Goal: Book appointment/travel/reservation

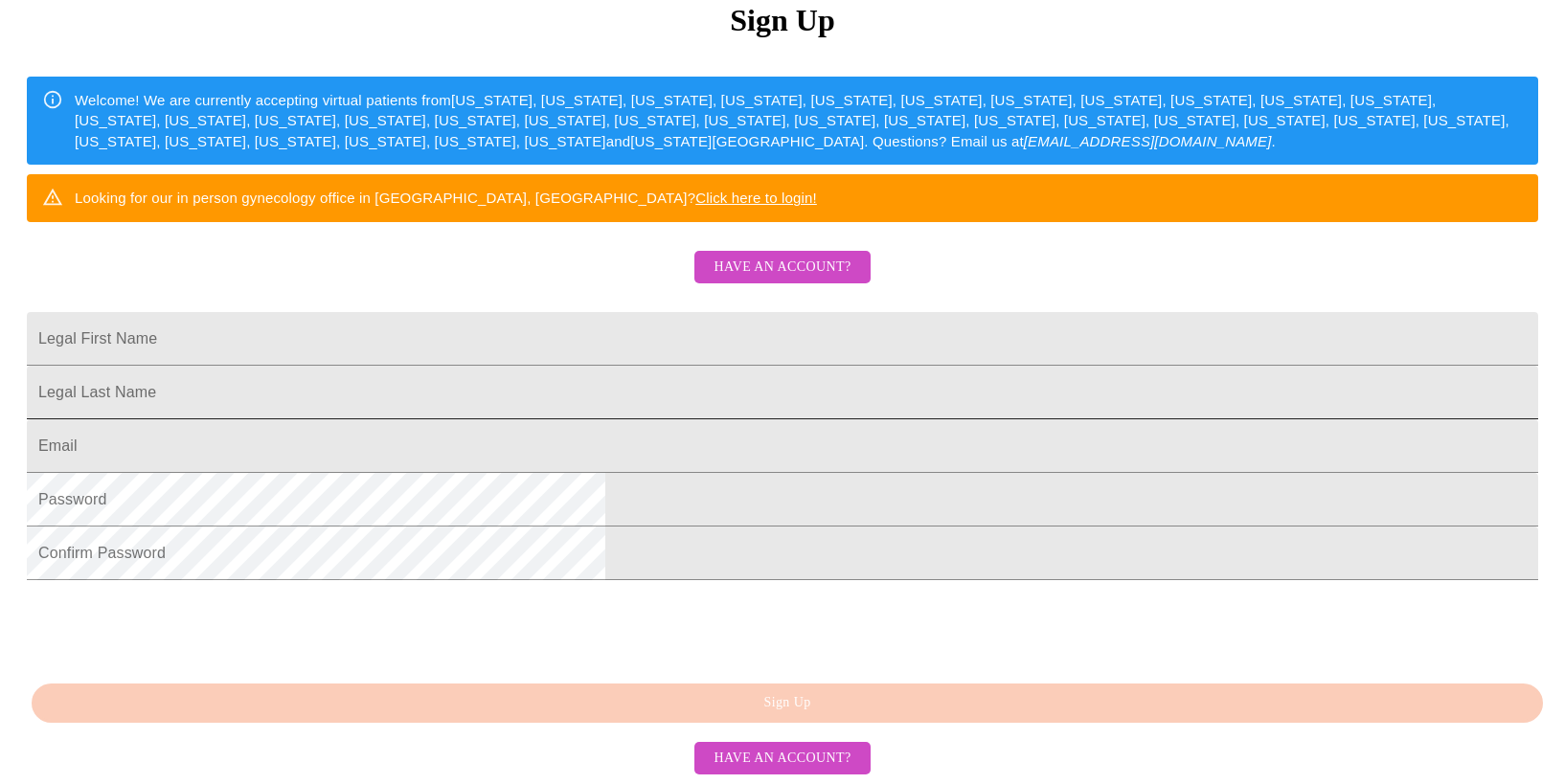
scroll to position [350, 0]
click at [662, 312] on input "Legal First Name" at bounding box center [782, 338] width 1512 height 53
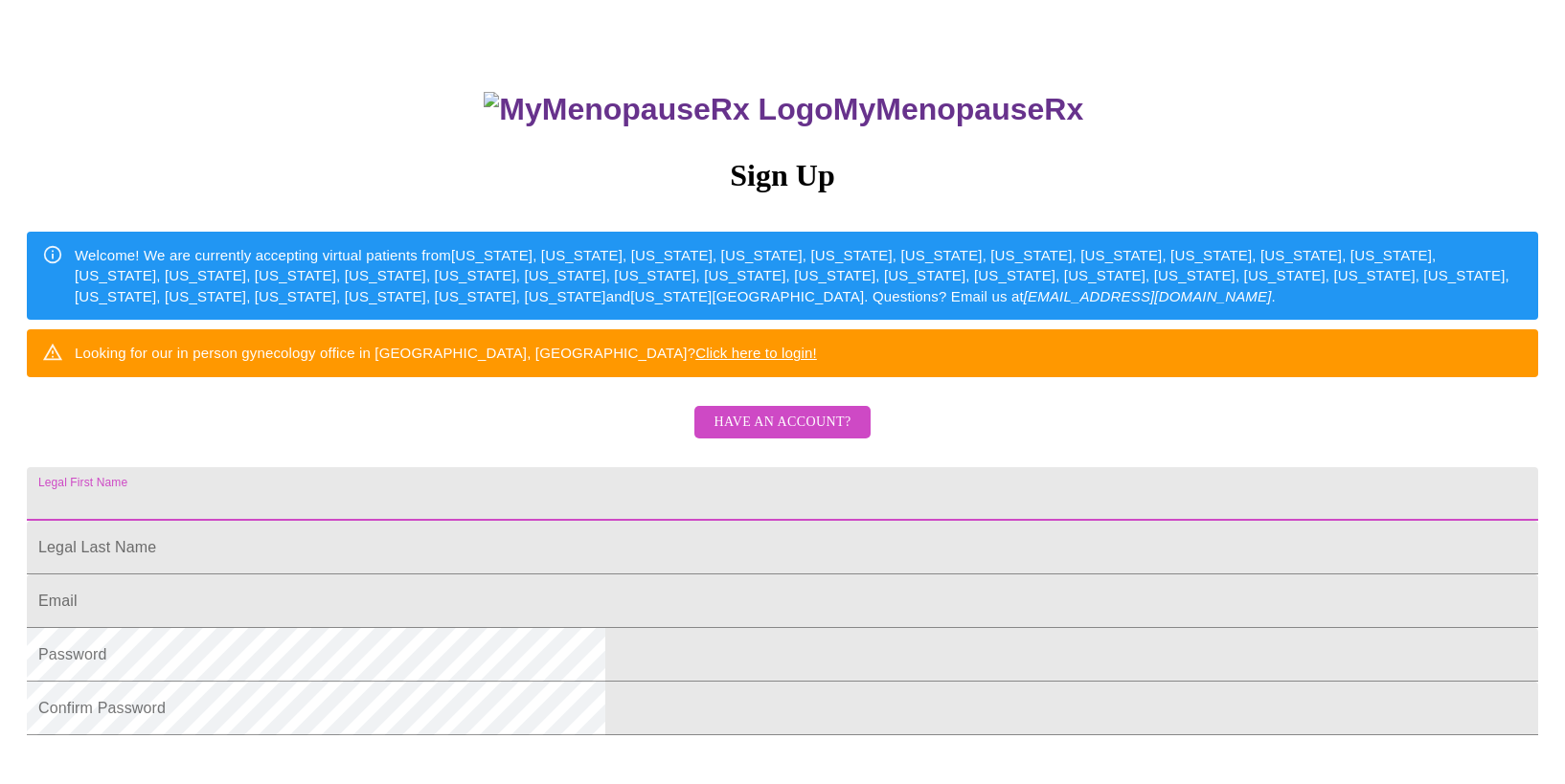
scroll to position [121, 0]
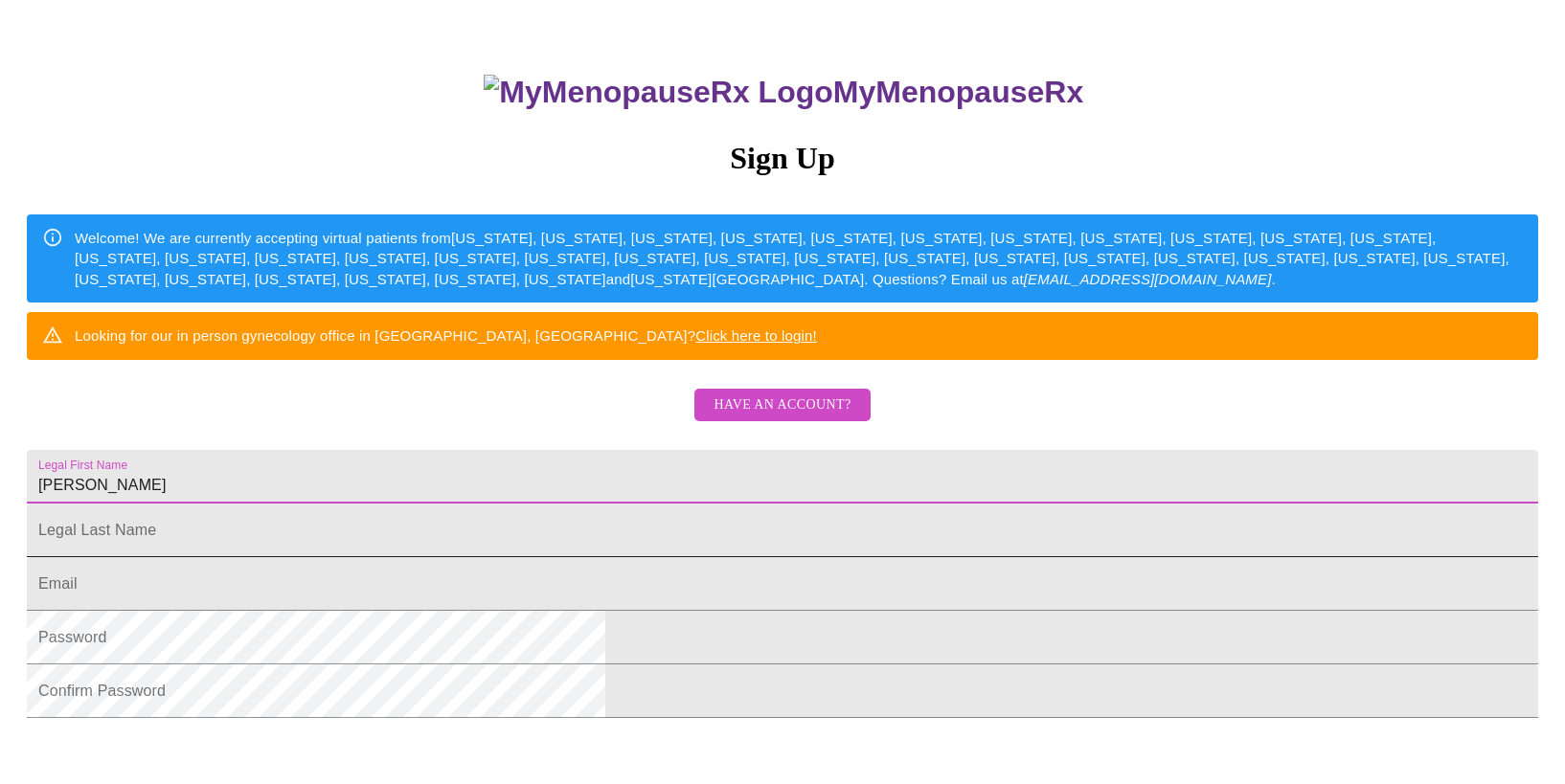
type input "[PERSON_NAME]"
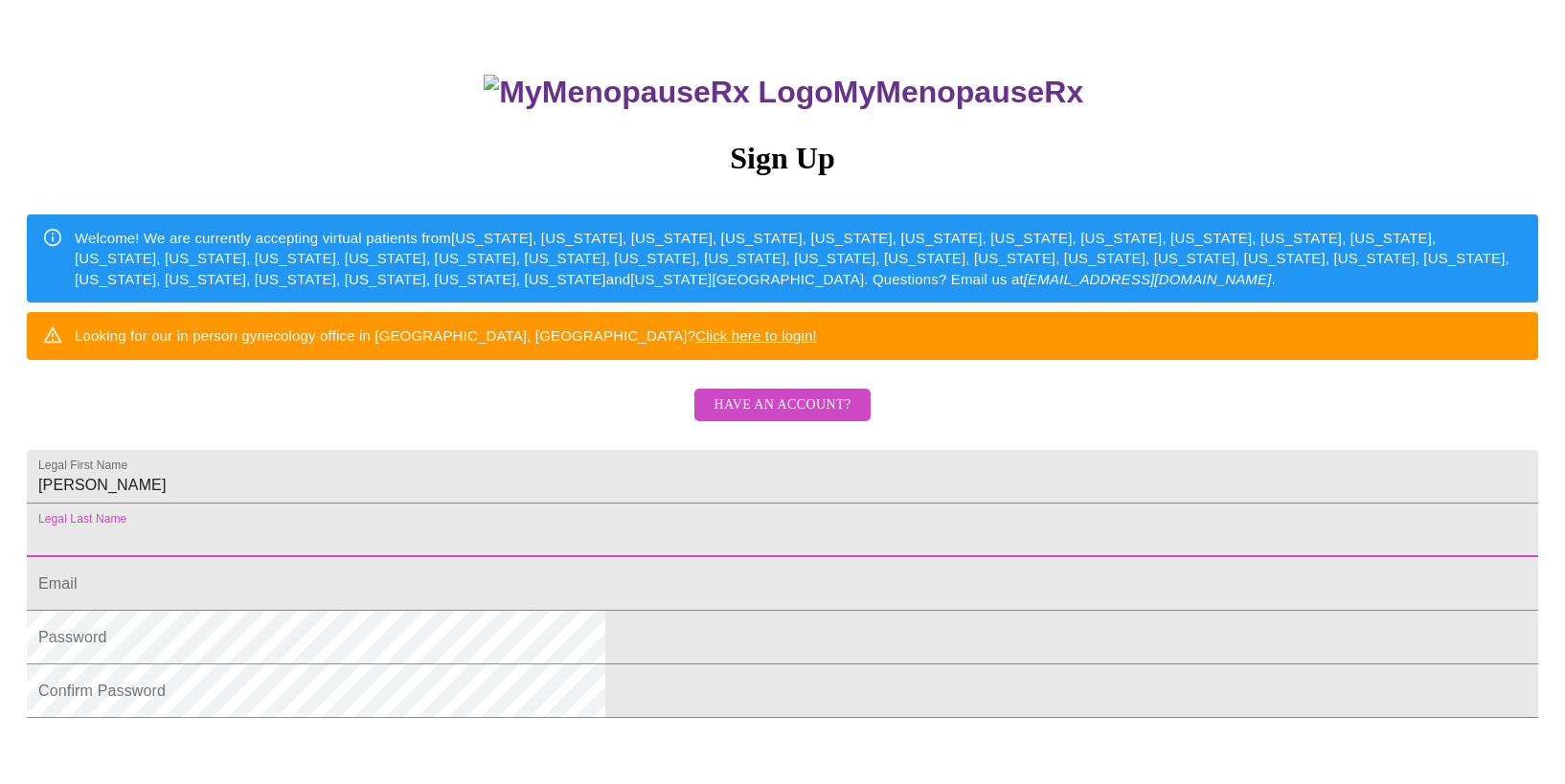
click at [626, 558] on input "Legal First Name" at bounding box center [782, 529] width 1512 height 53
type input "[PERSON_NAME]"
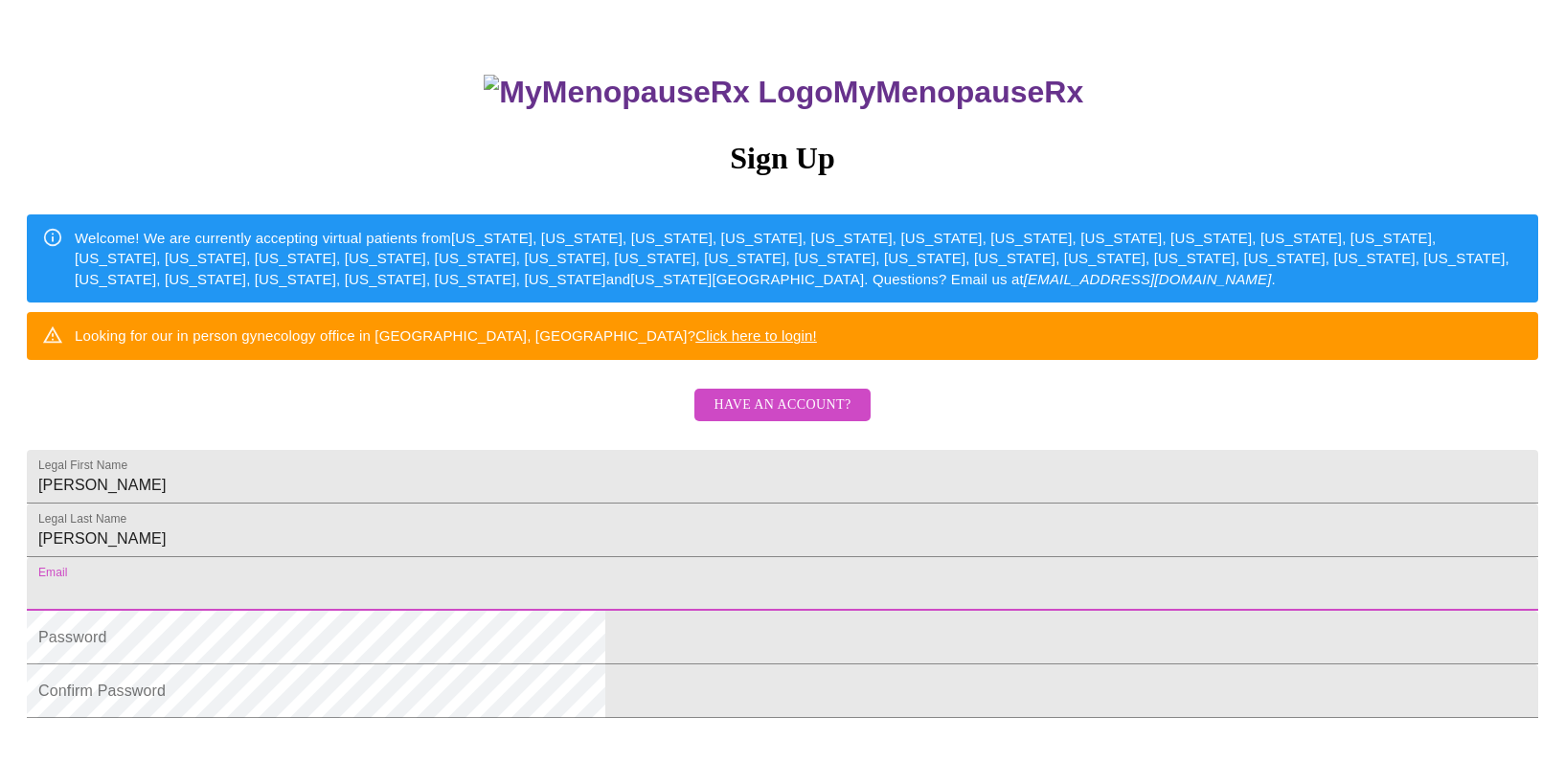
scroll to position [120, 0]
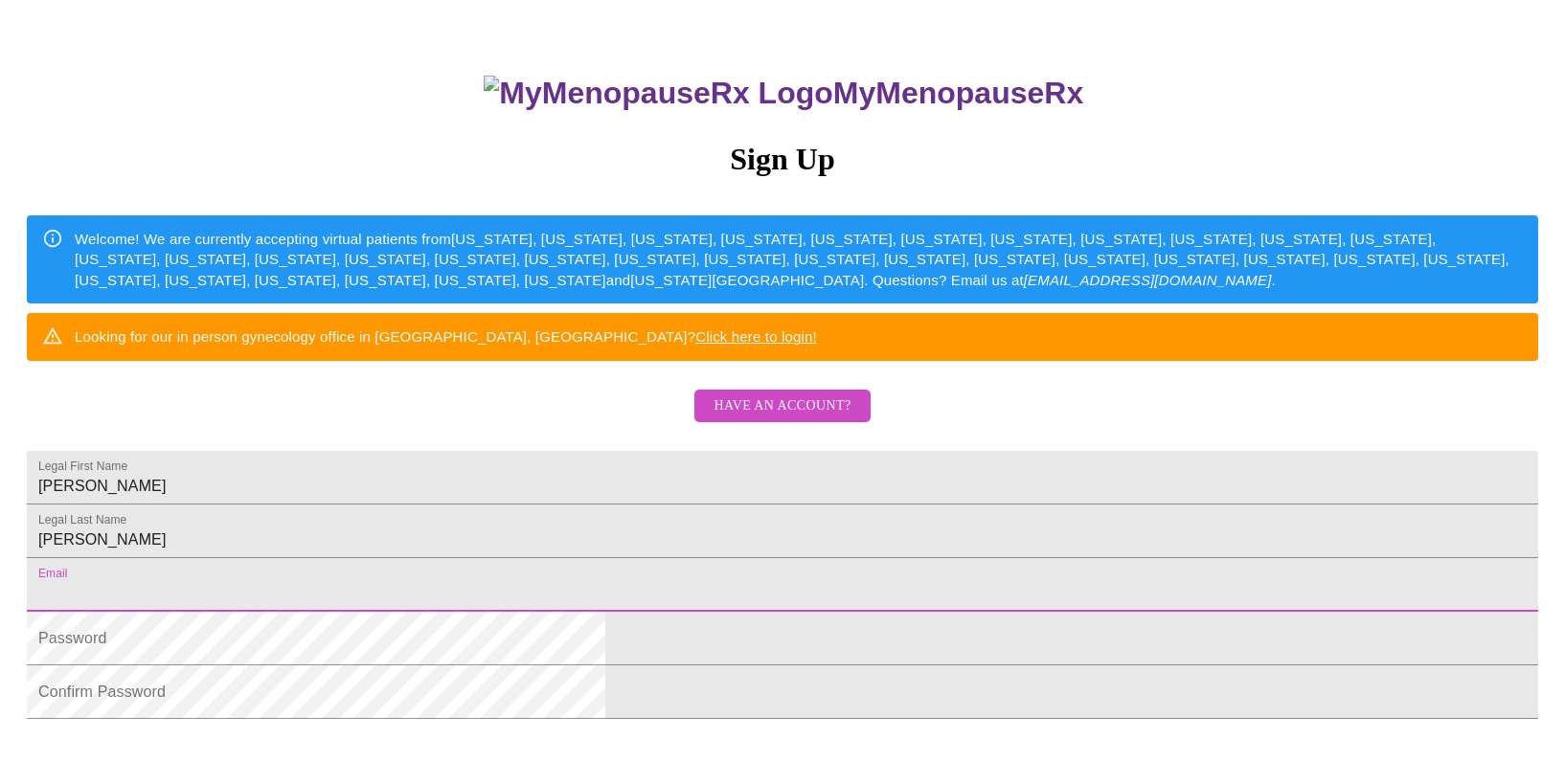
click at [728, 612] on input "Legal First Name" at bounding box center [782, 585] width 1512 height 53
click at [582, 612] on input "Legal First Name" at bounding box center [782, 585] width 1512 height 53
type input "[EMAIL_ADDRESS][DOMAIN_NAME]"
drag, startPoint x: 758, startPoint y: 727, endPoint x: 793, endPoint y: 730, distance: 35.1
click at [793, 730] on html "MyMenopauseRx Sign Up Welcome! We are currently accepting virtual patients from…" at bounding box center [782, 358] width 1565 height 956
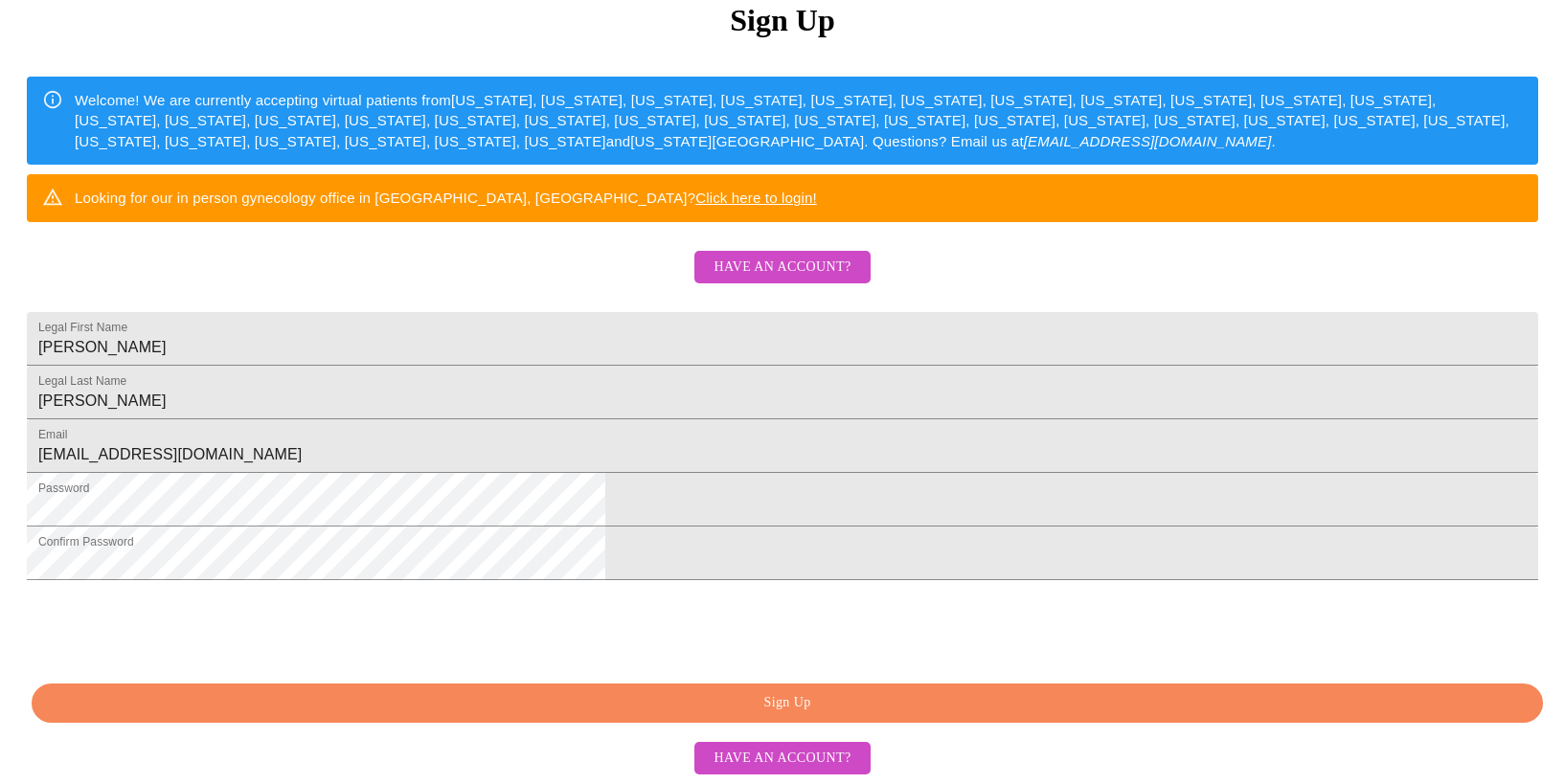
scroll to position [422, 0]
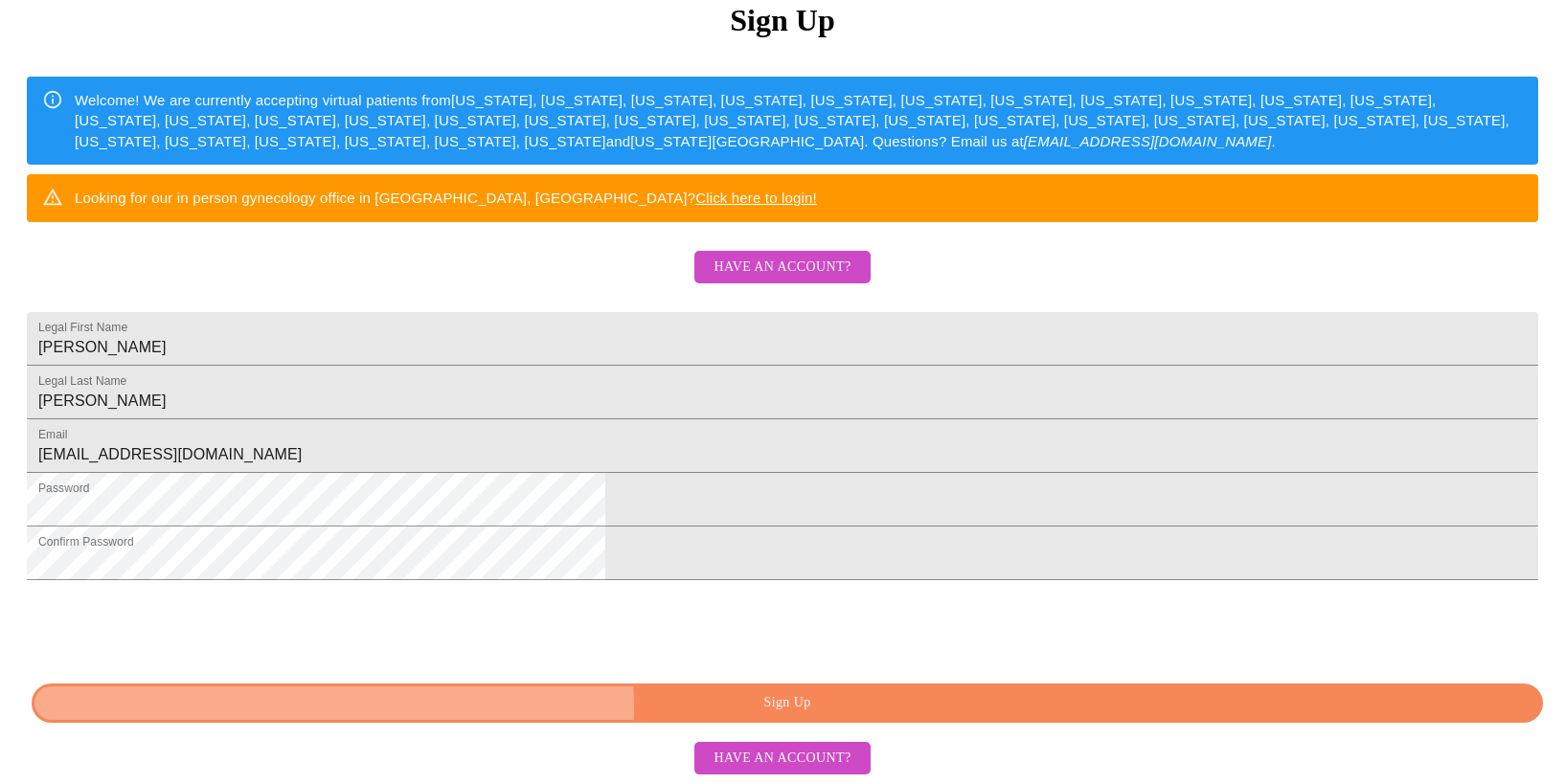
click at [800, 708] on span "Sign Up" at bounding box center [786, 703] width 1467 height 24
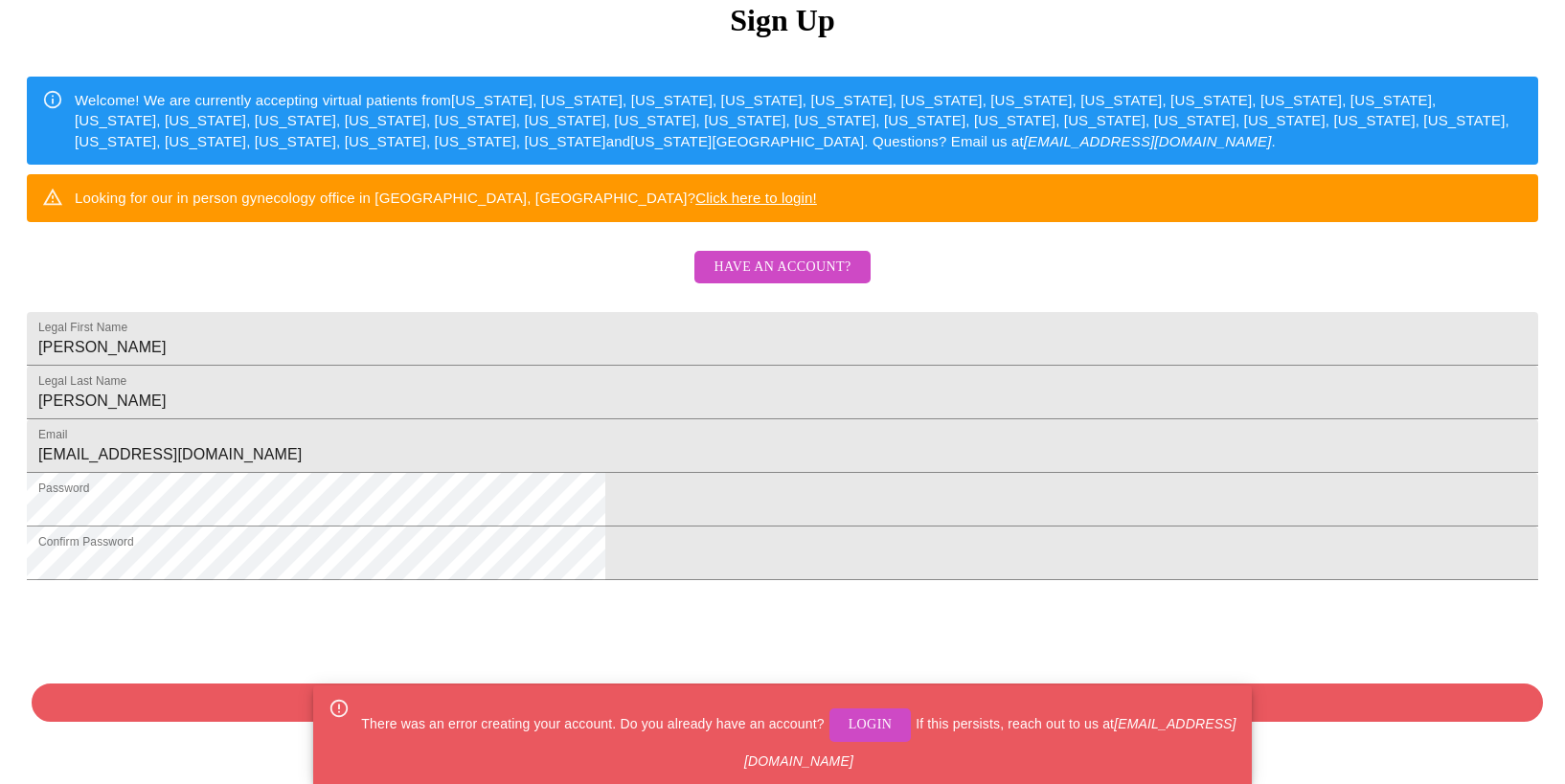
click at [893, 726] on span "Login" at bounding box center [871, 725] width 45 height 24
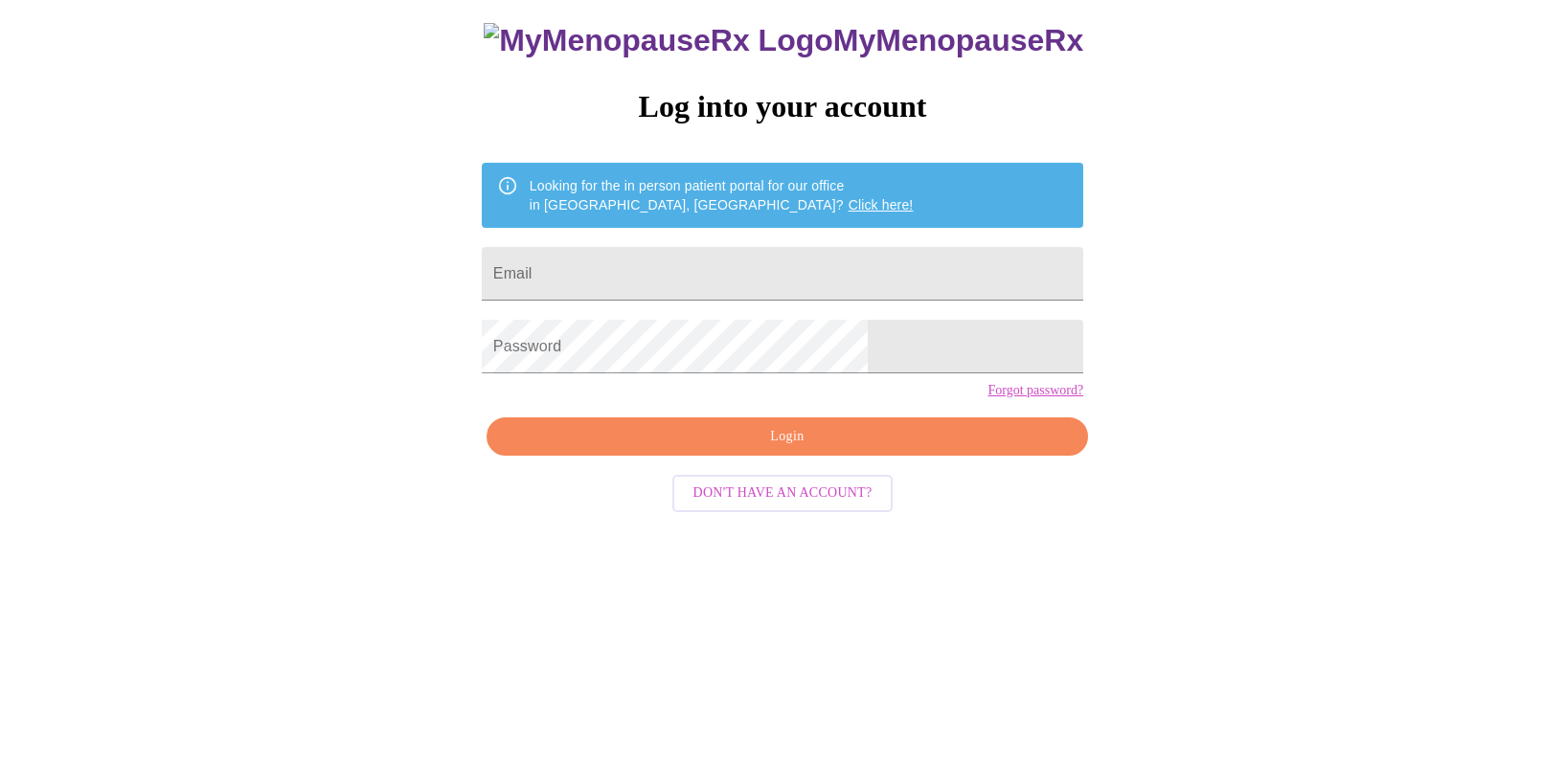
scroll to position [19, 0]
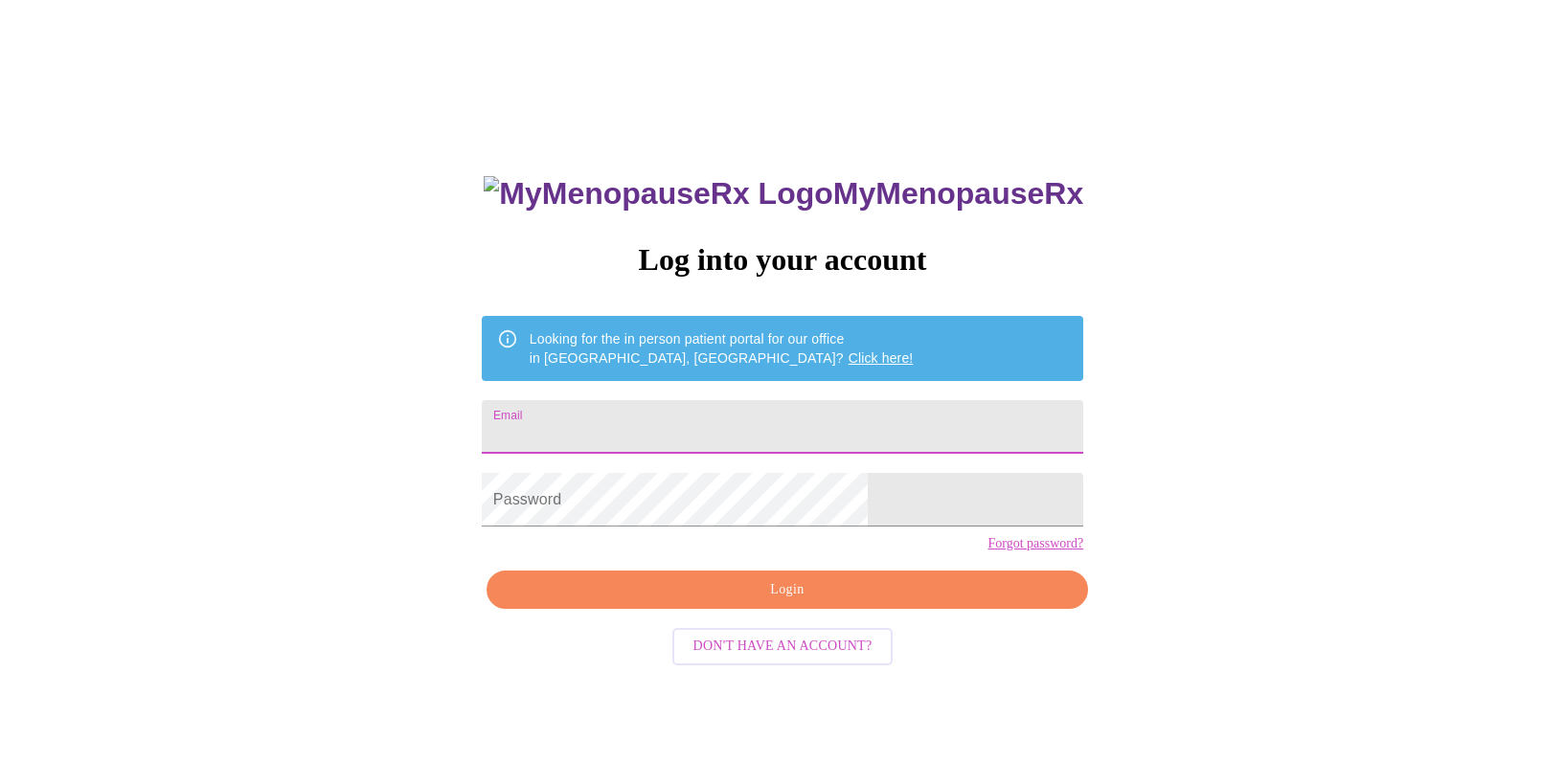
click at [653, 428] on input "Email" at bounding box center [782, 426] width 601 height 53
type input "[EMAIL_ADDRESS][DOMAIN_NAME]"
click at [777, 602] on span "Login" at bounding box center [787, 589] width 558 height 24
click at [988, 552] on link "Forgot password?" at bounding box center [1035, 544] width 96 height 15
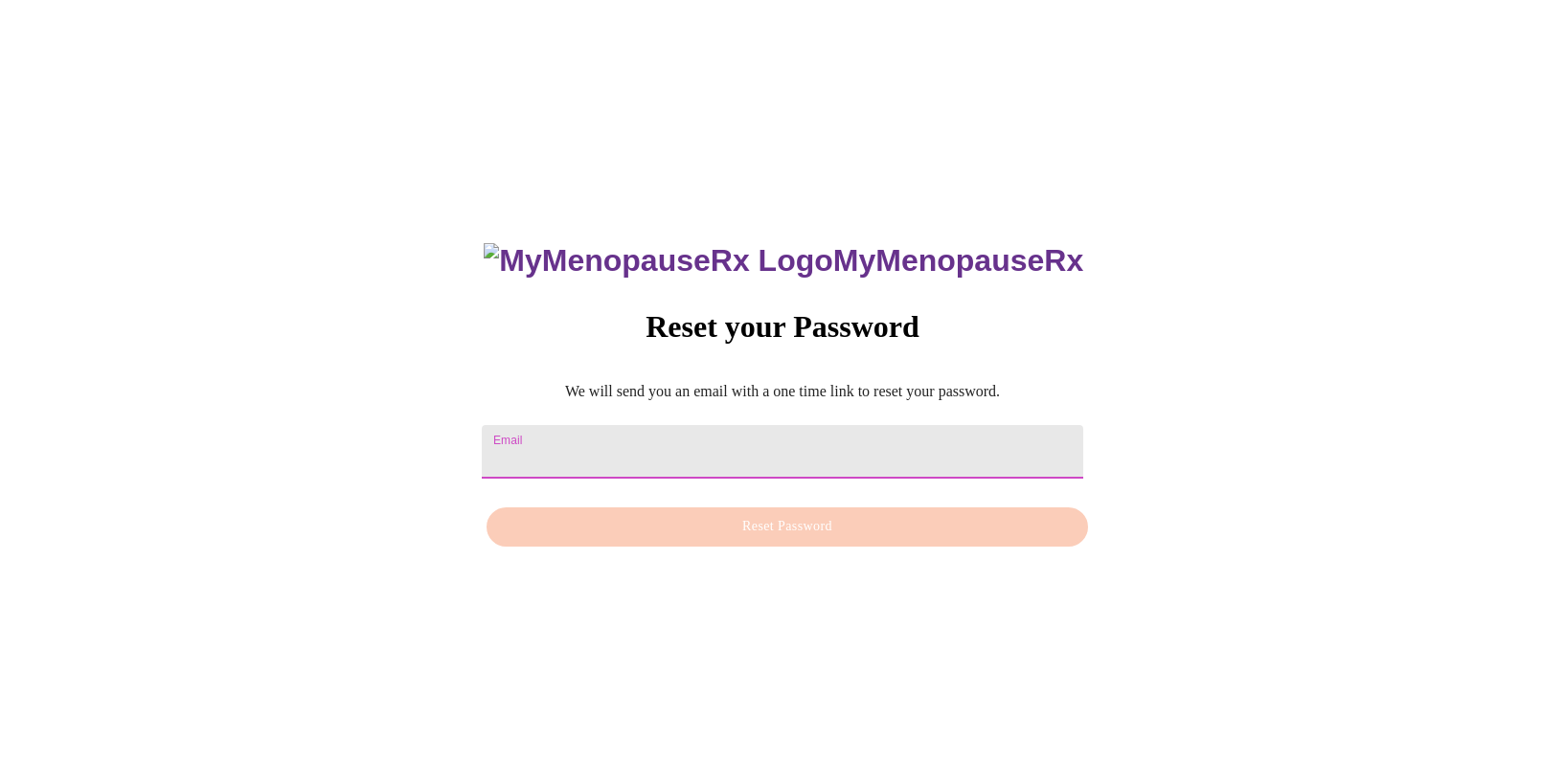
click at [627, 425] on input "Email" at bounding box center [782, 451] width 601 height 53
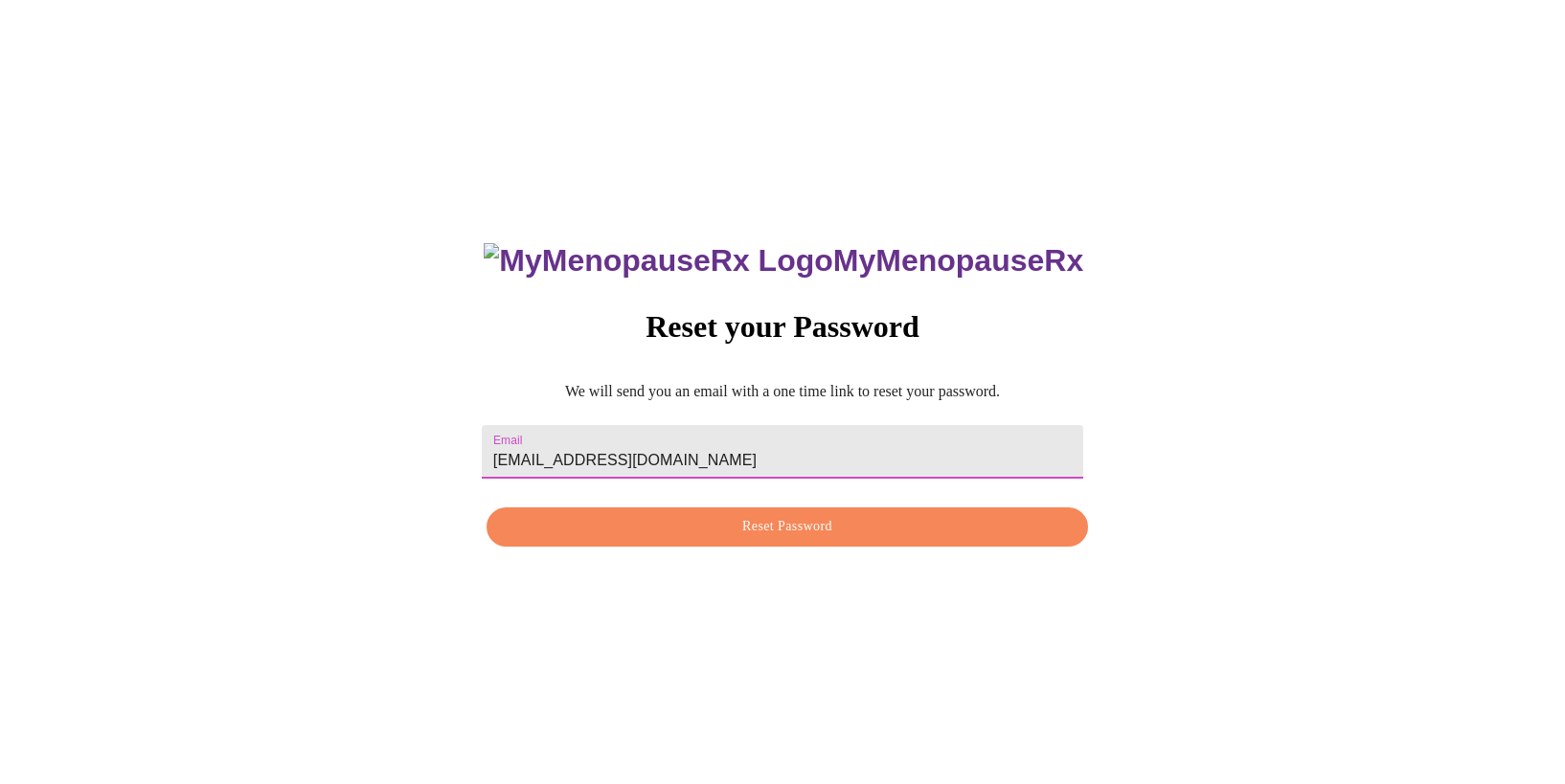
type input "[EMAIL_ADDRESS][DOMAIN_NAME]"
click at [866, 481] on div "MyMenopauseRx Reset your Password We will send you an email with a one time lin…" at bounding box center [782, 385] width 640 height 344
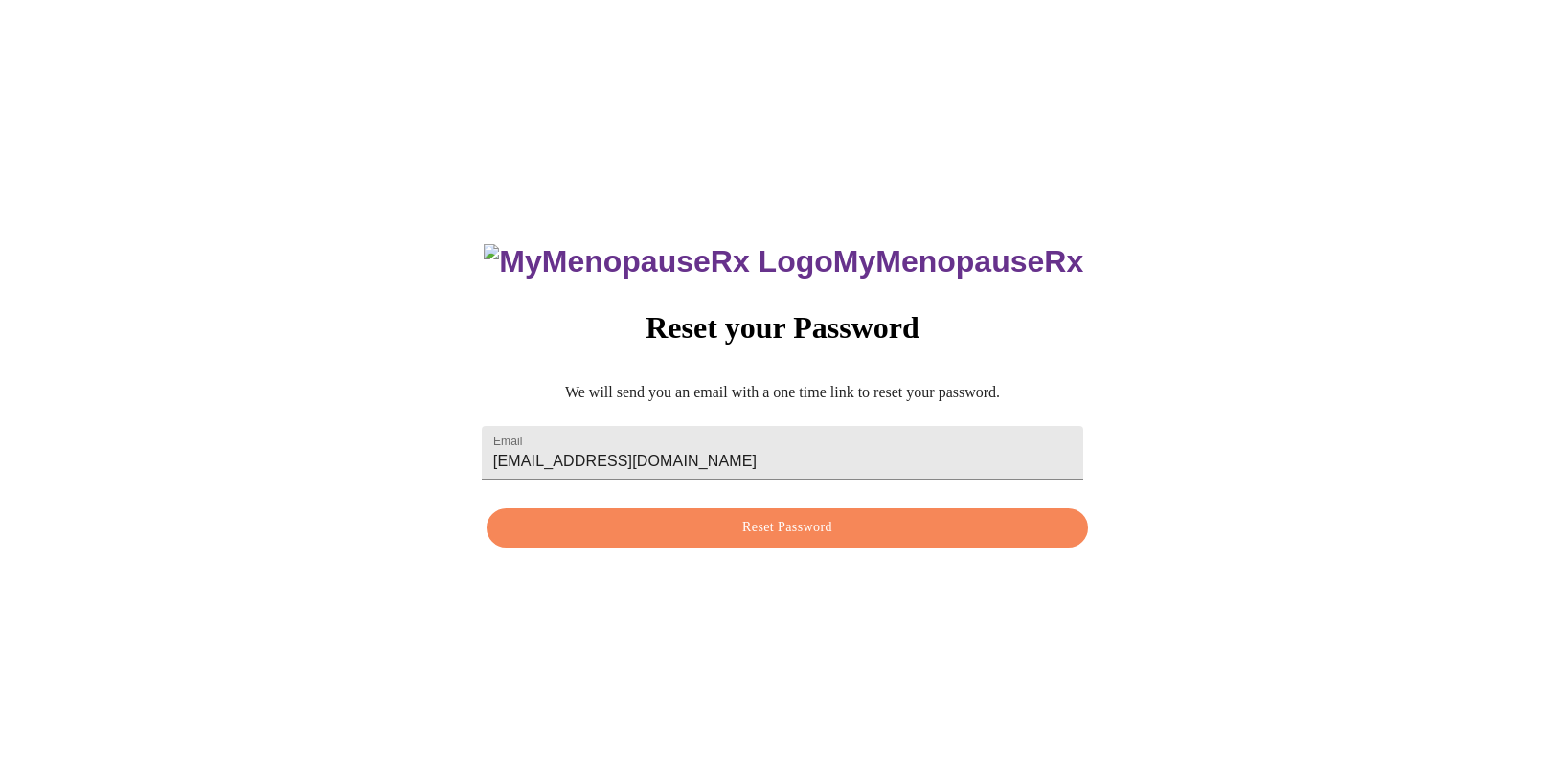
scroll to position [13, 0]
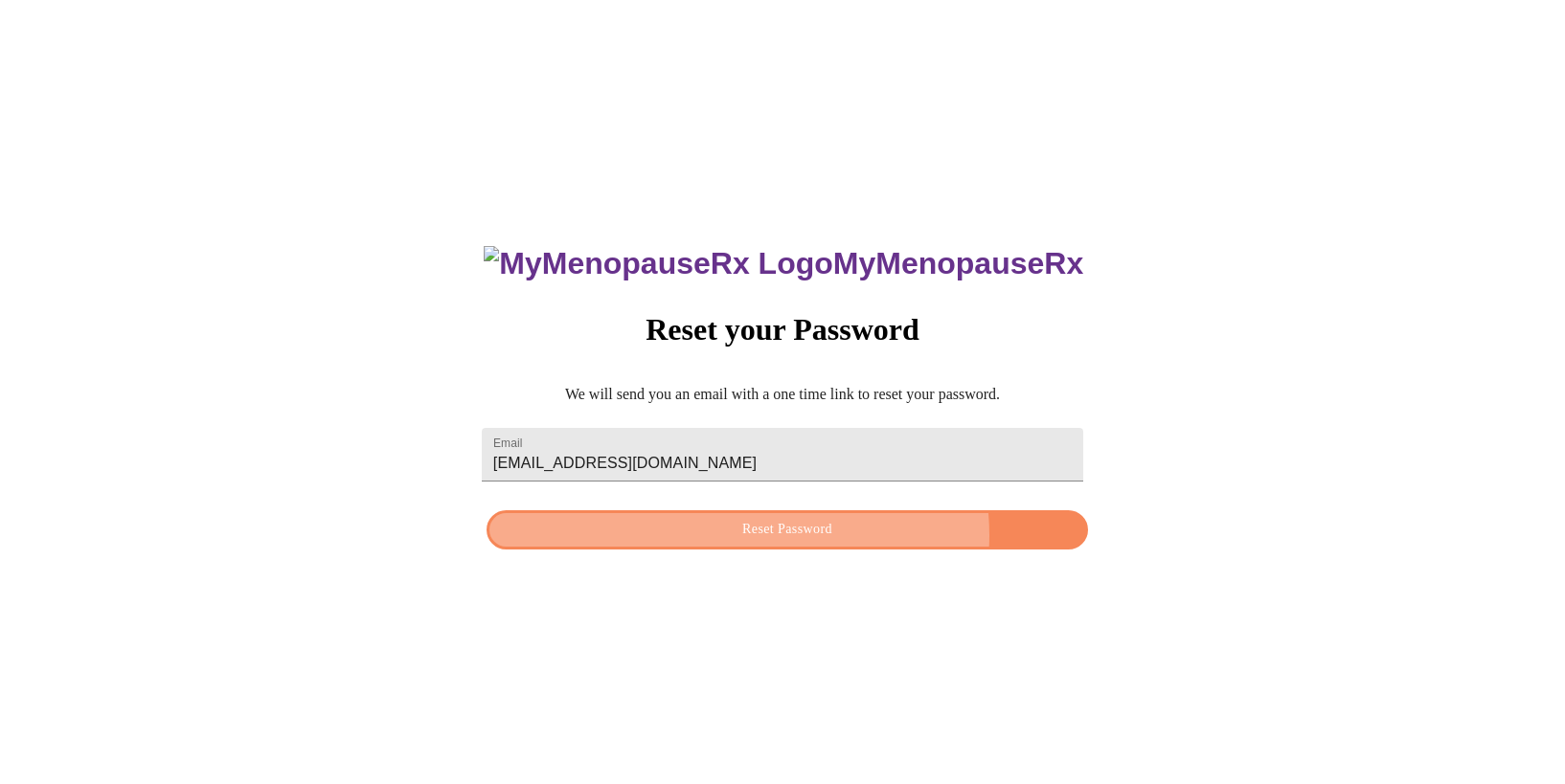
click at [803, 539] on span "Reset Password" at bounding box center [787, 529] width 558 height 24
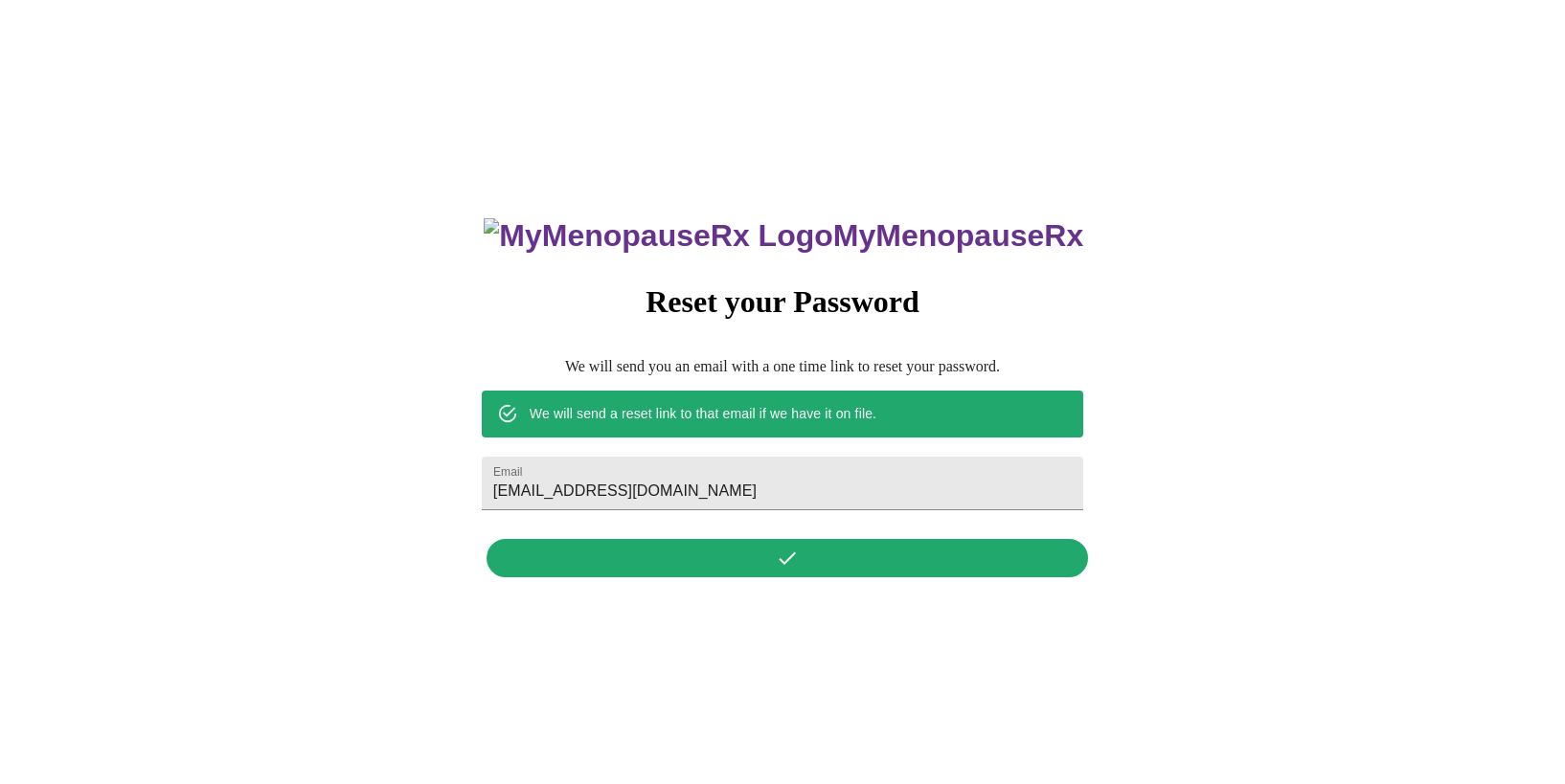
click at [1212, 614] on div "MyMenopauseRx Reset your Password We will send you an email with a one time lin…" at bounding box center [782, 387] width 1550 height 784
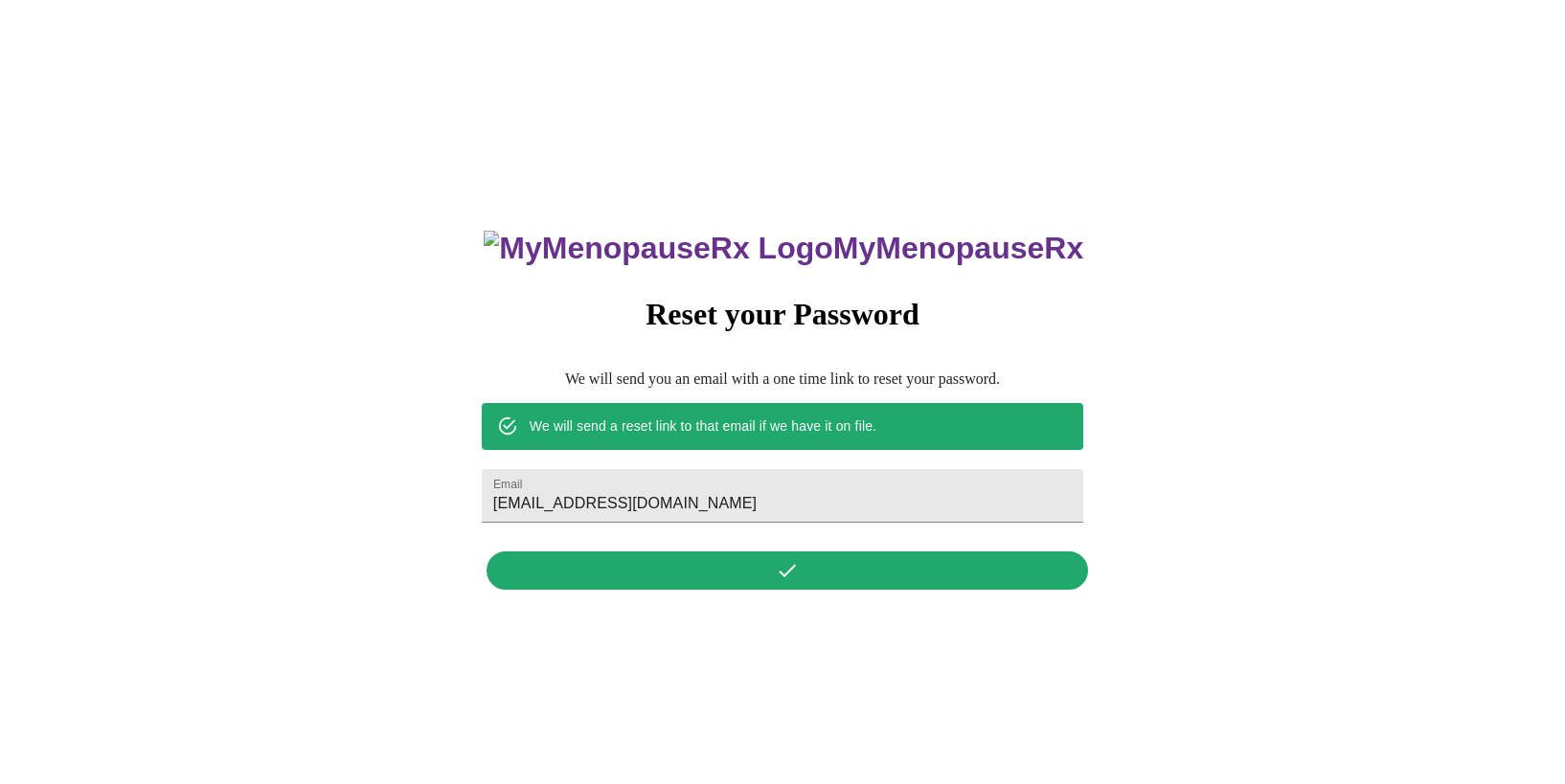
scroll to position [0, 0]
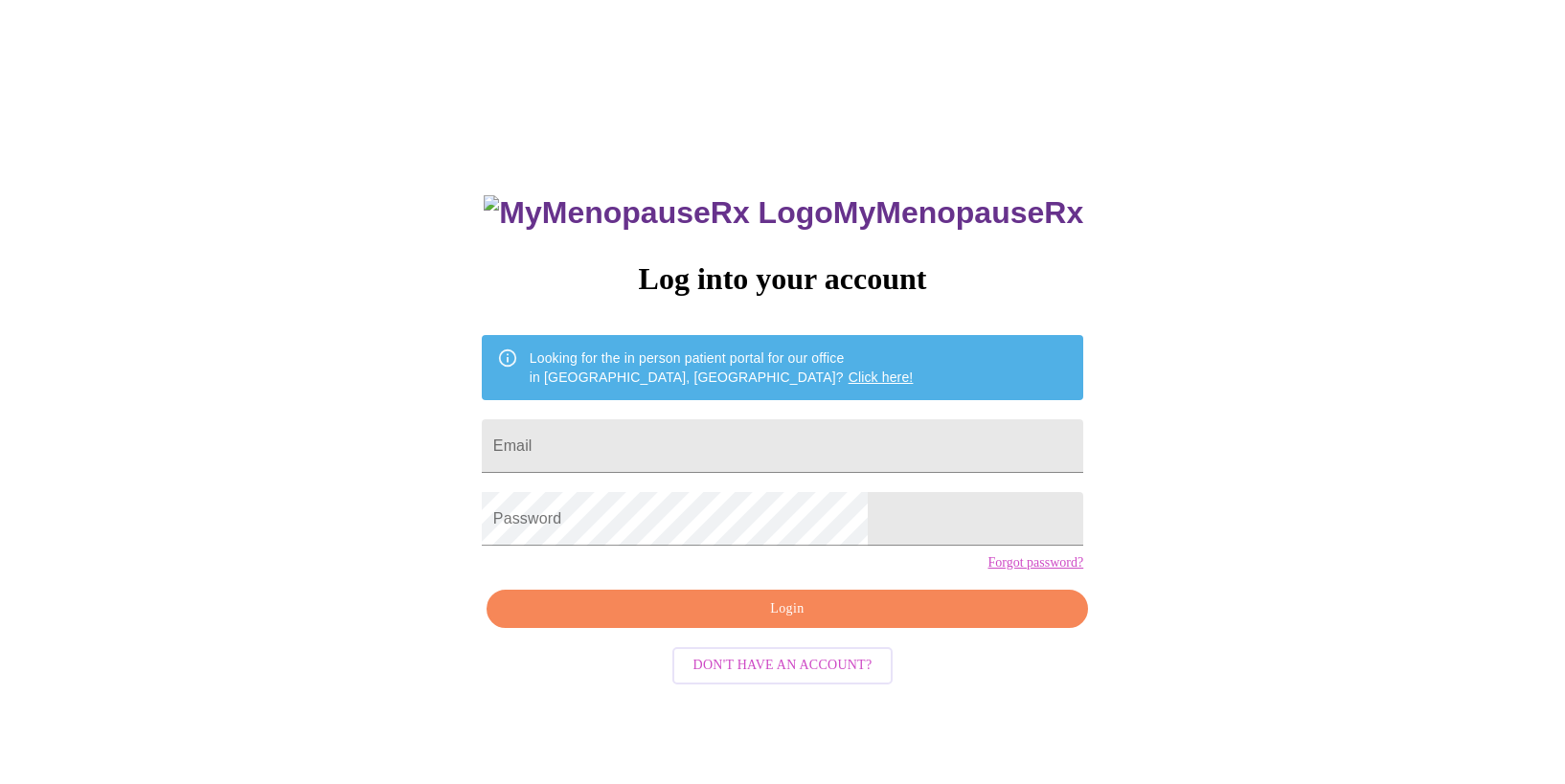
scroll to position [19, 0]
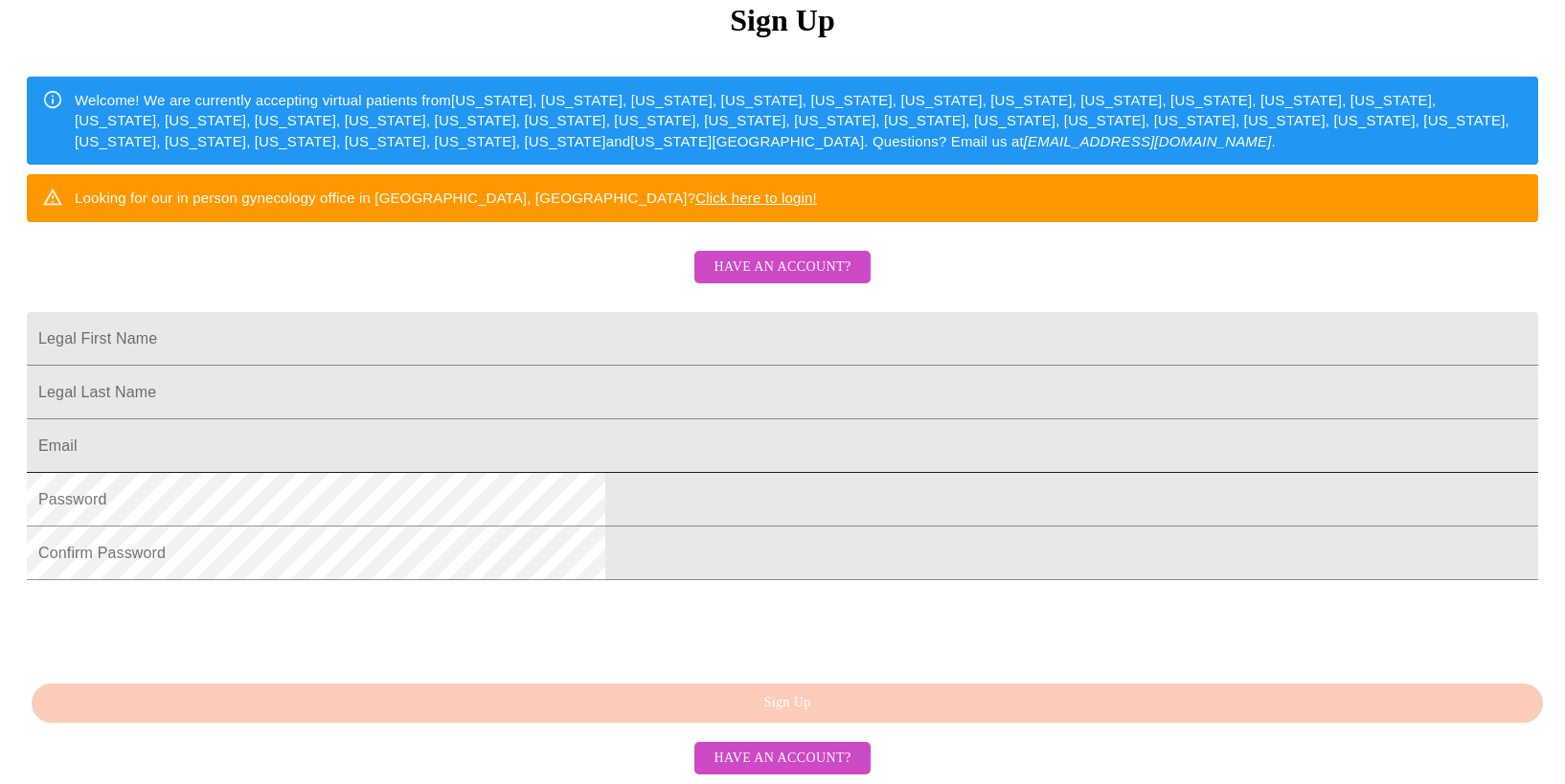
scroll to position [290, 0]
click at [791, 280] on span "Have an account?" at bounding box center [782, 267] width 137 height 24
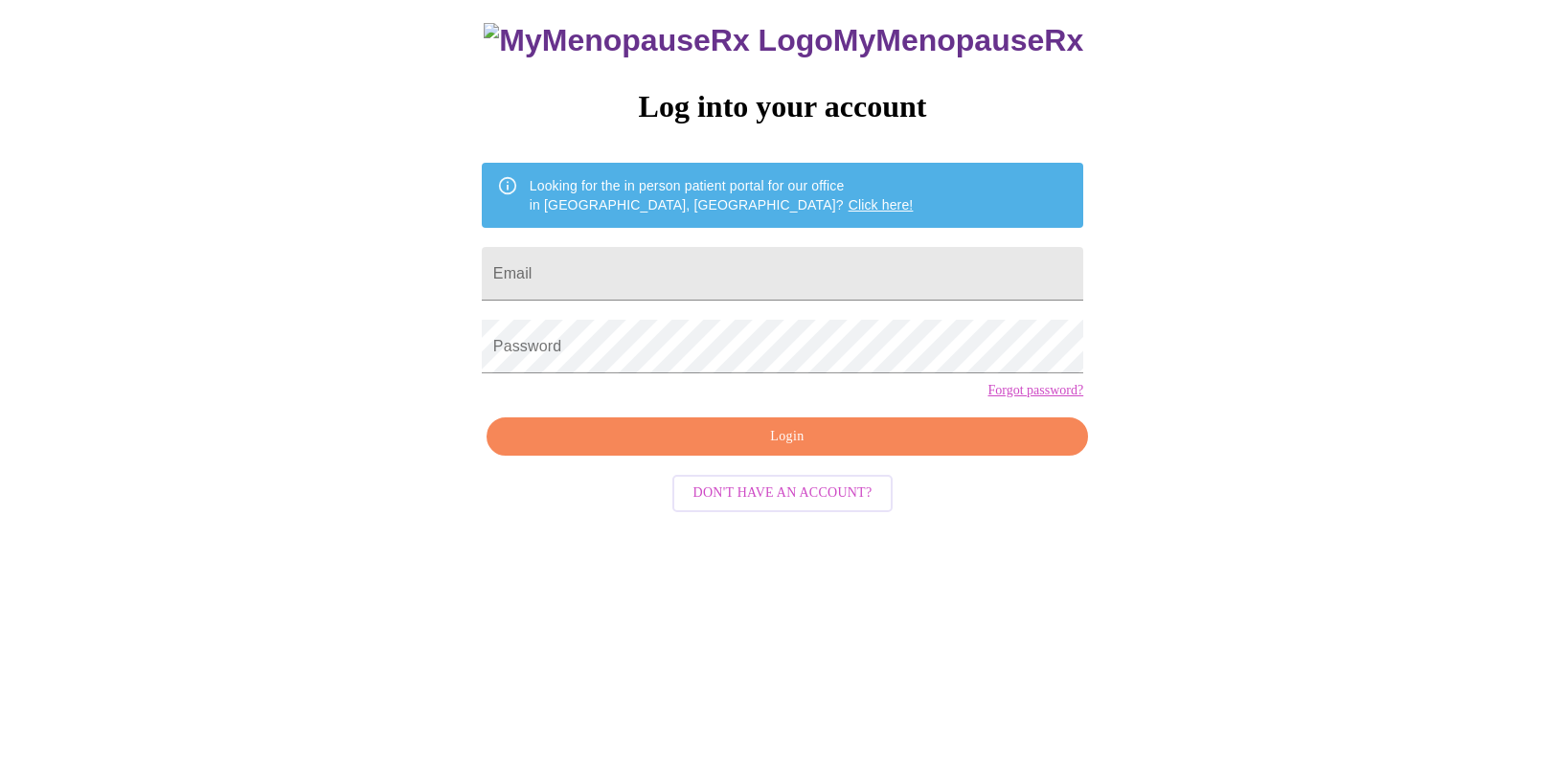
scroll to position [19, 0]
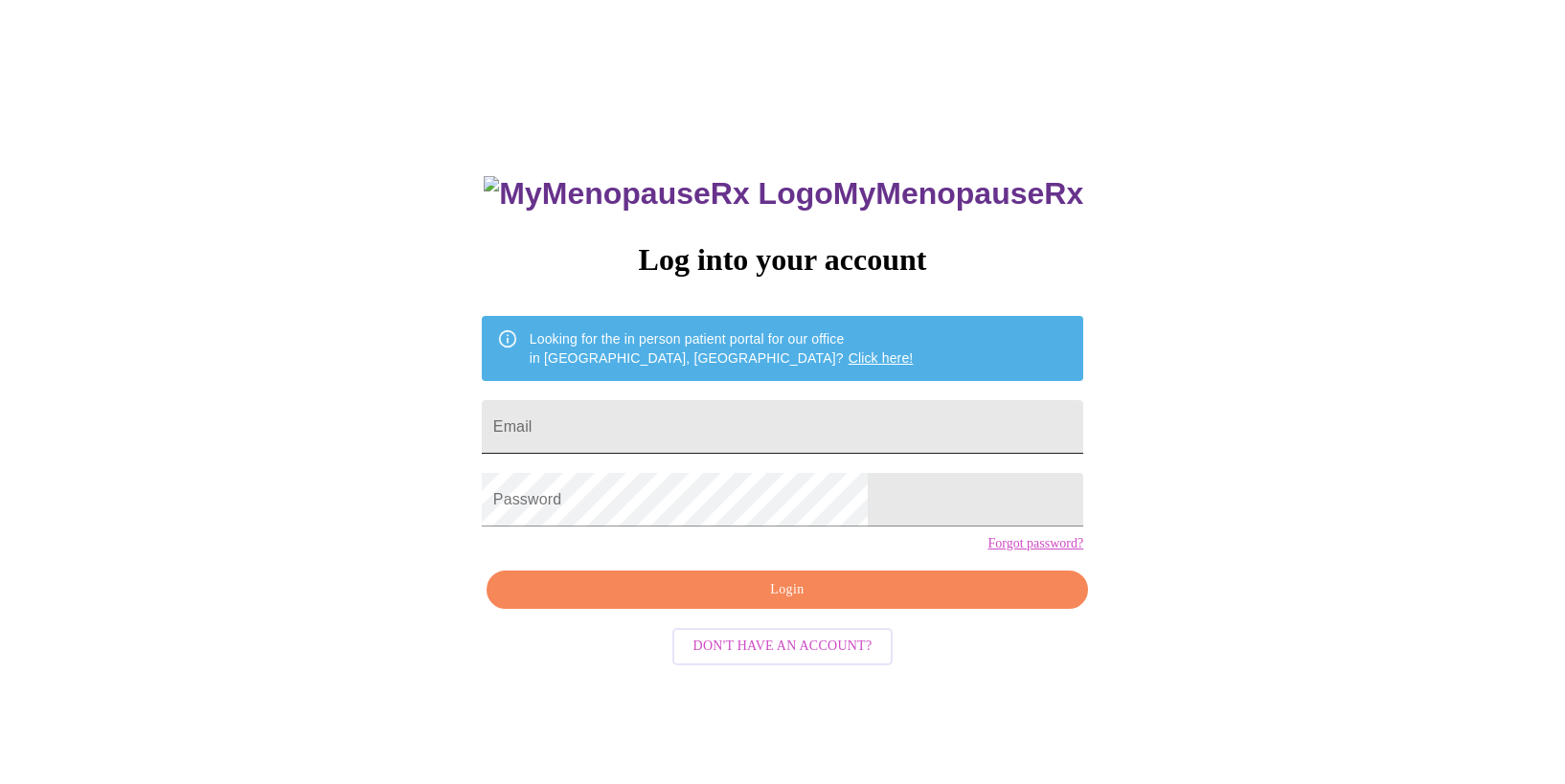
click at [644, 423] on input "Email" at bounding box center [782, 426] width 601 height 53
type input "susanbarbush@yahoo.com"
click at [762, 602] on span "Login" at bounding box center [787, 589] width 558 height 24
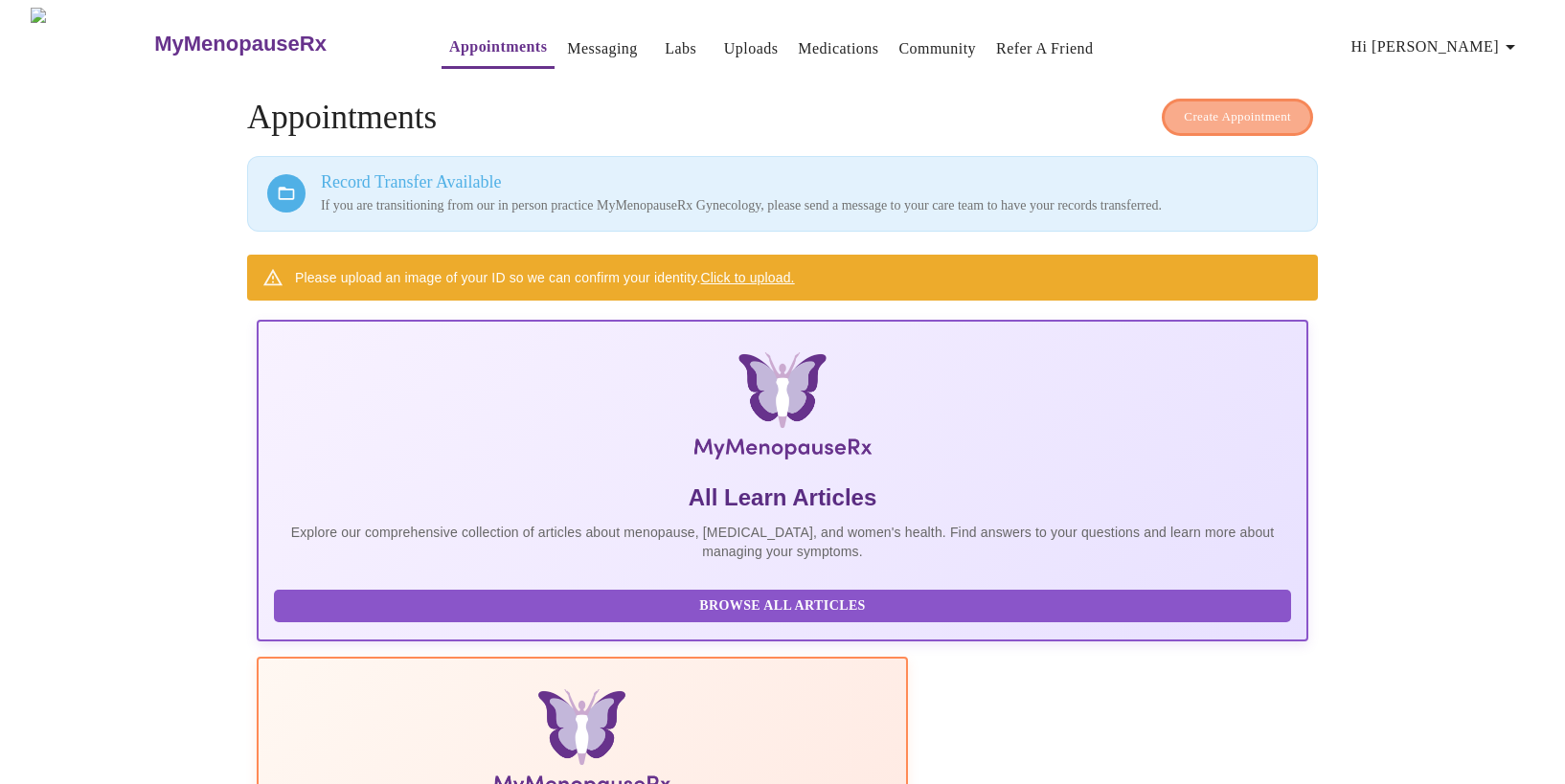
click at [1202, 109] on span "Create Appointment" at bounding box center [1238, 117] width 107 height 22
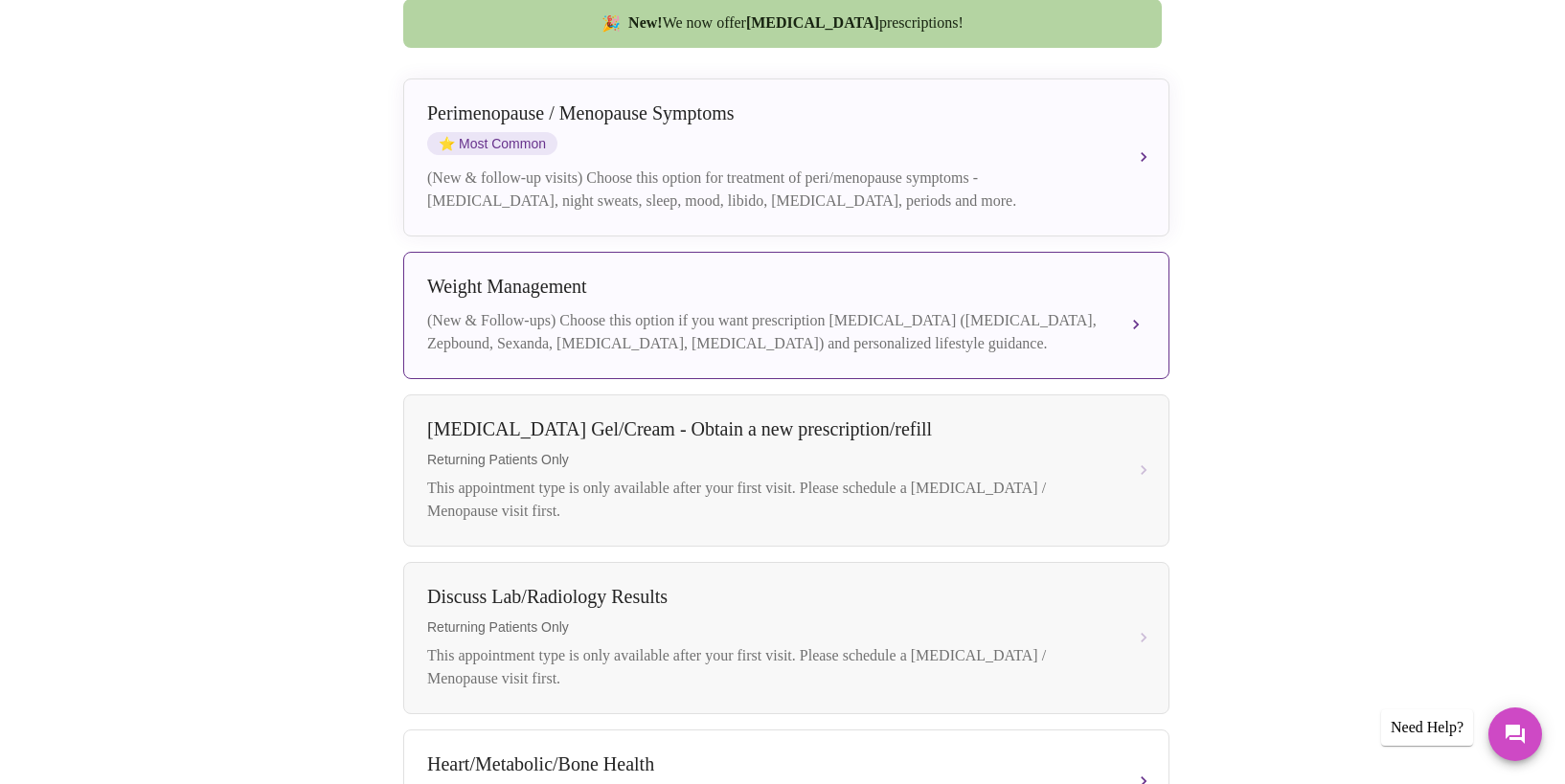
scroll to position [511, 0]
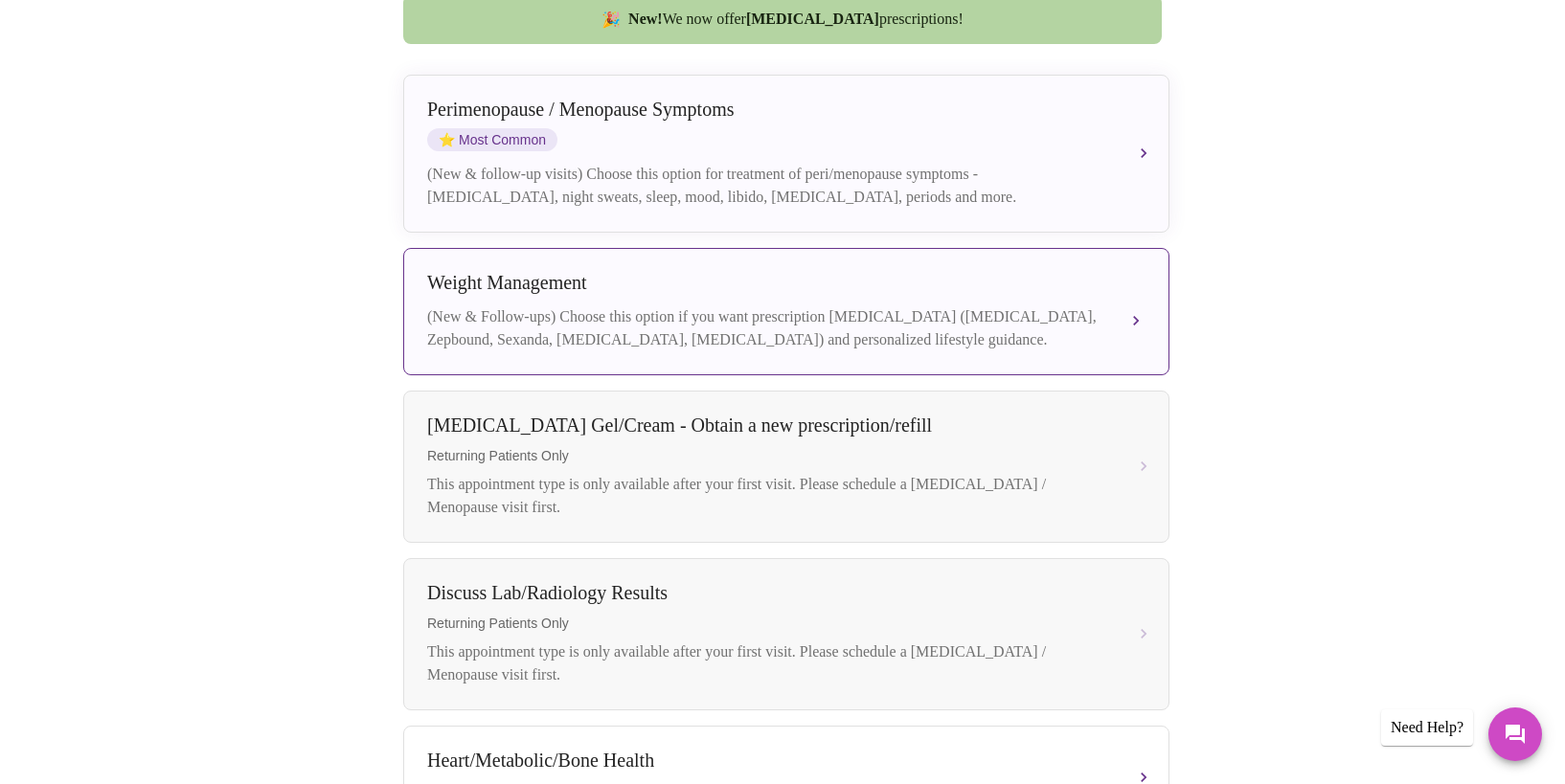
click at [835, 317] on div "(New & Follow-ups) Choose this option if you want prescription weight managemen…" at bounding box center [767, 328] width 680 height 45
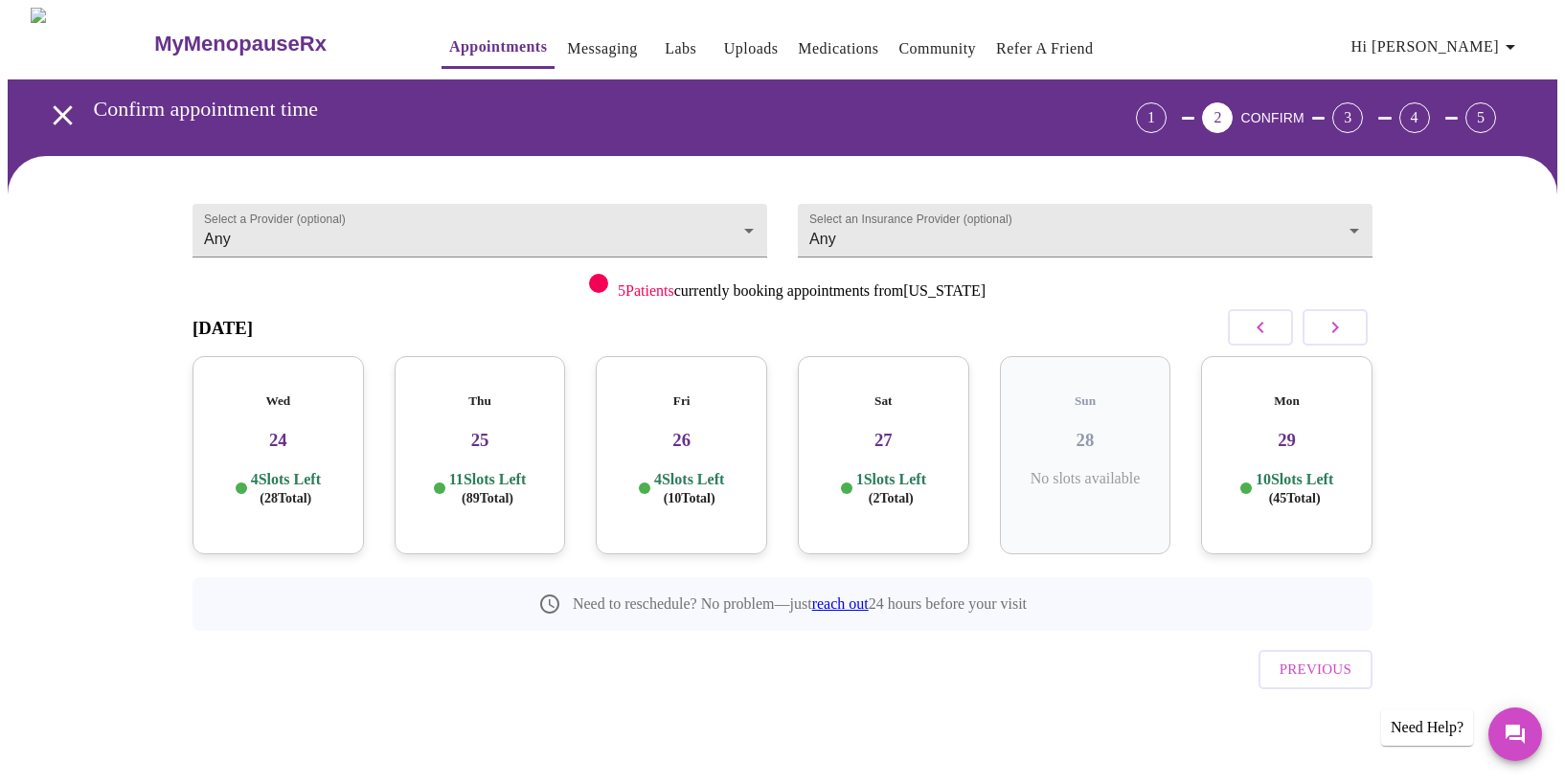
click at [1336, 323] on icon "button" at bounding box center [1335, 327] width 23 height 23
click at [658, 435] on div "Tue 07 8 Slots Left ( 86 Total)" at bounding box center [681, 455] width 171 height 198
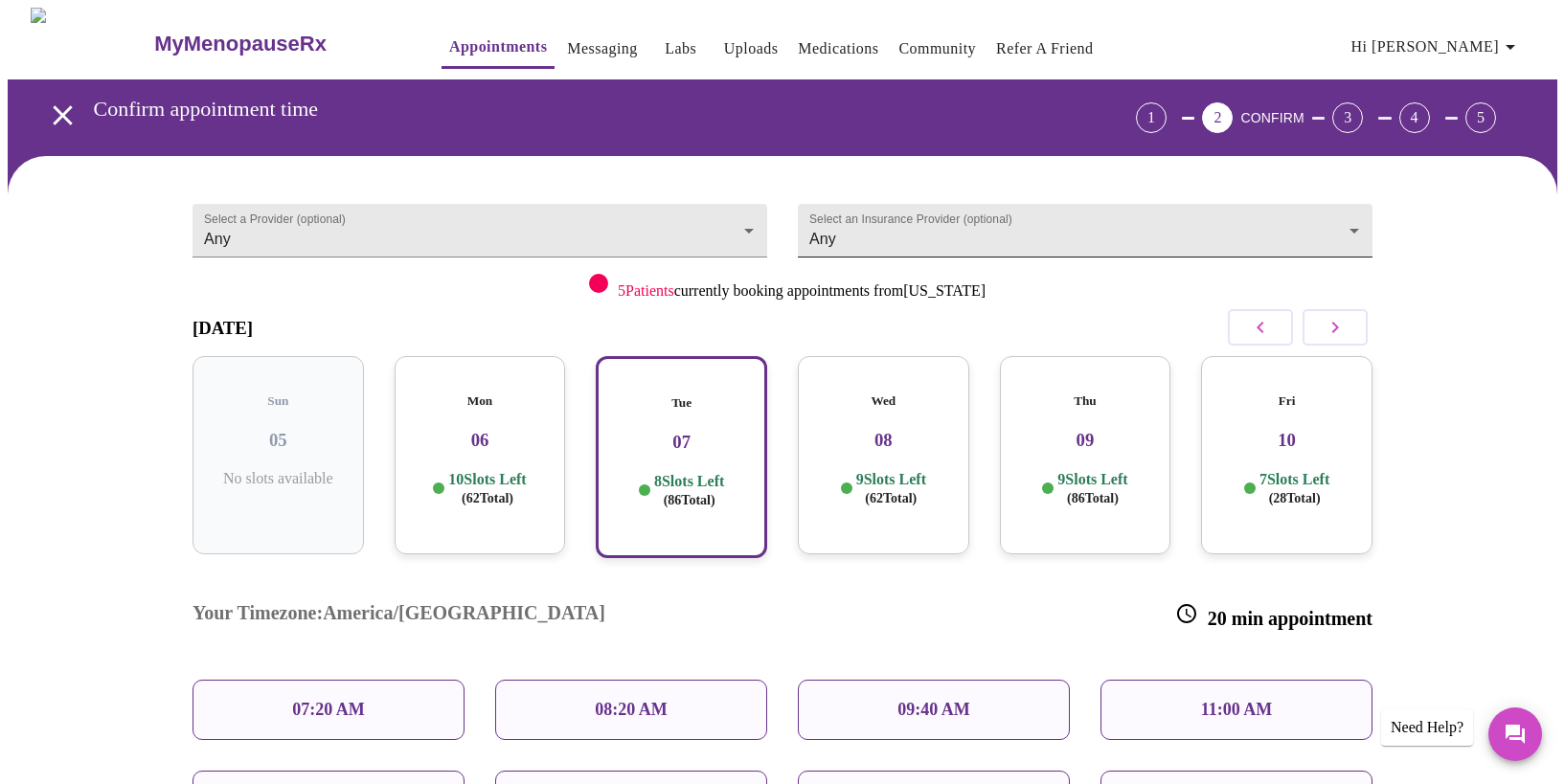
click at [995, 239] on body "MyMenopauseRx Appointments Messaging Labs Uploads Medications Community Refer a…" at bounding box center [782, 534] width 1550 height 1054
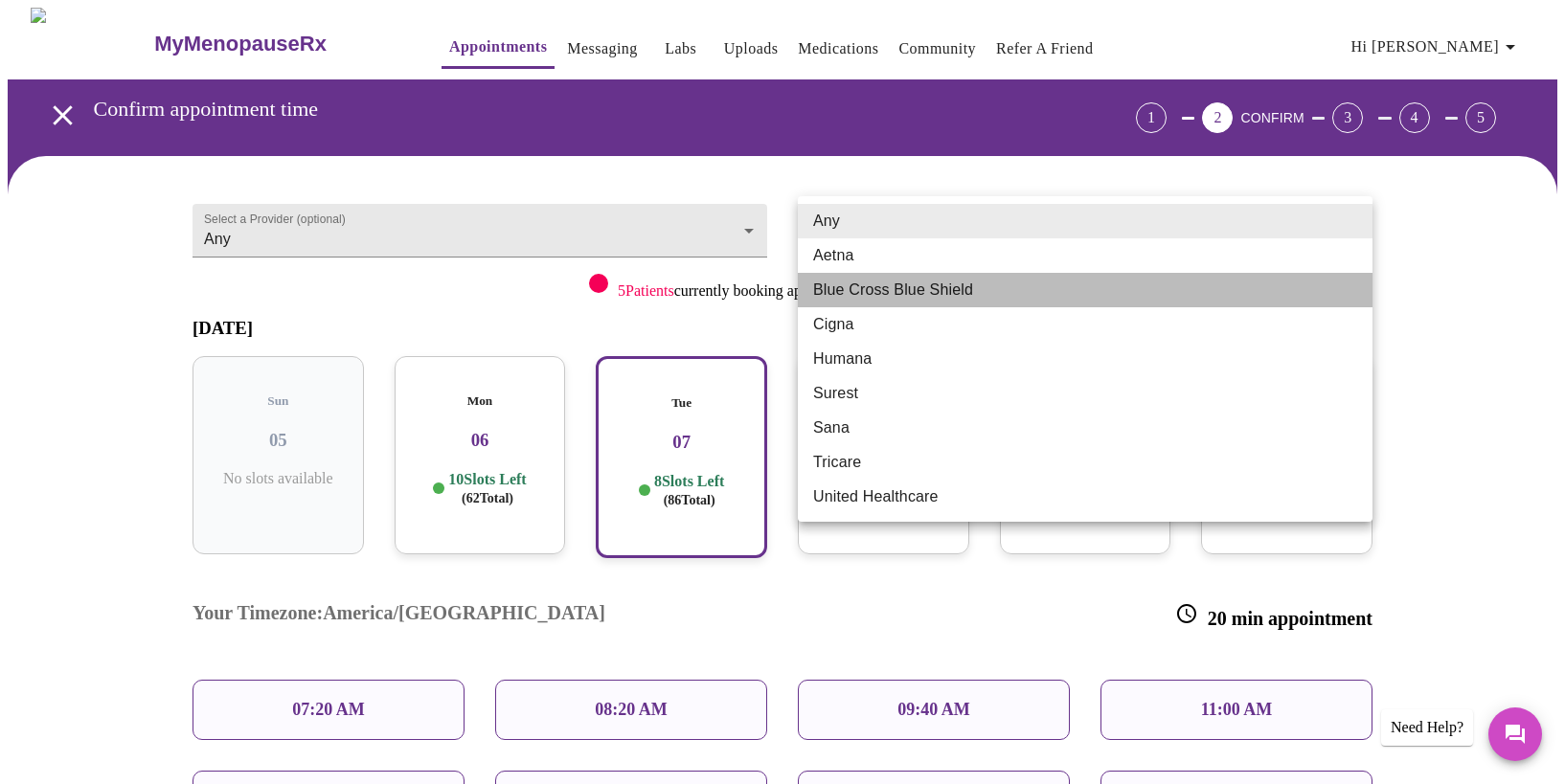
drag, startPoint x: 918, startPoint y: 291, endPoint x: 1184, endPoint y: 349, distance: 272.2
click at [918, 291] on li "Blue Cross Blue Shield" at bounding box center [1086, 290] width 575 height 35
type input "Blue Cross Blue Shield"
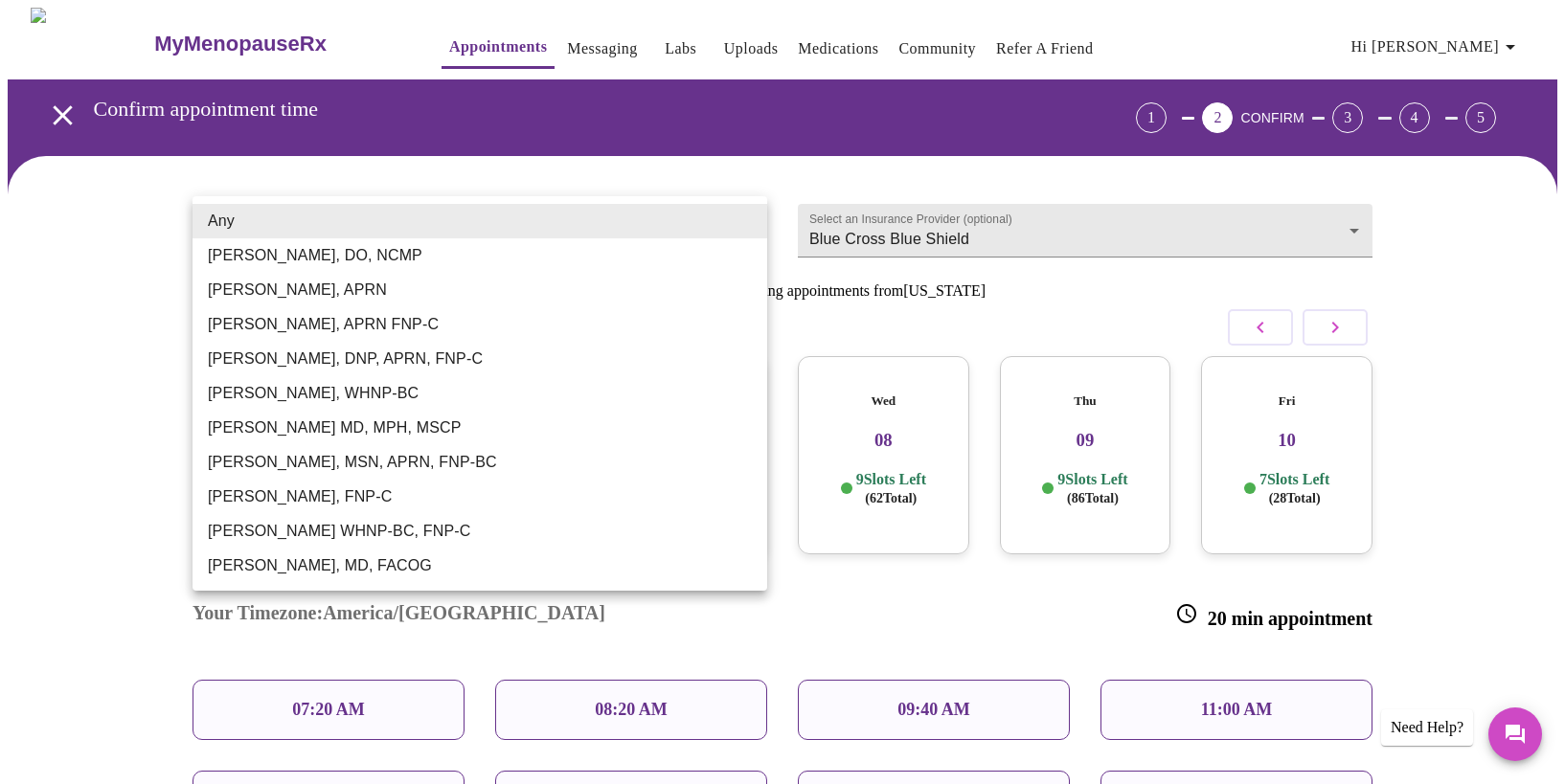
click at [532, 238] on body "MyMenopauseRx Appointments Messaging Labs Uploads Medications Community Refer a…" at bounding box center [782, 534] width 1550 height 1054
click at [289, 254] on li "Barbra S Hanna, DO, NCMP" at bounding box center [480, 256] width 575 height 35
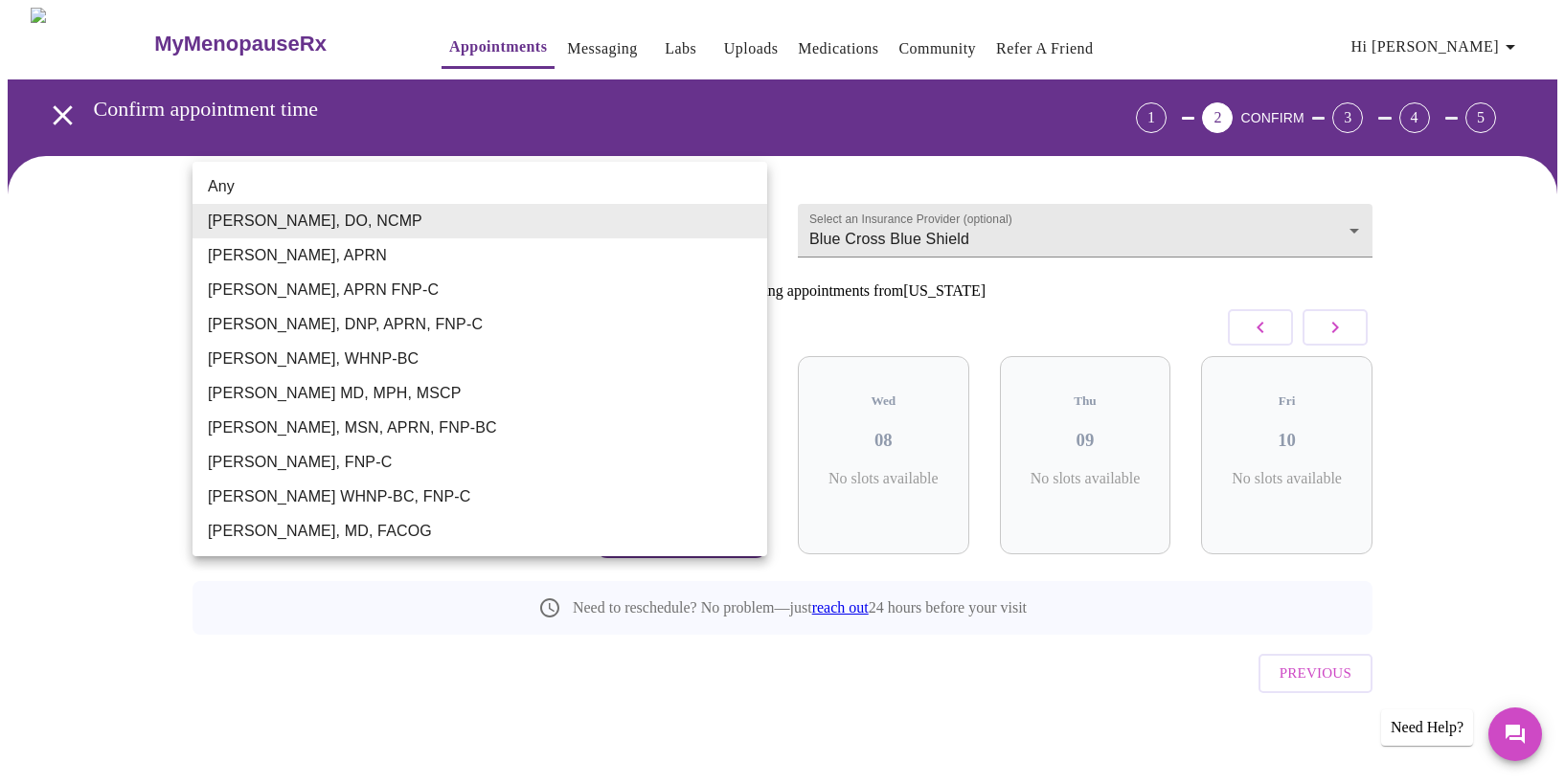
click at [408, 220] on body "MyMenopauseRx Appointments Messaging Labs Uploads Medications Community Refer a…" at bounding box center [782, 398] width 1550 height 781
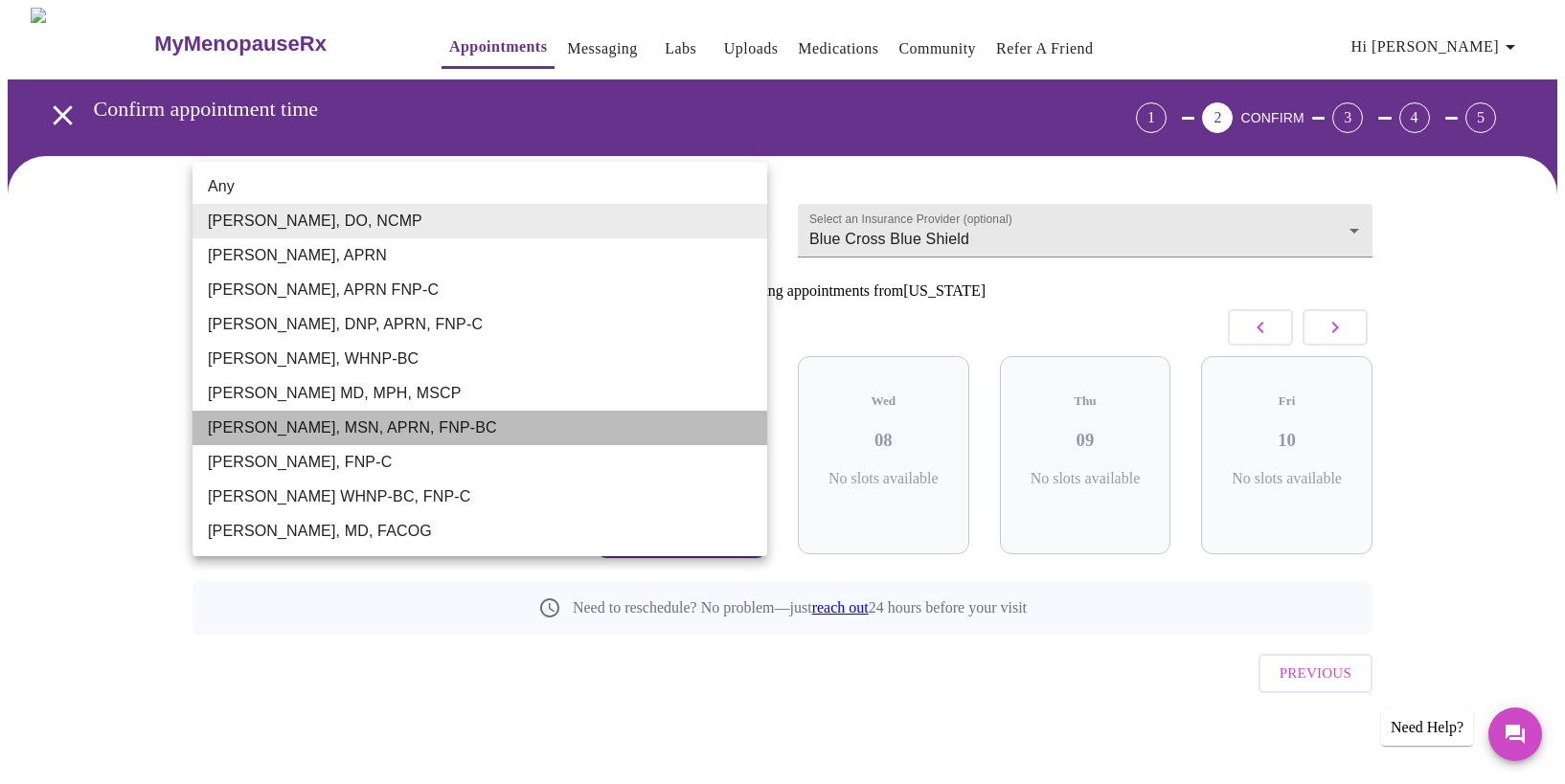
click at [398, 422] on li "Larissa Wright, MSN, APRN, FNP-BC" at bounding box center [480, 428] width 575 height 35
type input "Larissa Wright, MSN, APRN, FNP-BC"
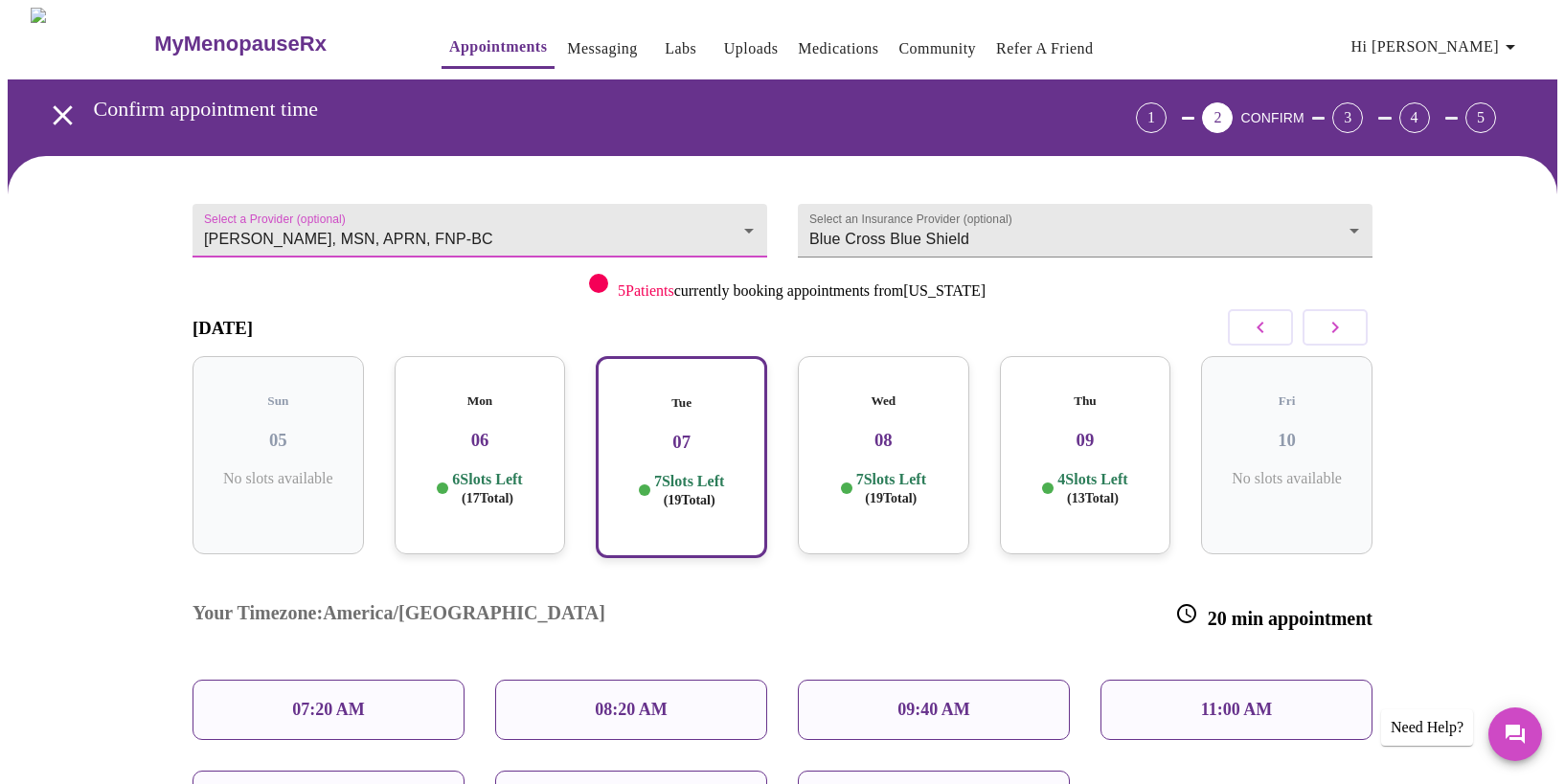
click at [883, 450] on div "Wed 08 7 Slots Left ( 19 Total)" at bounding box center [883, 455] width 171 height 198
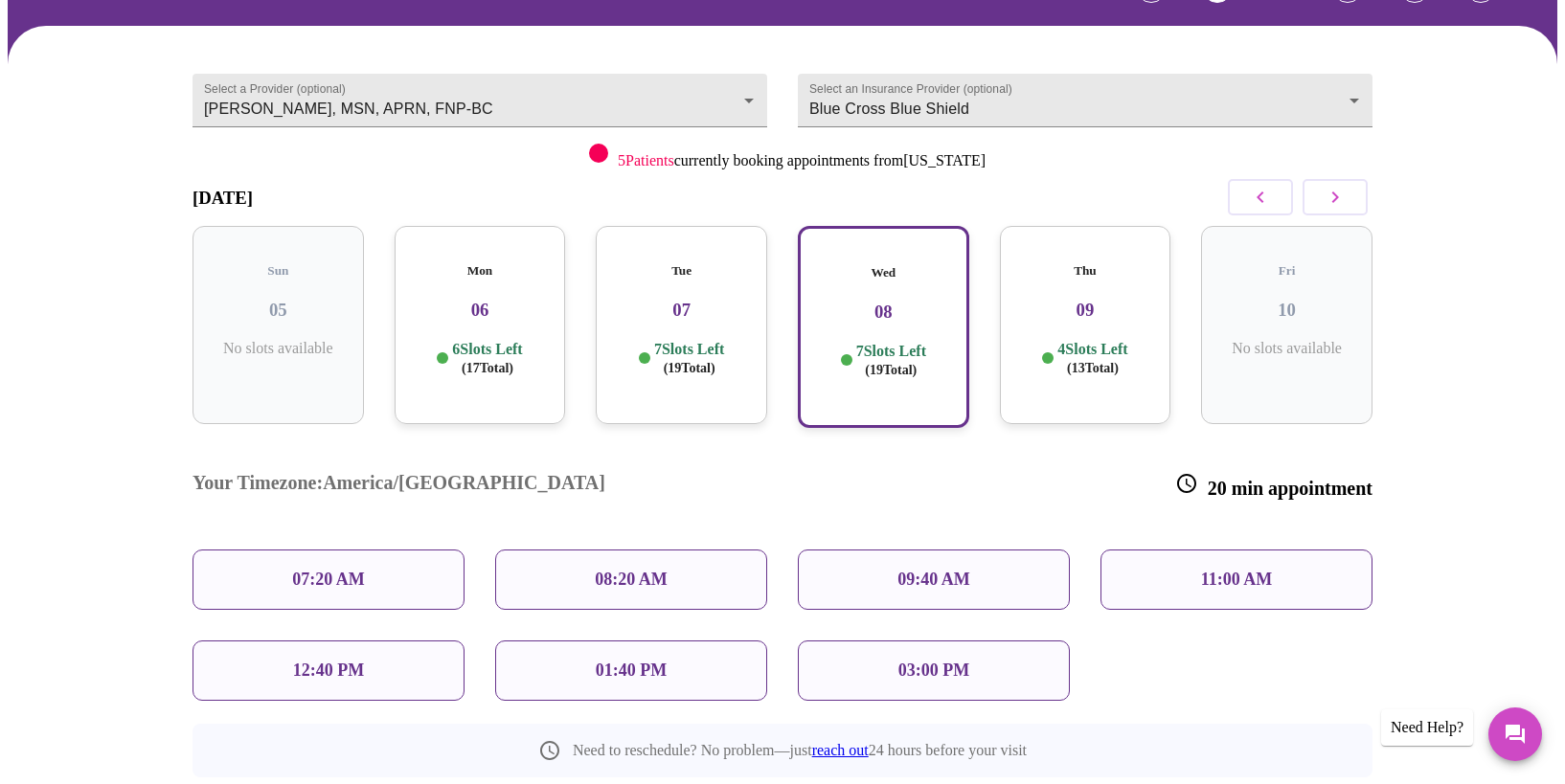
scroll to position [133, 0]
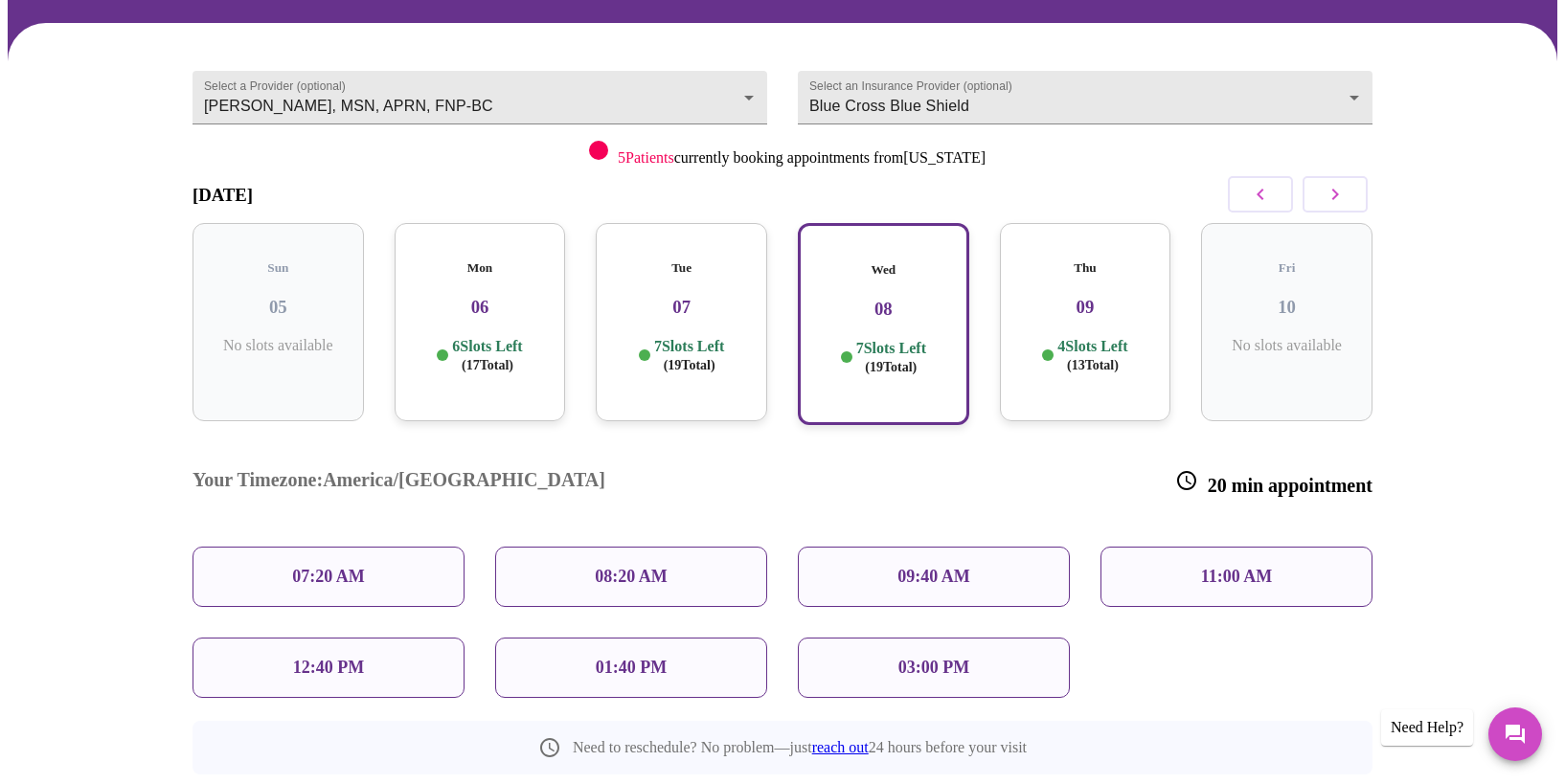
click at [863, 547] on div "09:40 AM" at bounding box center [934, 577] width 272 height 60
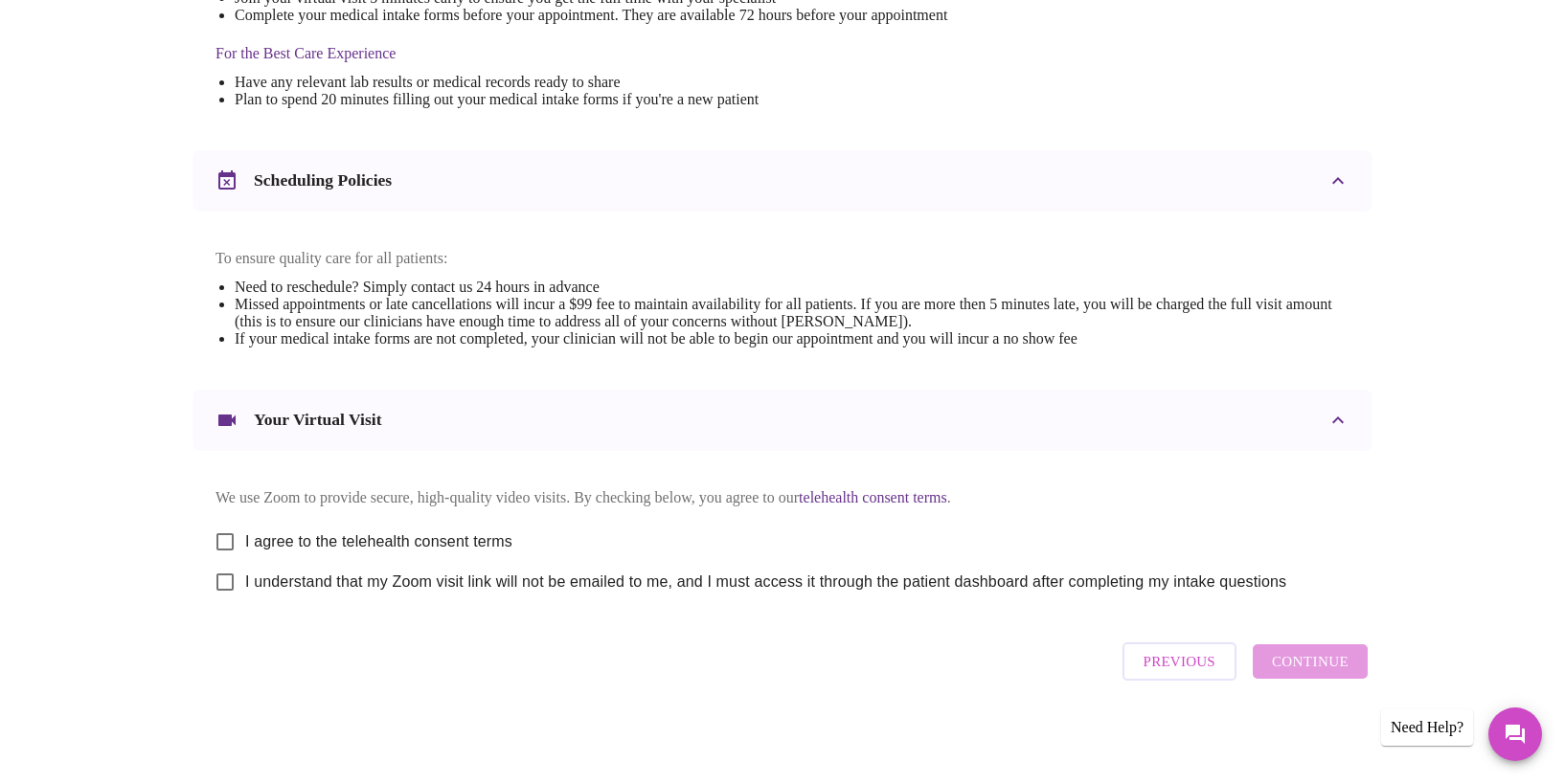
scroll to position [603, 0]
click at [224, 535] on input "I agree to the telehealth consent terms" at bounding box center [226, 542] width 41 height 41
checkbox input "true"
click at [229, 583] on input "I understand that my Zoom visit link will not be emailed to me, and I must acce…" at bounding box center [226, 583] width 41 height 41
checkbox input "true"
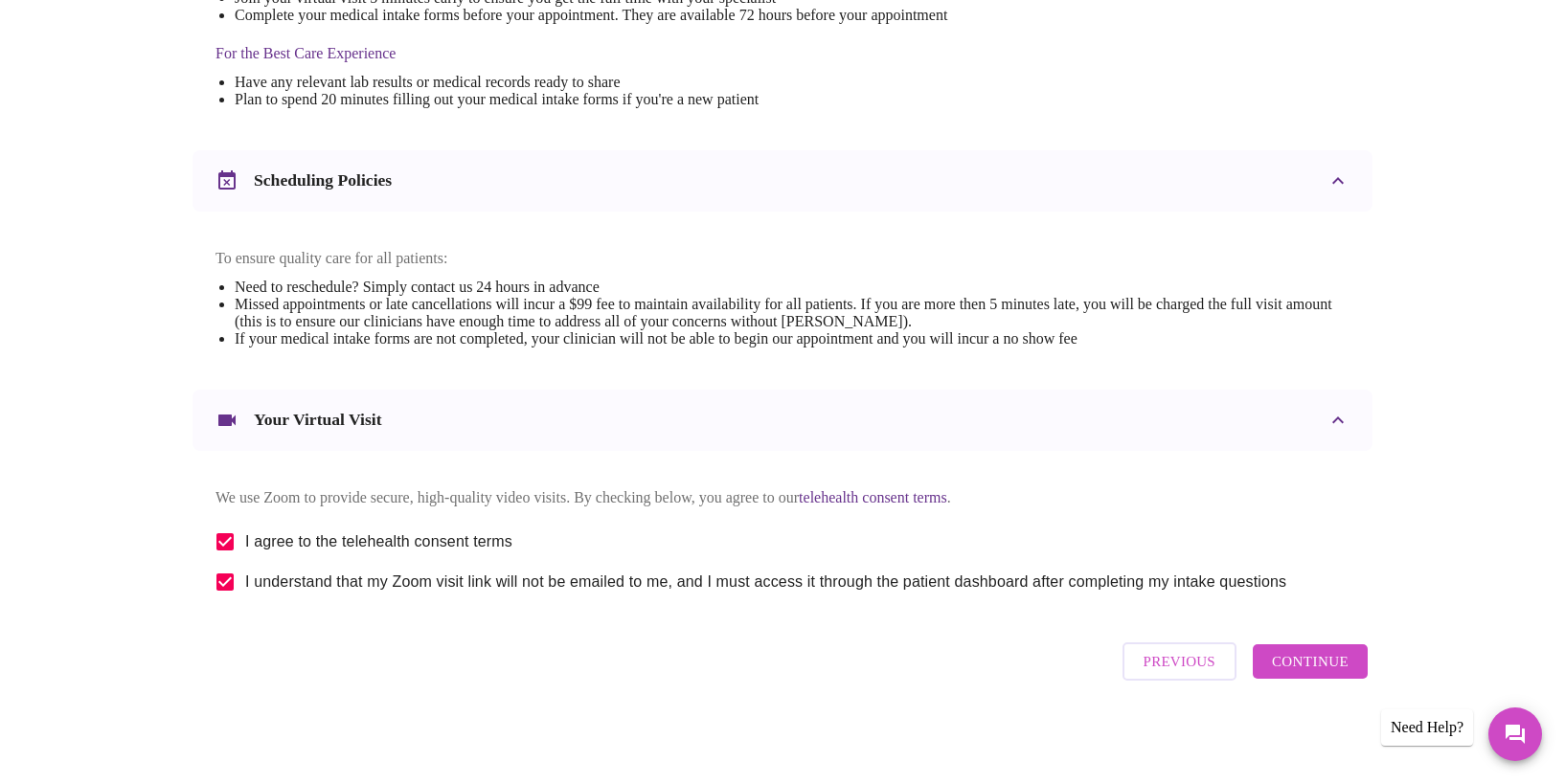
click at [1288, 671] on span "Continue" at bounding box center [1310, 662] width 77 height 25
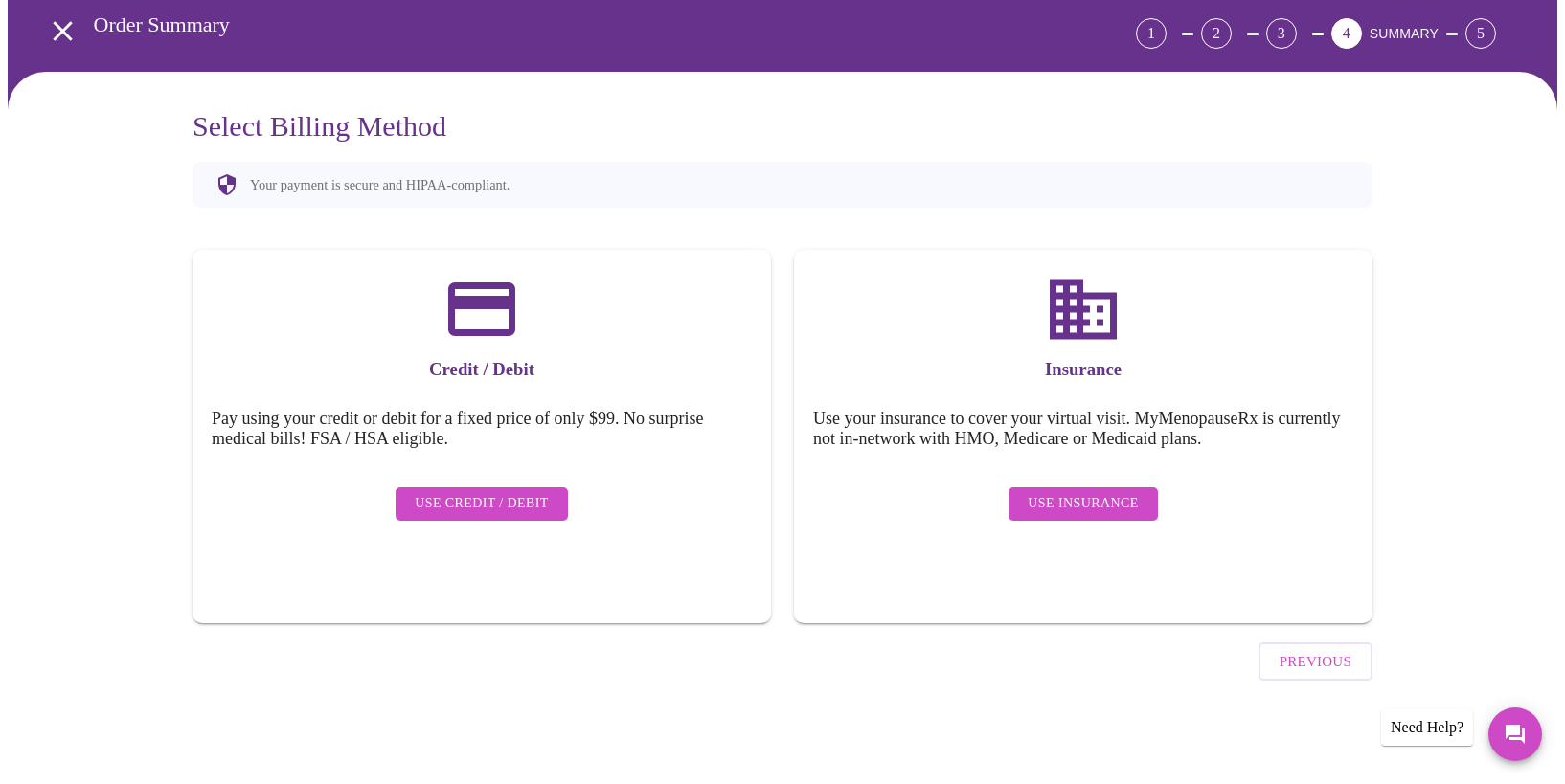
scroll to position [31, 0]
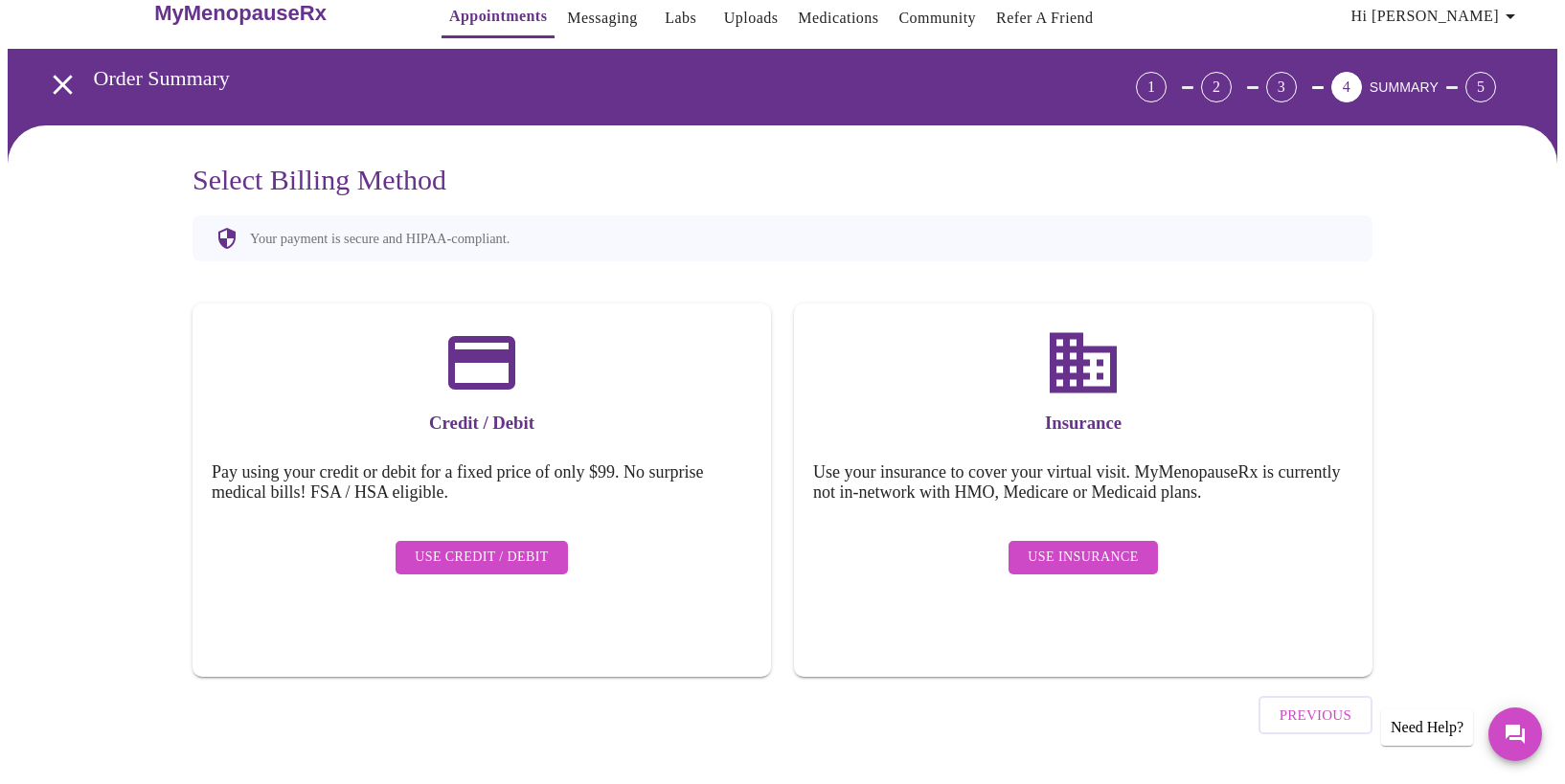
click at [1112, 546] on span "Use Insurance" at bounding box center [1083, 558] width 110 height 24
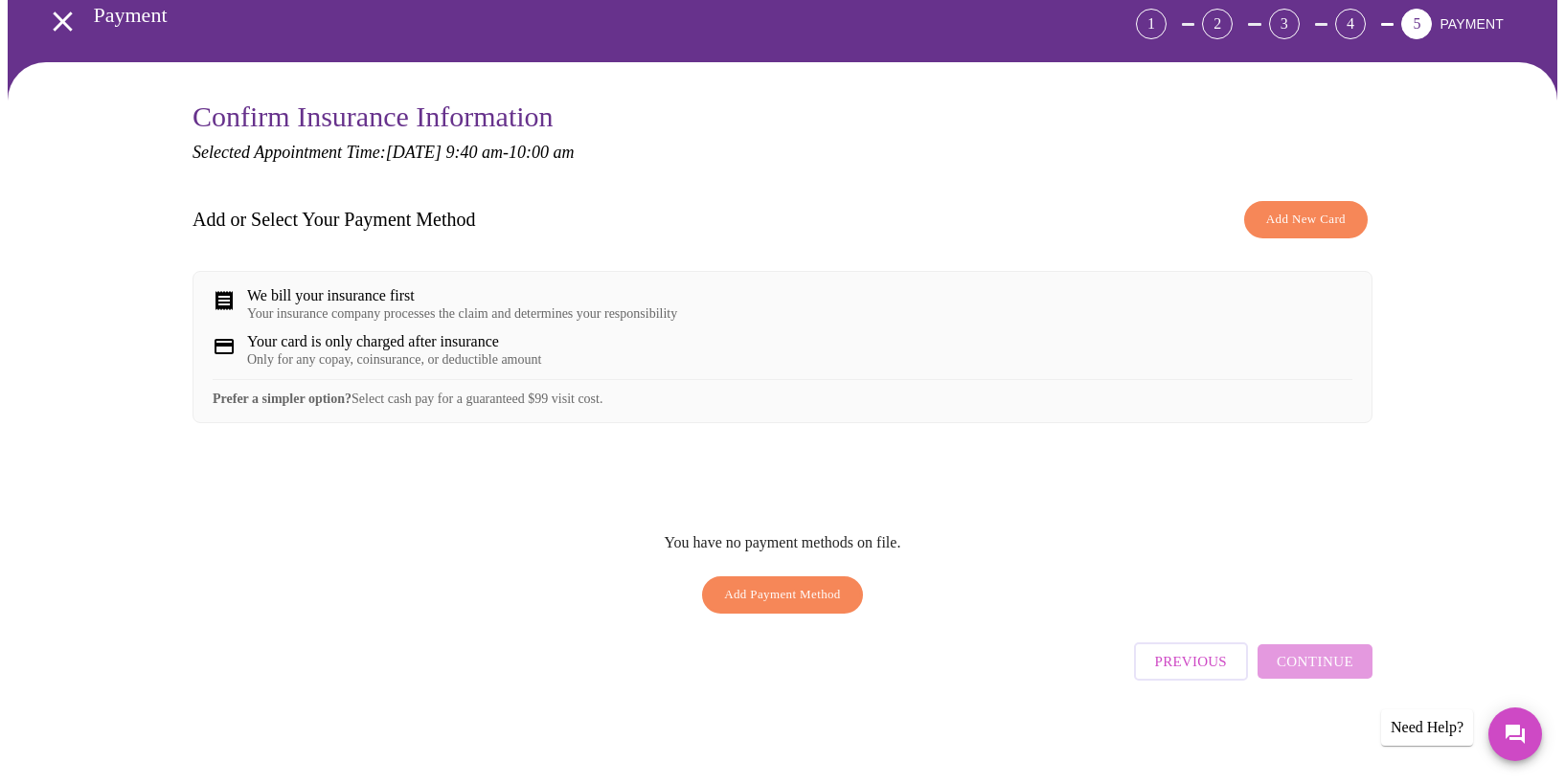
scroll to position [99, 0]
click at [761, 593] on span "Add Payment Method" at bounding box center [782, 594] width 117 height 22
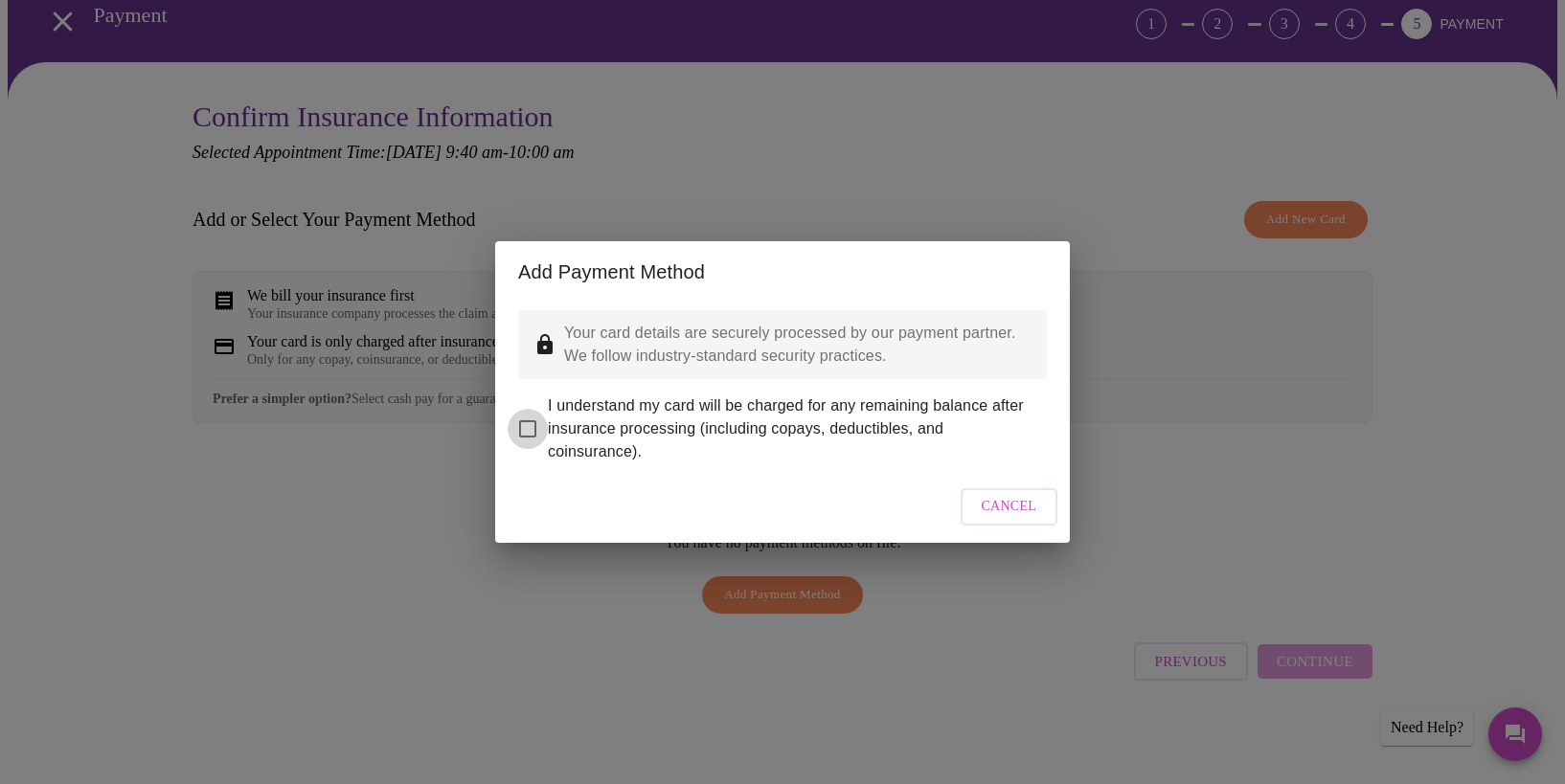
click at [533, 412] on input "I understand my card will be charged for any remaining balance after insurance …" at bounding box center [528, 429] width 41 height 41
checkbox input "true"
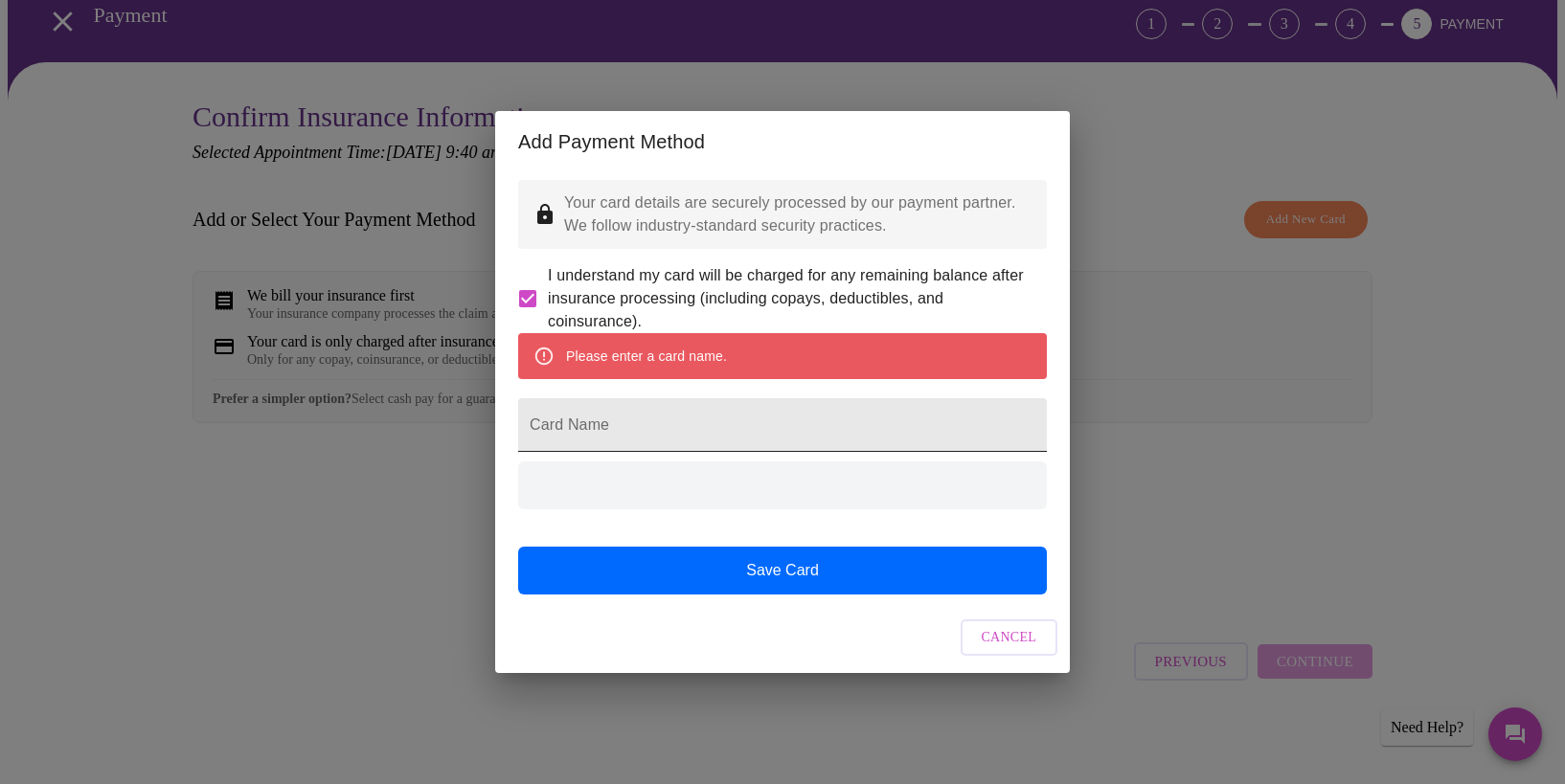
click at [647, 422] on input "Card Name" at bounding box center [782, 424] width 529 height 53
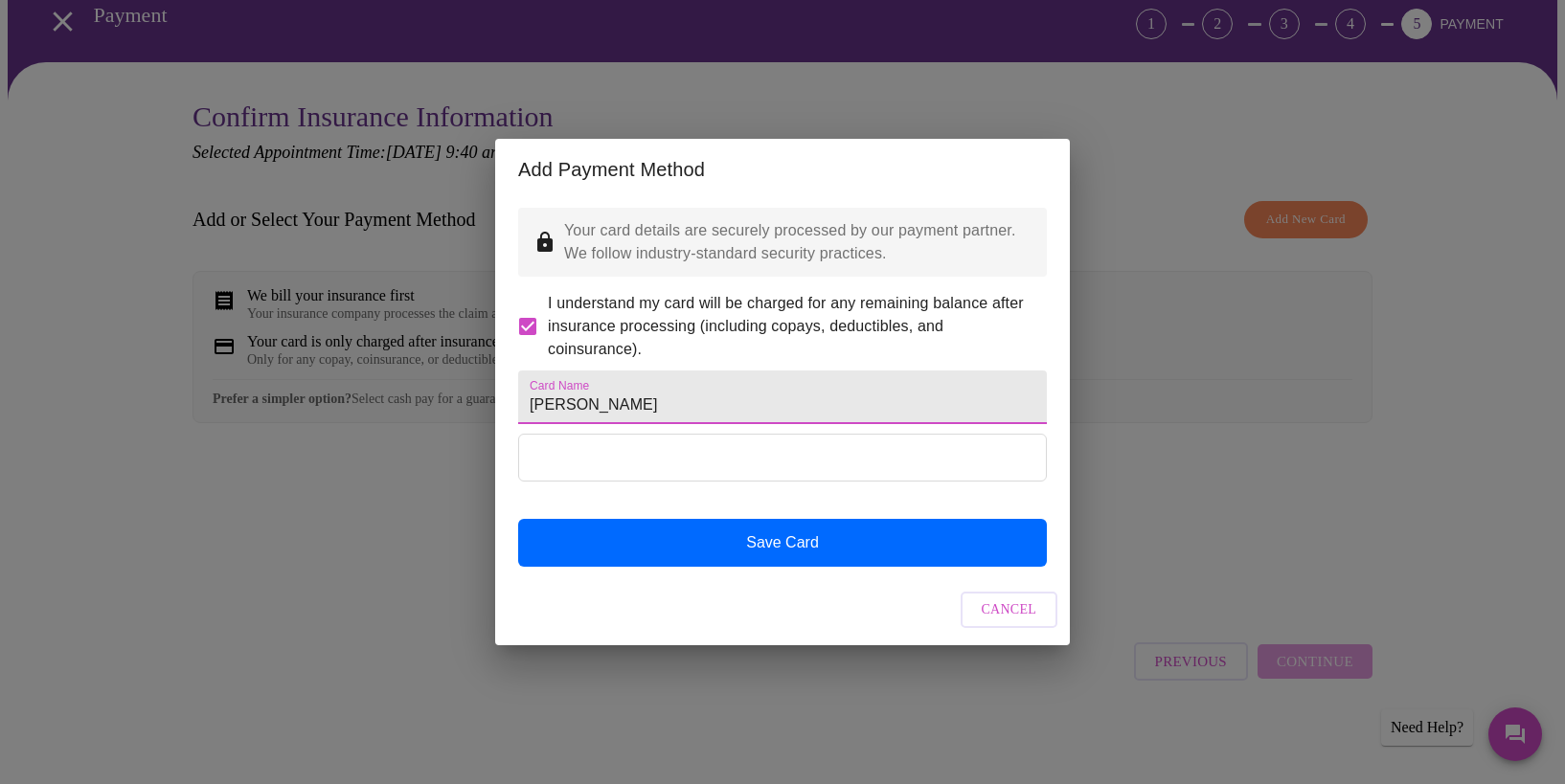
type input "Susan barbush"
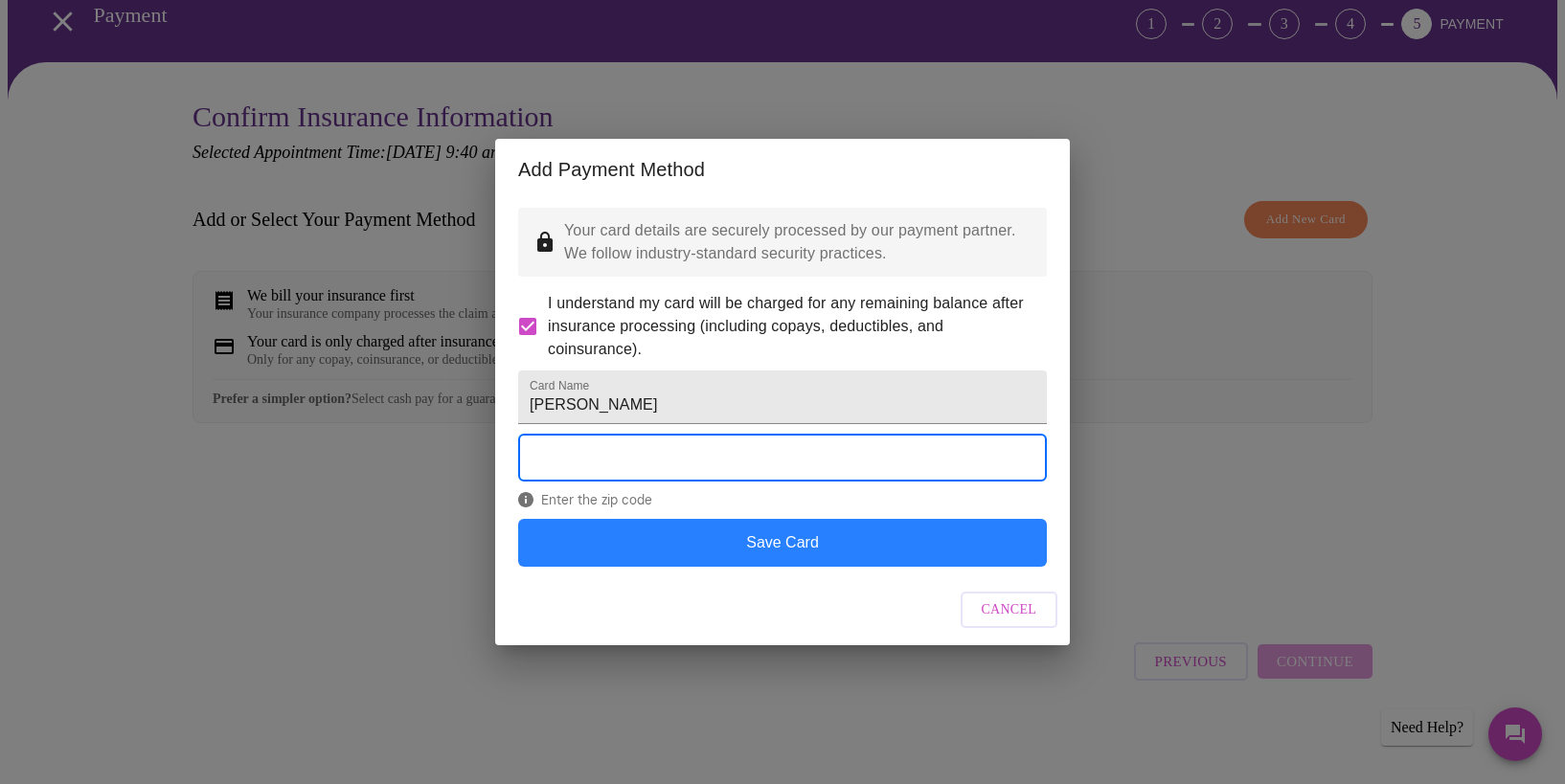
click at [763, 567] on button "Save Card" at bounding box center [782, 542] width 529 height 47
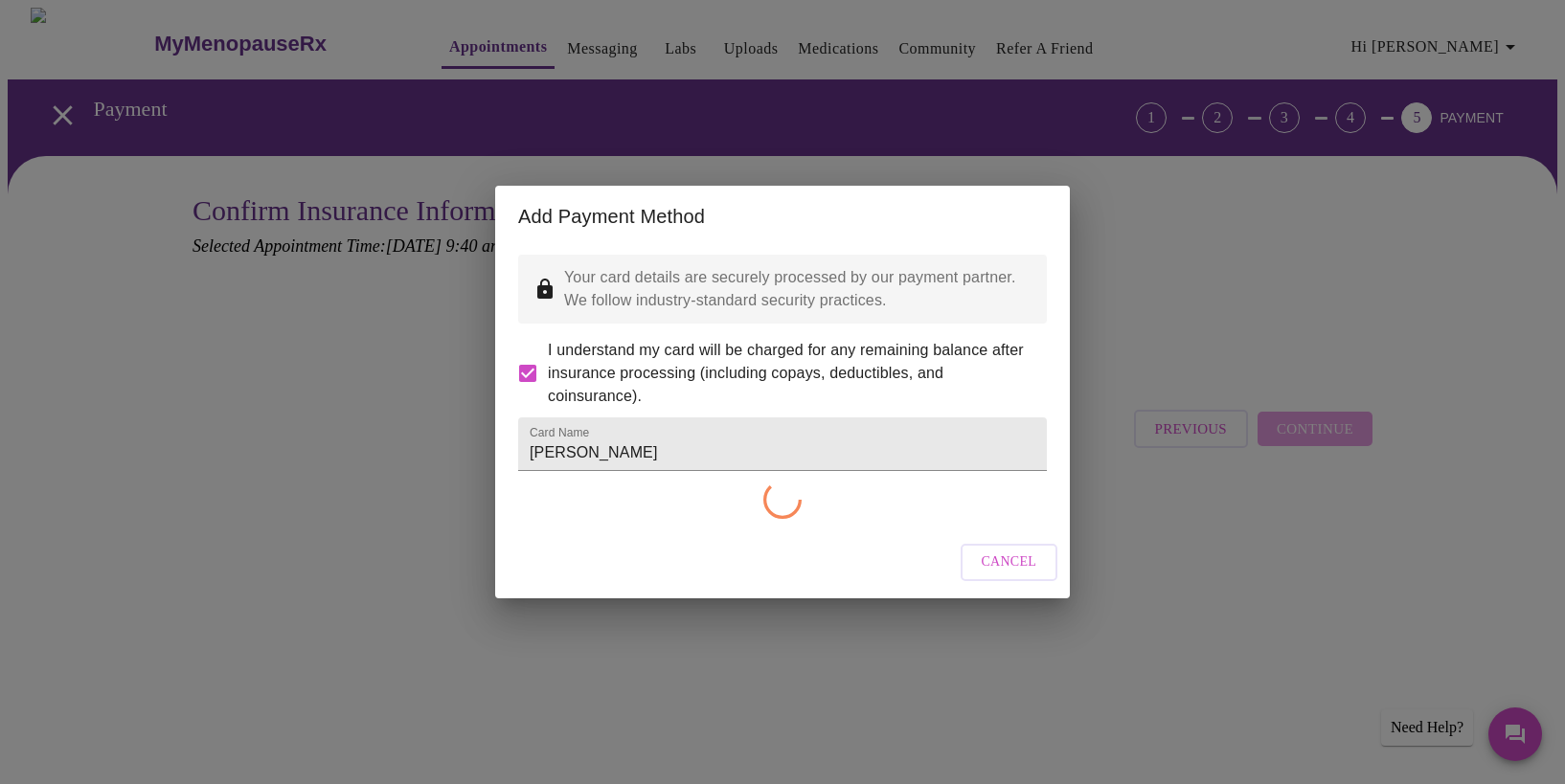
scroll to position [0, 0]
checkbox input "false"
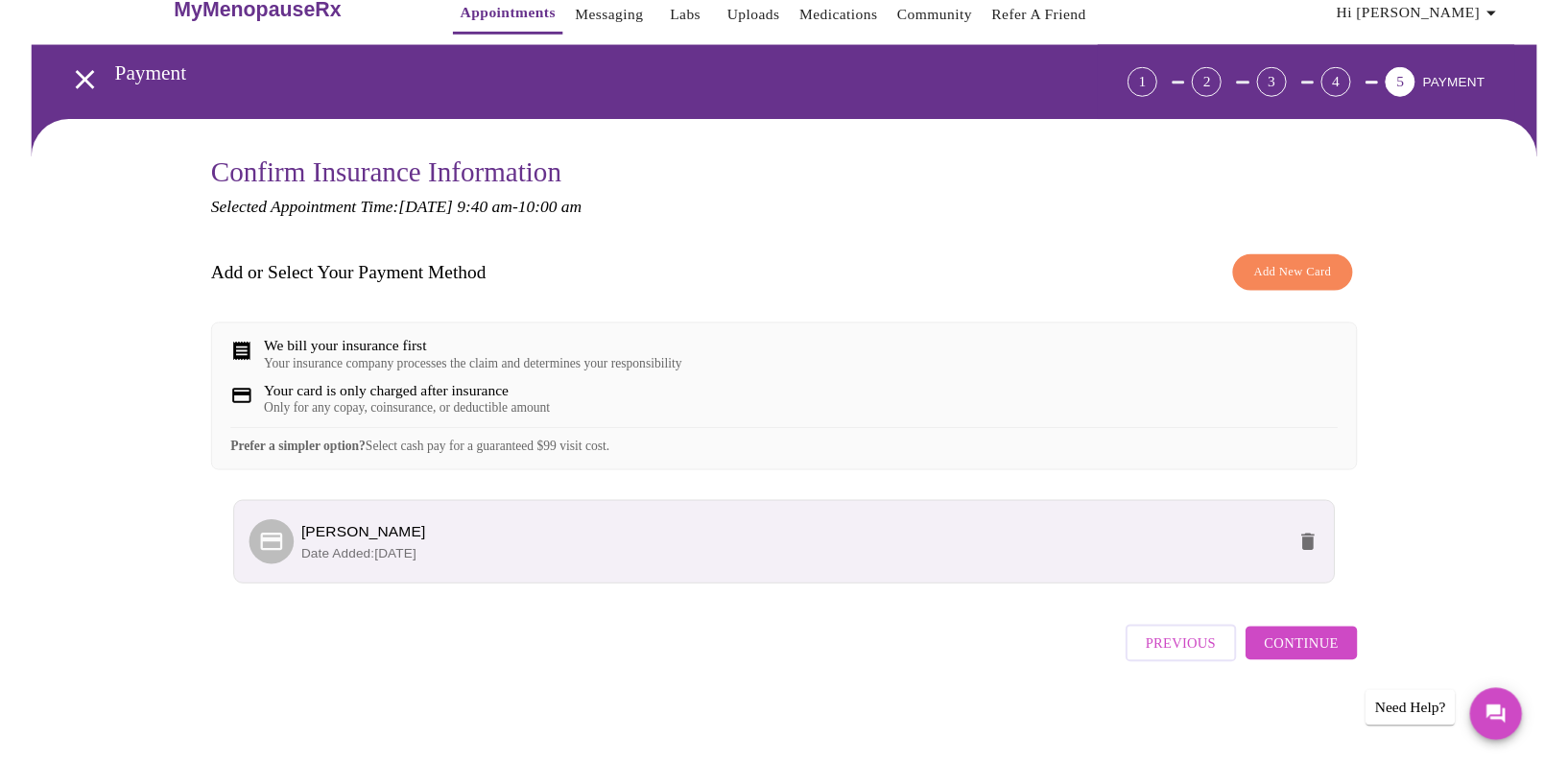
scroll to position [49, 0]
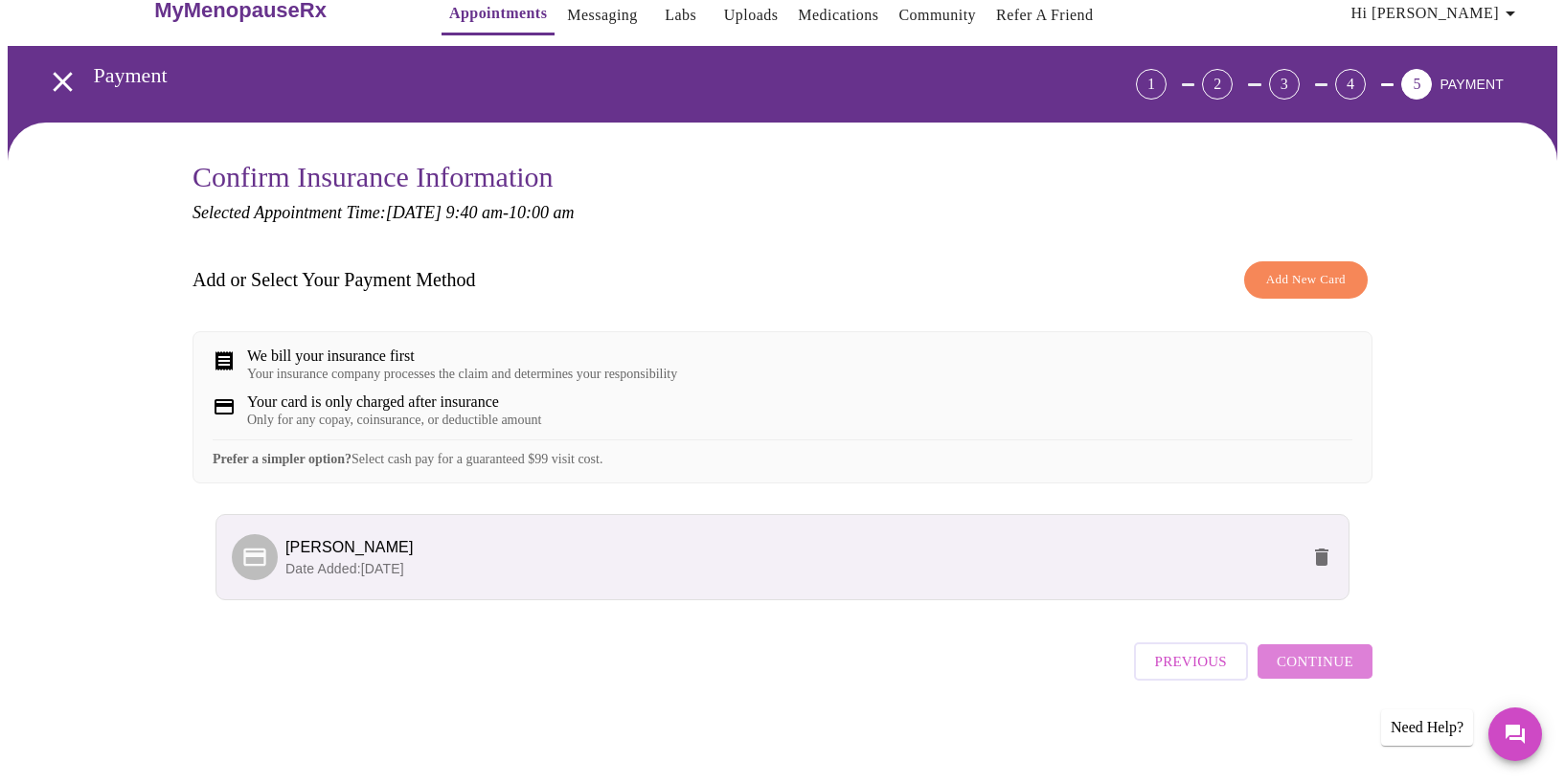
click at [1319, 674] on span "Continue" at bounding box center [1315, 662] width 77 height 25
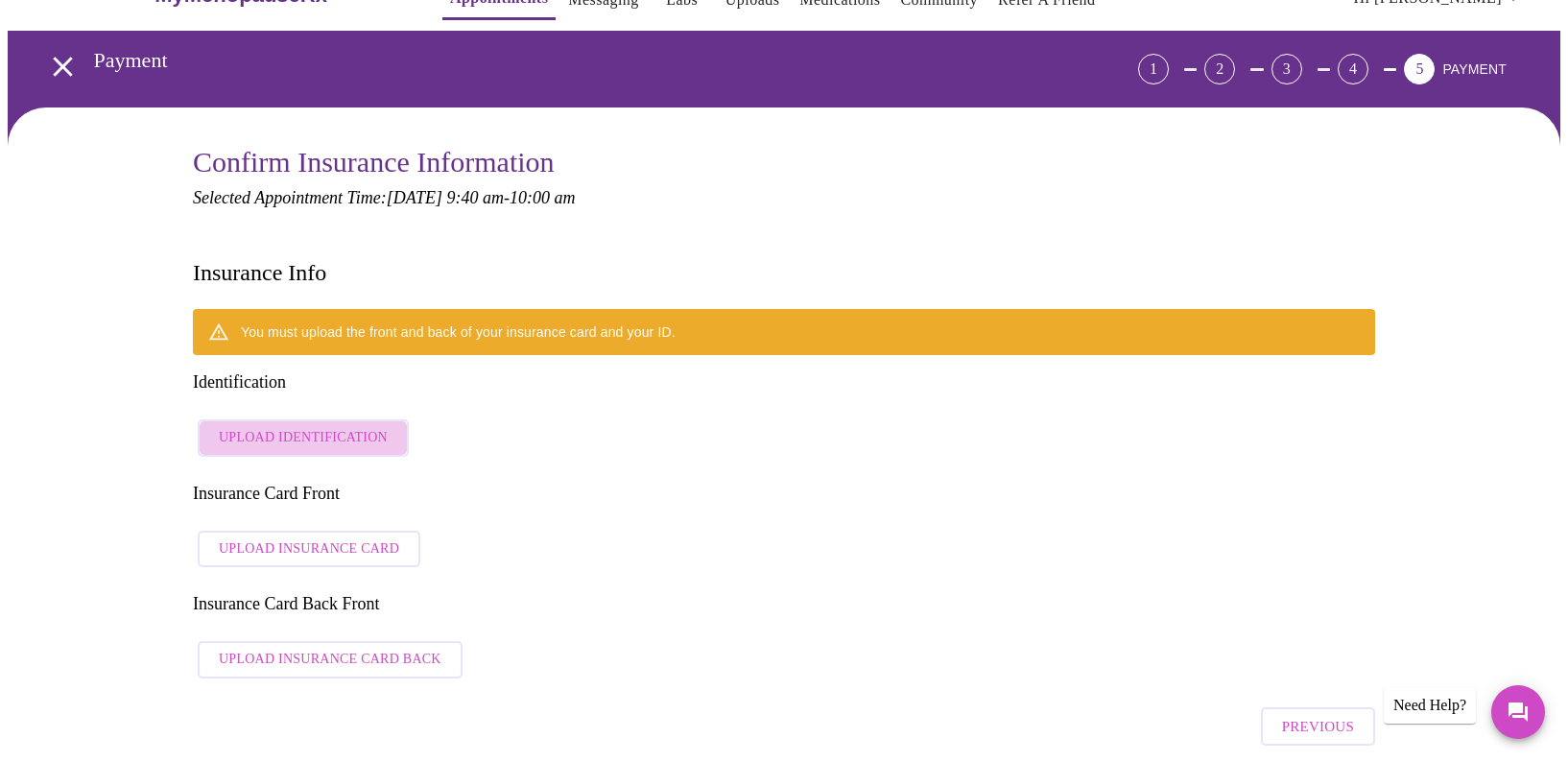
click at [322, 426] on span "Upload Identification" at bounding box center [304, 438] width 169 height 24
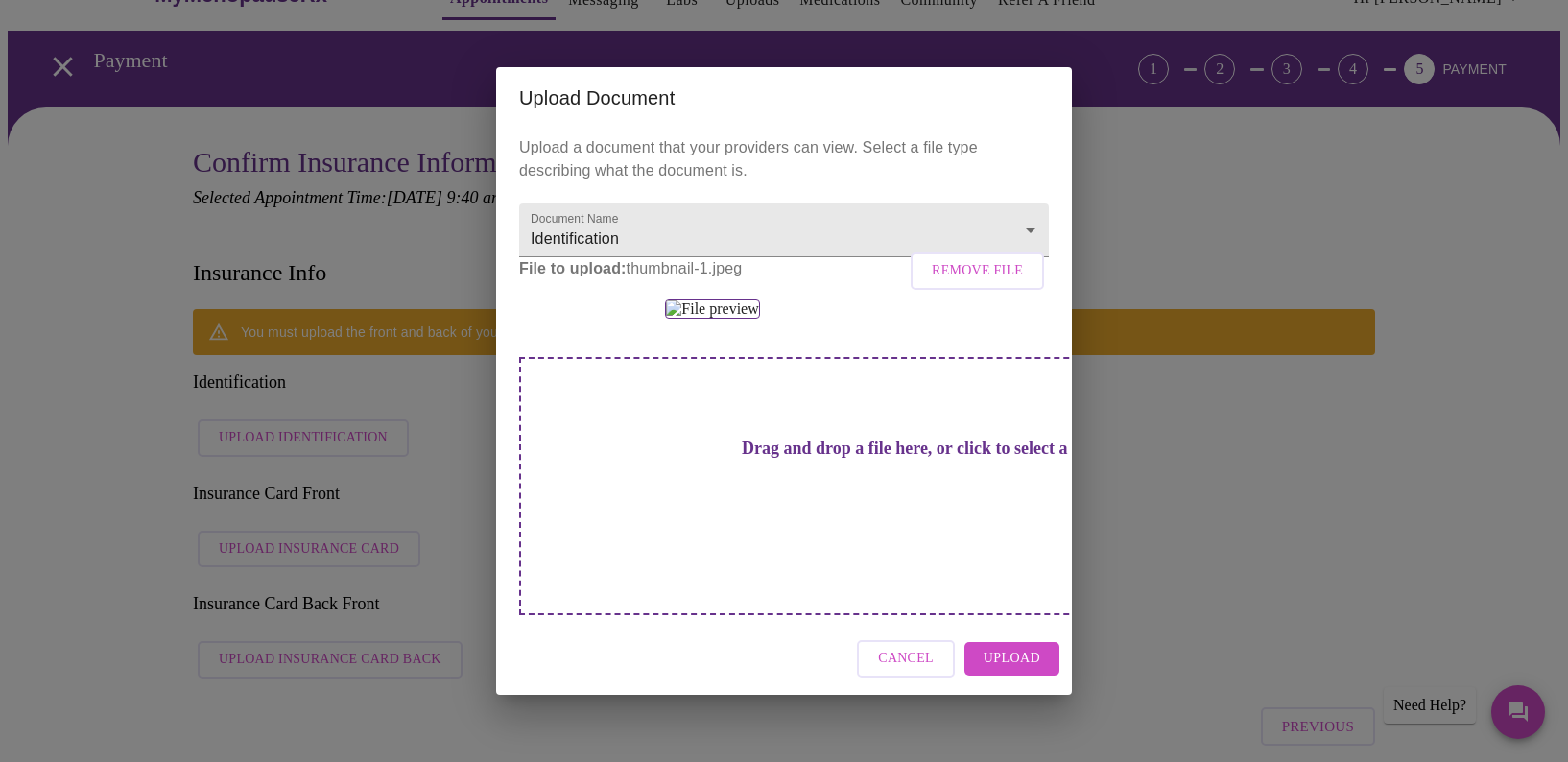
click at [999, 671] on span "Upload" at bounding box center [1012, 659] width 56 height 24
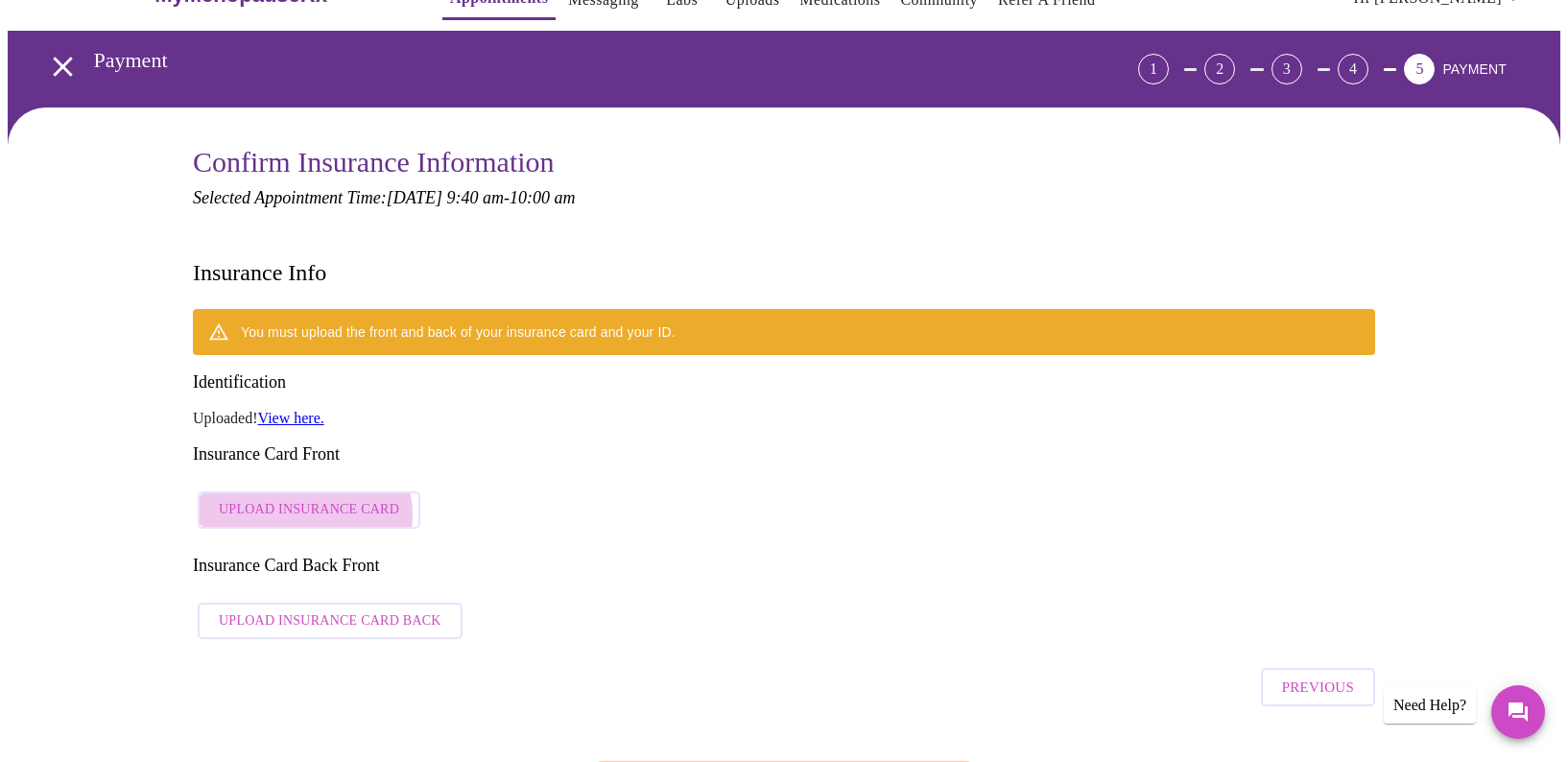
click at [304, 498] on span "Upload Insurance Card" at bounding box center [310, 510] width 180 height 24
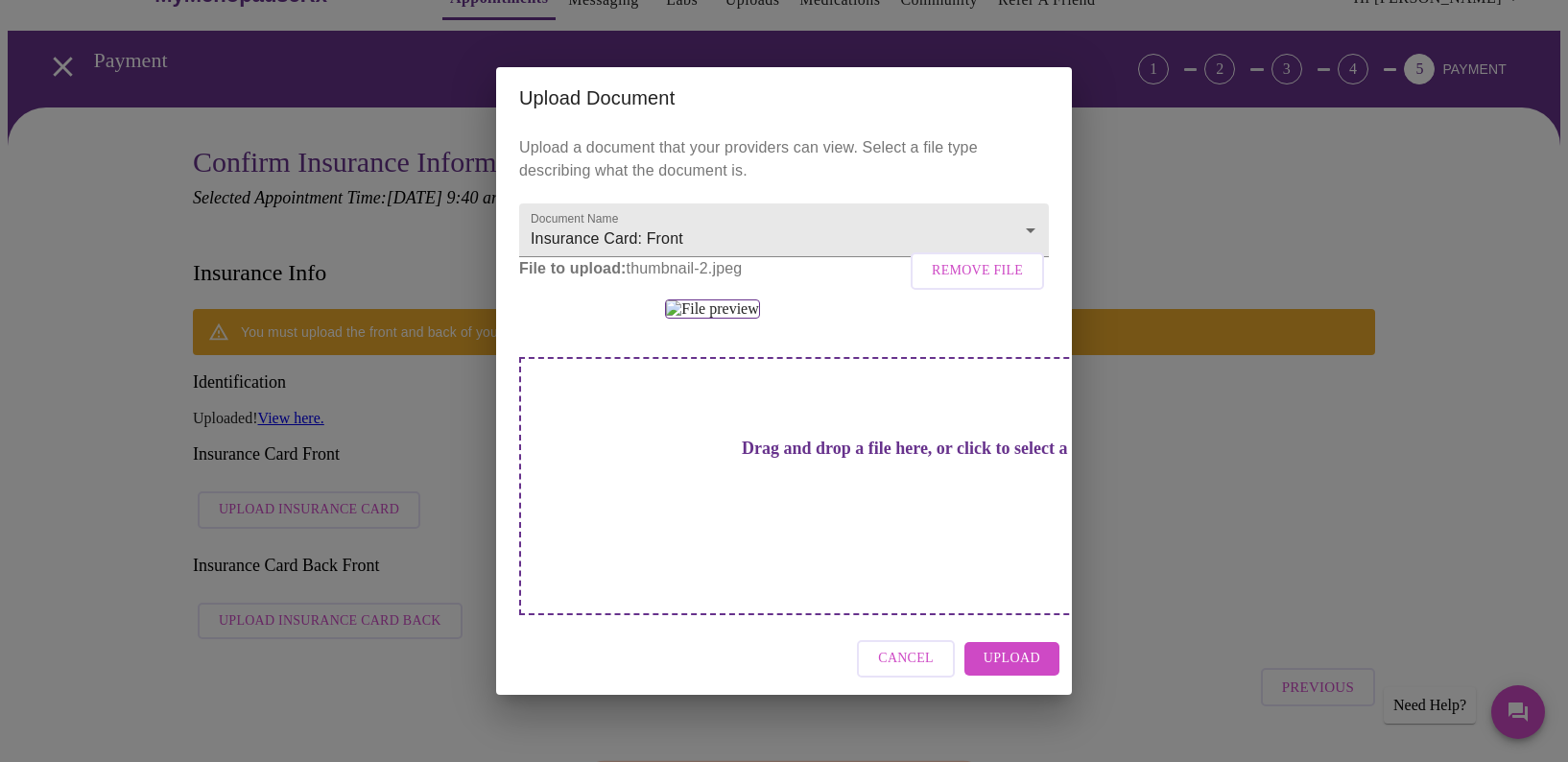
click at [1027, 671] on span "Upload" at bounding box center [1012, 659] width 56 height 24
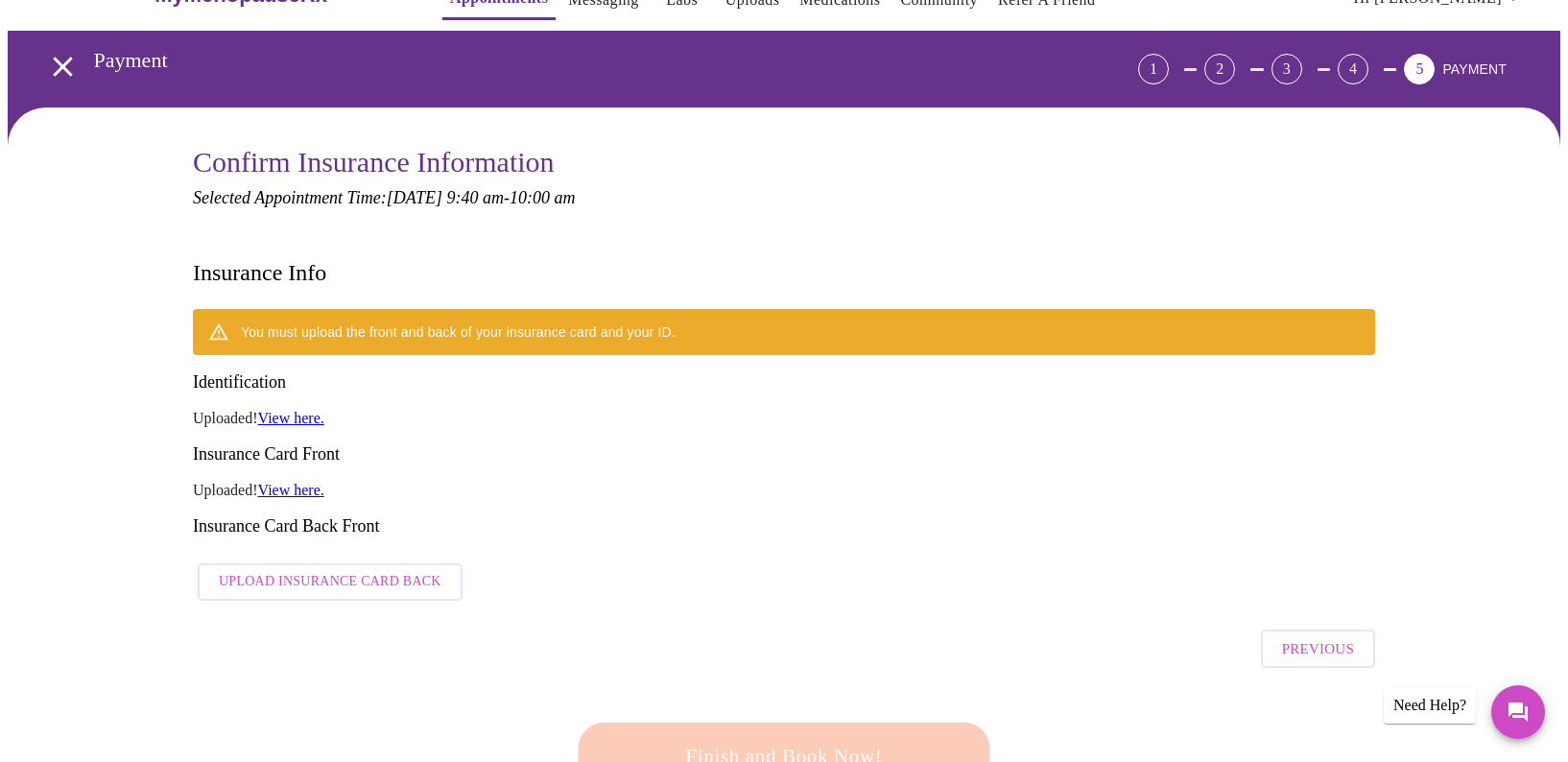
click at [325, 571] on span "Upload Insurance Card Back" at bounding box center [330, 582] width 222 height 24
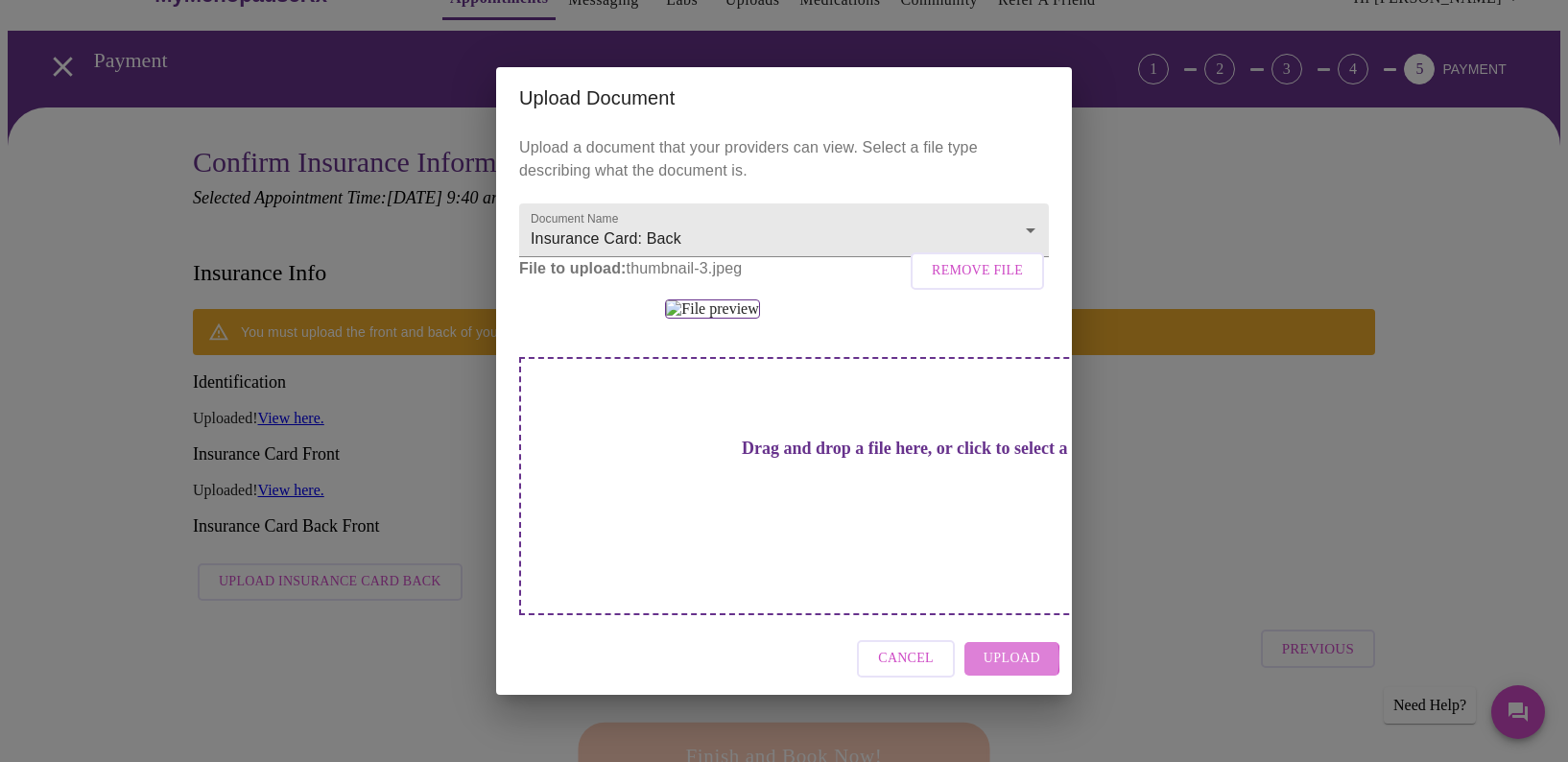
click at [990, 671] on span "Upload" at bounding box center [1012, 659] width 56 height 24
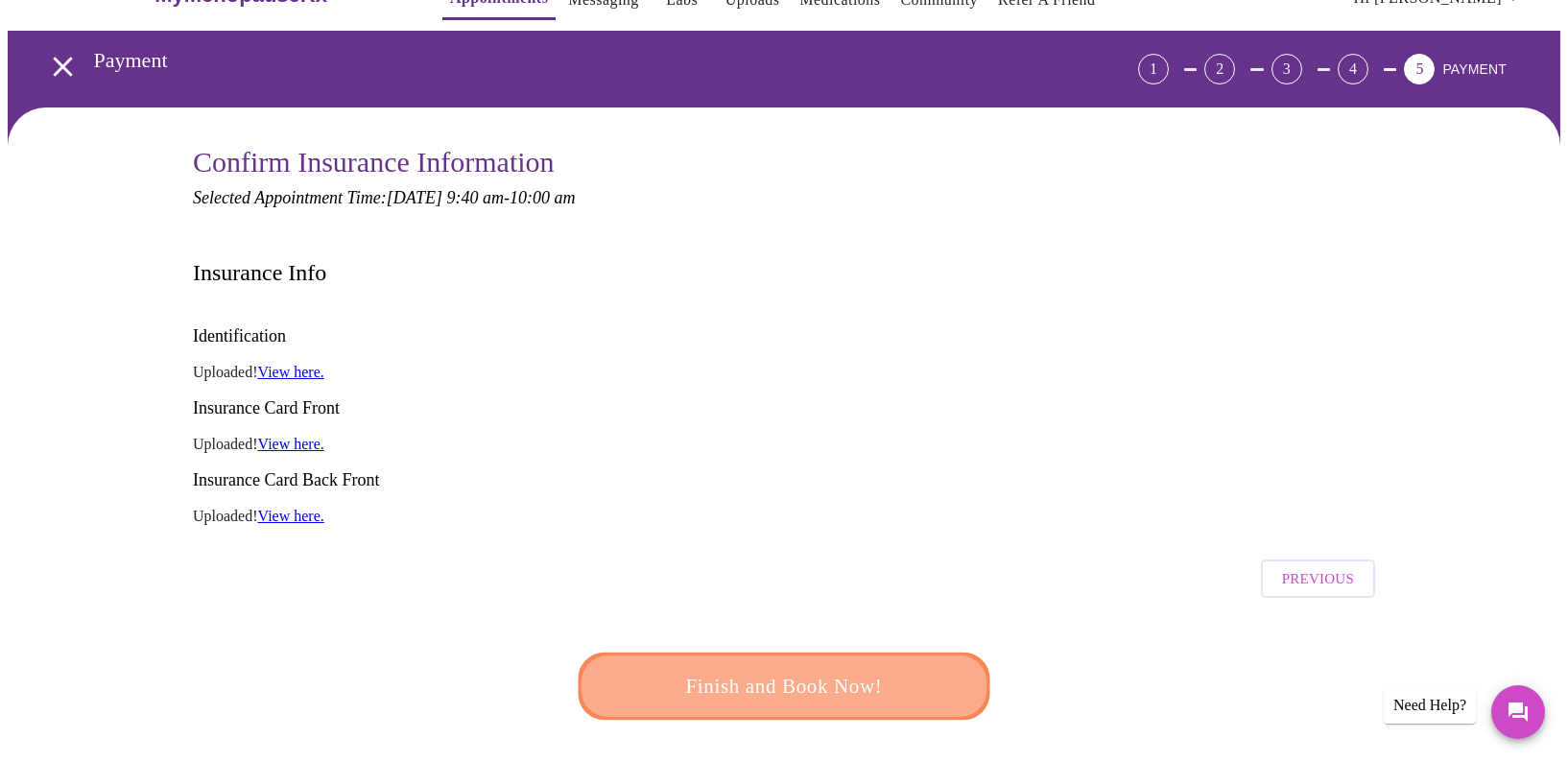
click at [818, 668] on span "Finish and Book Now!" at bounding box center [783, 686] width 372 height 38
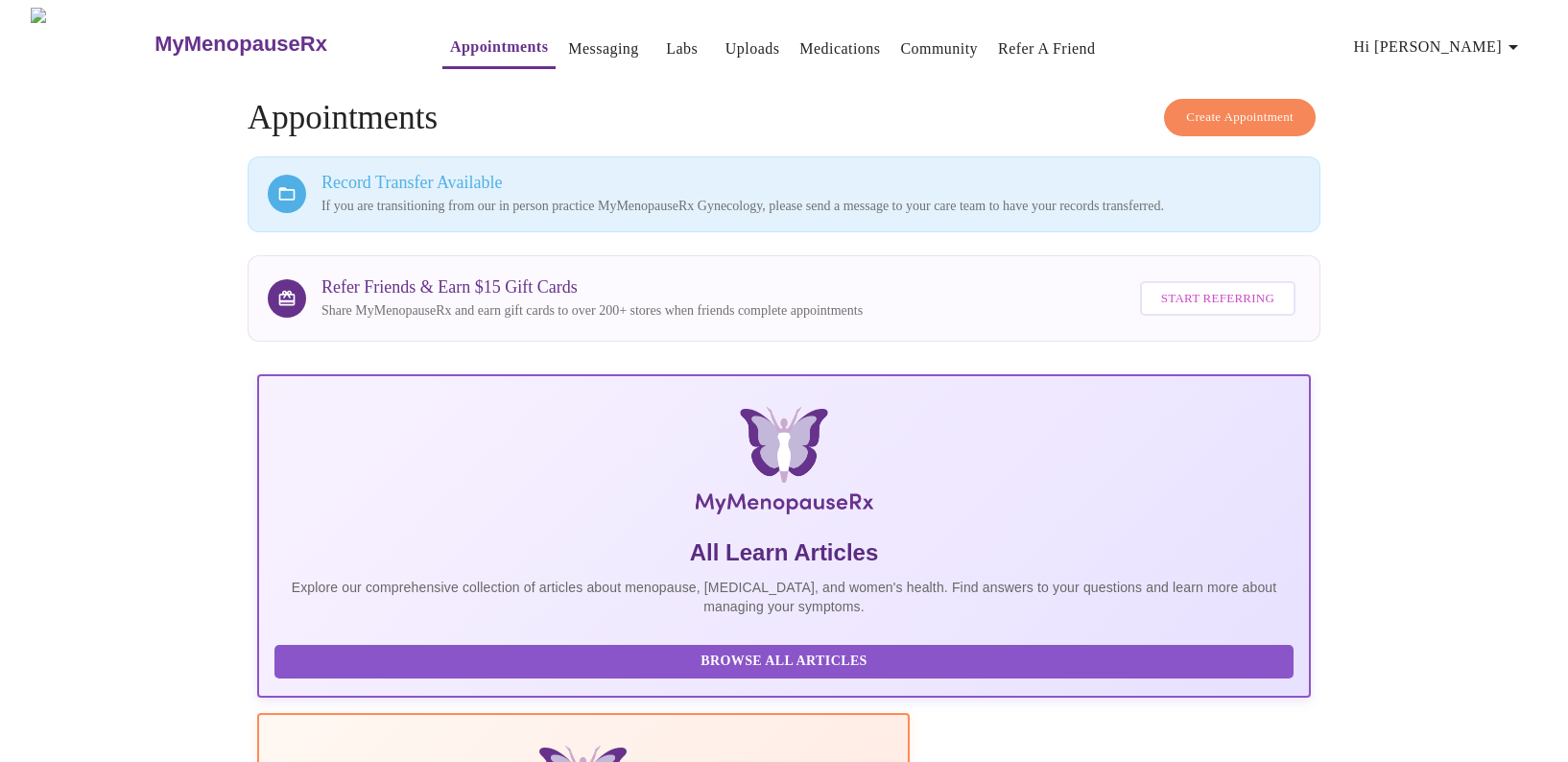
click at [569, 38] on link "Messaging" at bounding box center [604, 50] width 70 height 27
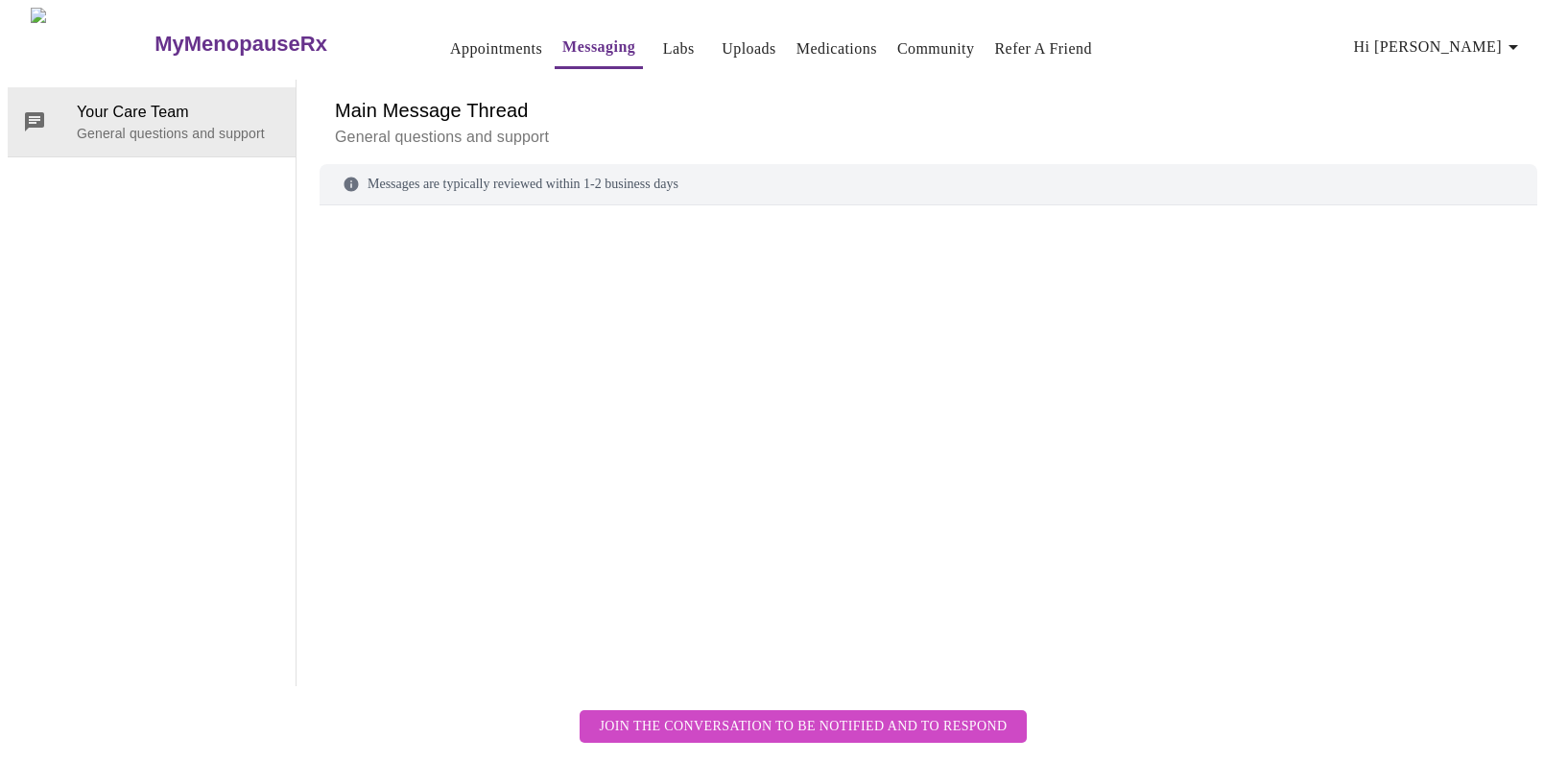
scroll to position [72, 0]
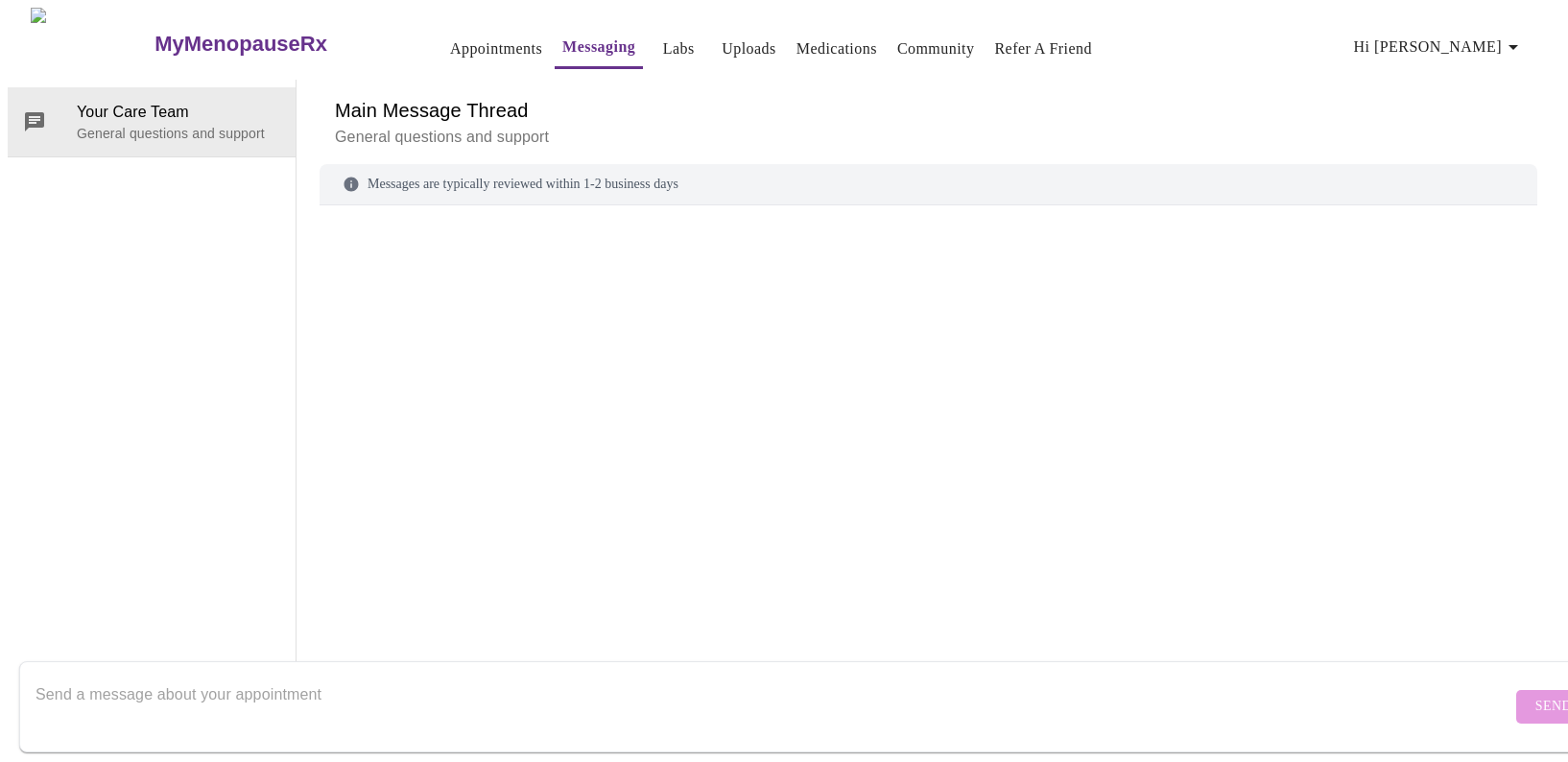
click at [159, 676] on textarea "Send a message about your appointment" at bounding box center [773, 706] width 1476 height 61
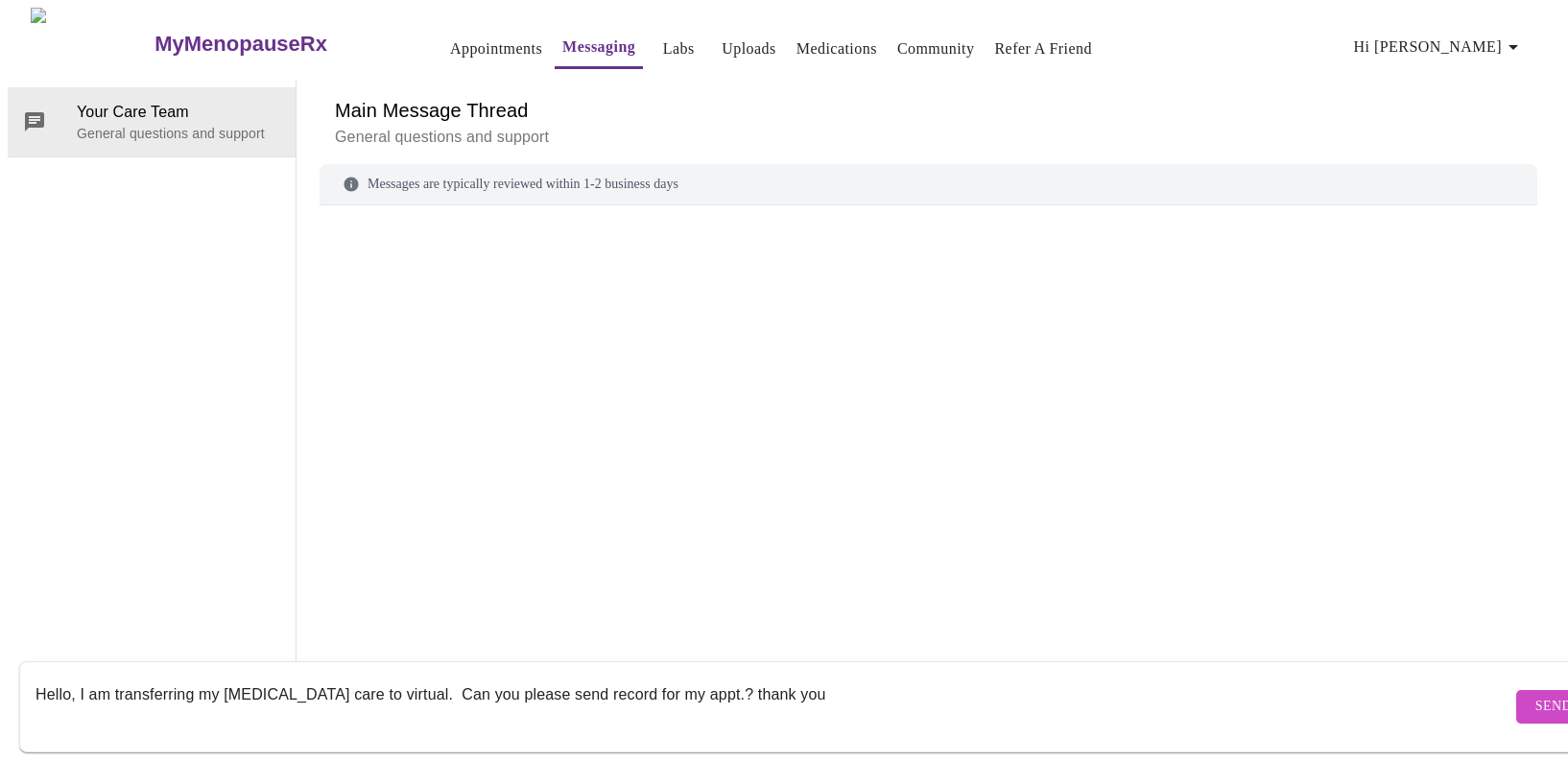
type textarea "Hello, I am transferring my weight management care to virtual. Can you please s…"
click at [1536, 695] on span "Send" at bounding box center [1554, 707] width 37 height 24
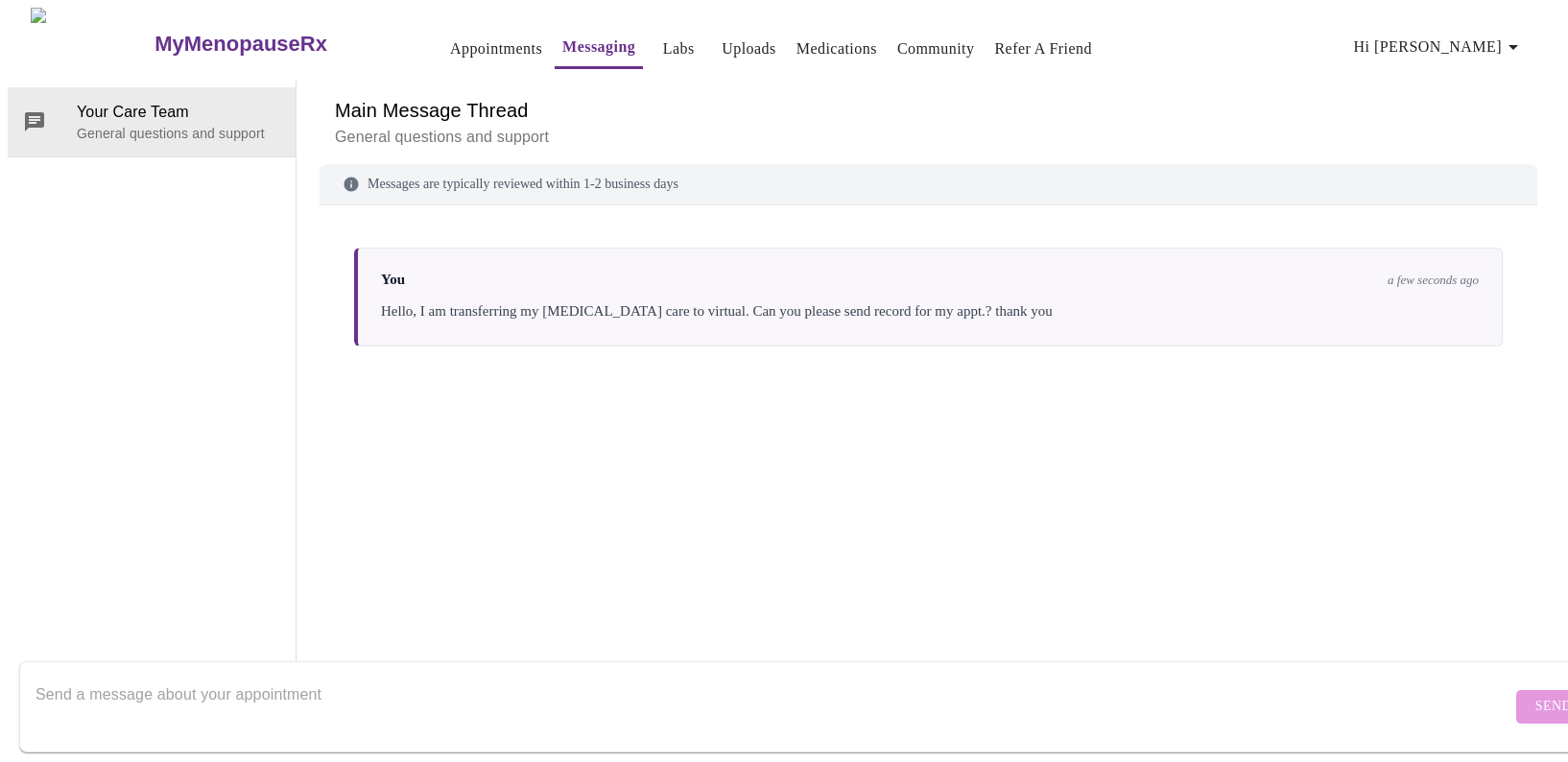
scroll to position [0, 0]
click at [664, 42] on link "Labs" at bounding box center [679, 50] width 32 height 27
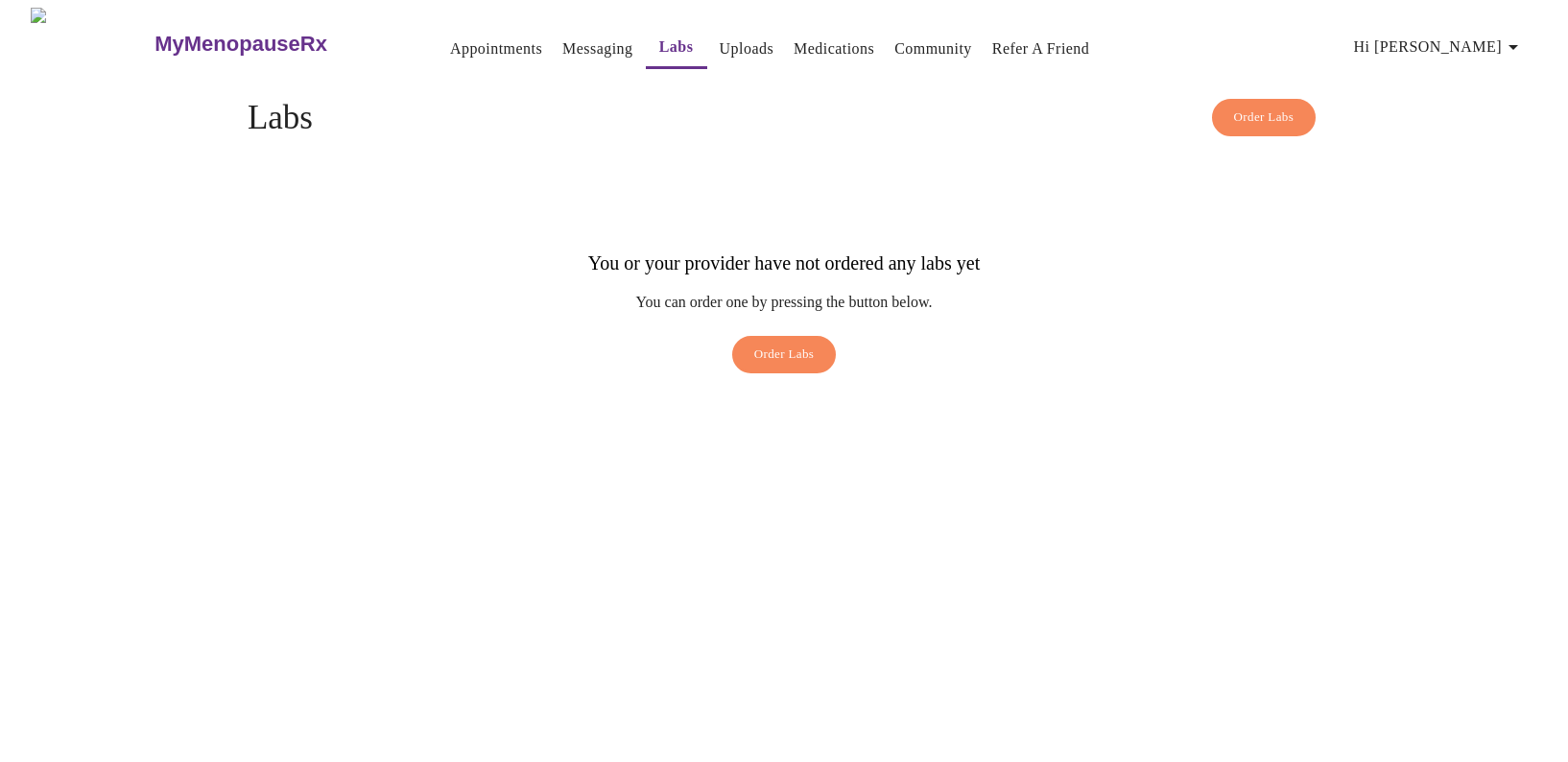
click at [450, 41] on link "Appointments" at bounding box center [496, 50] width 92 height 27
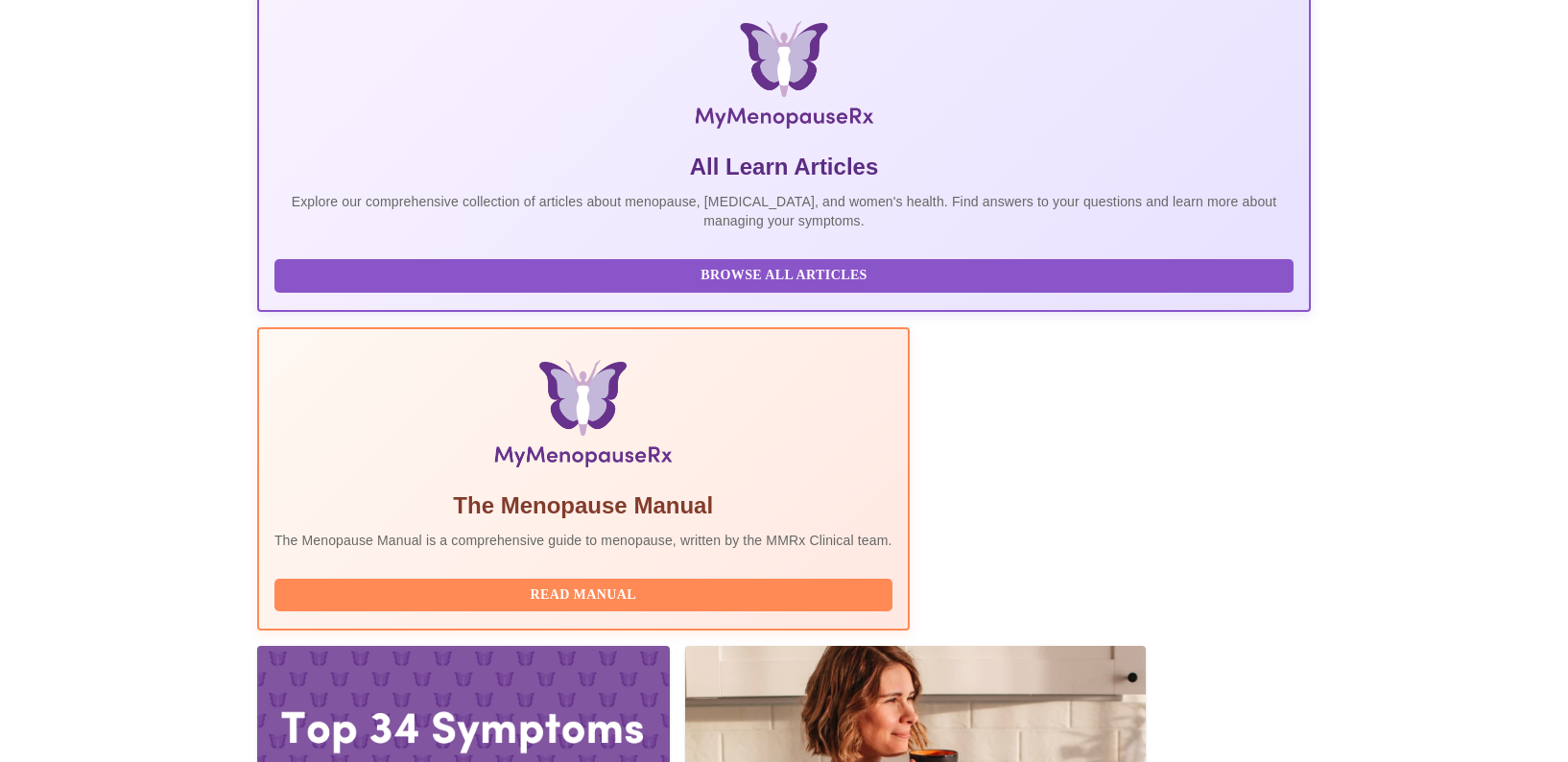
scroll to position [385, 0]
